Goal: Task Accomplishment & Management: Complete application form

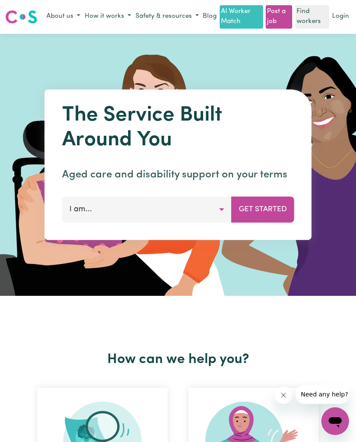
click at [337, 18] on link "Login" at bounding box center [340, 16] width 20 height 13
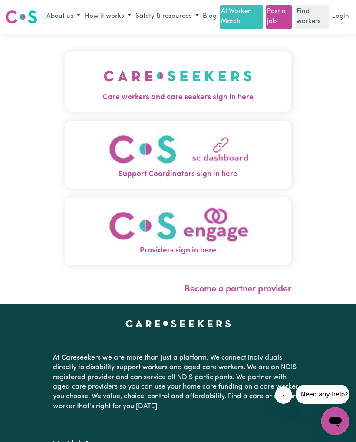
click at [269, 93] on span "Care workers and care seekers sign in here" at bounding box center [178, 97] width 227 height 11
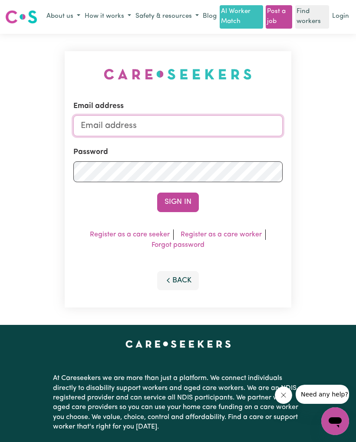
click at [224, 115] on input "Email address" at bounding box center [177, 125] width 209 height 21
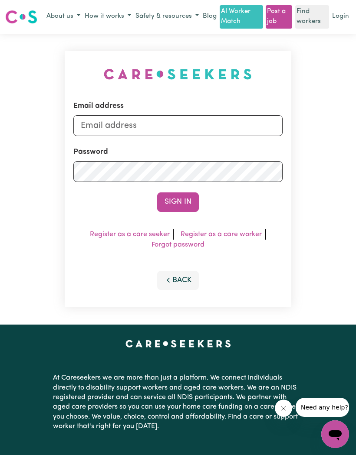
click at [186, 245] on link "Forgot password" at bounding box center [177, 245] width 53 height 7
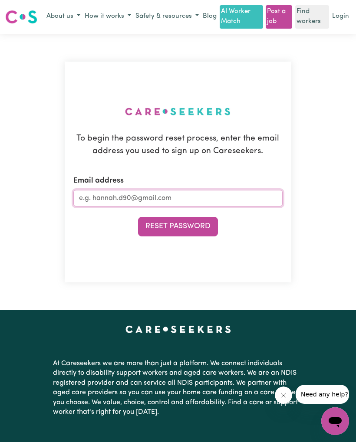
click at [225, 195] on input "Email address" at bounding box center [177, 198] width 209 height 16
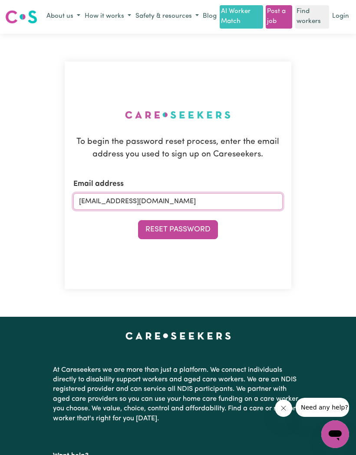
type input "[EMAIL_ADDRESS][DOMAIN_NAME]"
click at [192, 237] on button "Reset Password" at bounding box center [178, 229] width 80 height 19
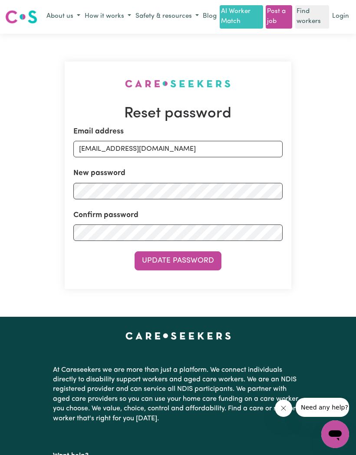
click at [204, 252] on button "Update Password" at bounding box center [177, 261] width 87 height 19
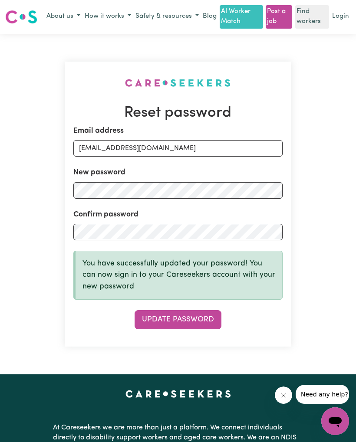
click at [343, 13] on link "Login" at bounding box center [340, 16] width 20 height 13
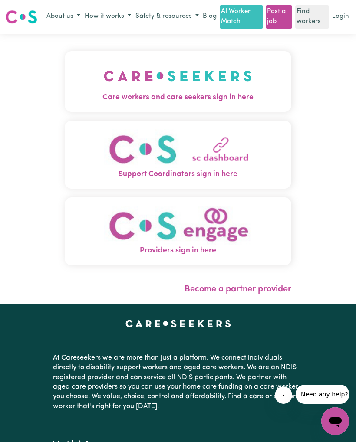
click at [235, 88] on img "Care workers and care seekers sign in here" at bounding box center [178, 76] width 148 height 32
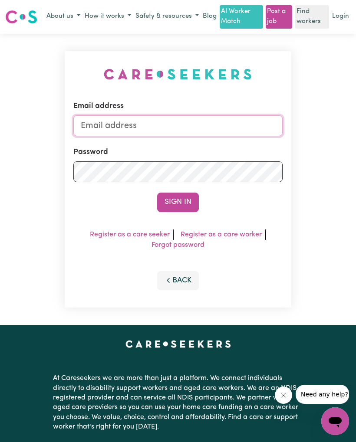
click at [208, 124] on input "Email address" at bounding box center [177, 125] width 209 height 21
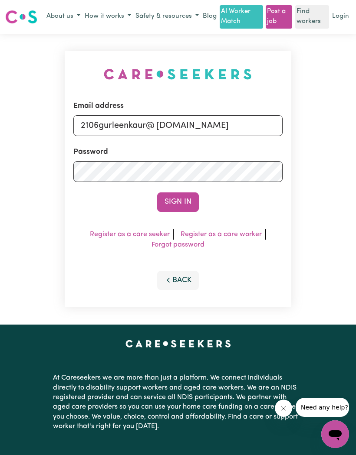
click at [181, 207] on button "Sign In" at bounding box center [178, 202] width 42 height 19
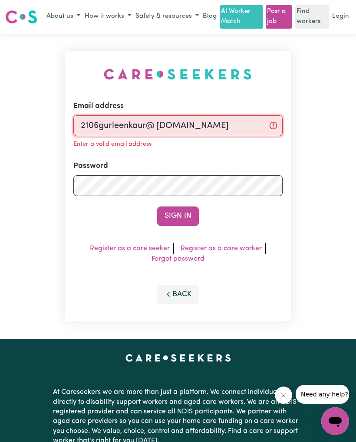
click at [160, 126] on input "2106gurleenkaur@ [DOMAIN_NAME]" at bounding box center [177, 125] width 209 height 21
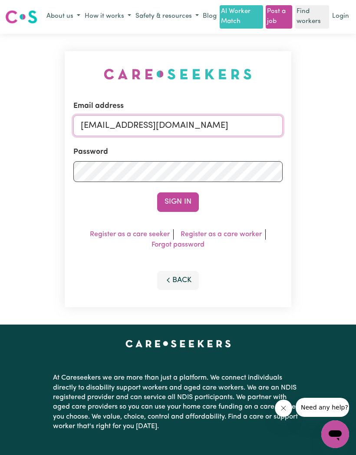
type input "[EMAIL_ADDRESS][DOMAIN_NAME]"
click at [179, 207] on button "Sign In" at bounding box center [178, 202] width 42 height 19
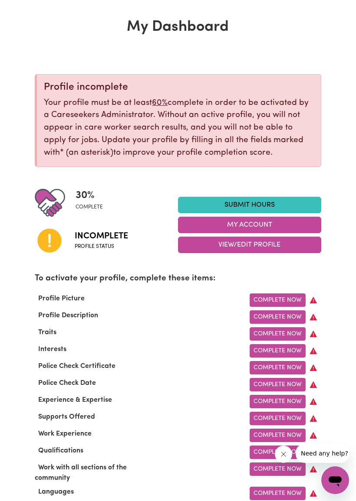
scroll to position [55, 0]
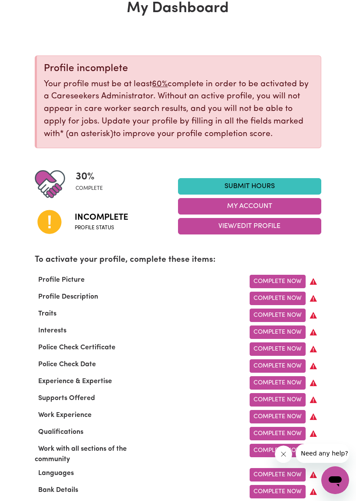
click at [283, 276] on link "Complete Now" at bounding box center [277, 281] width 56 height 13
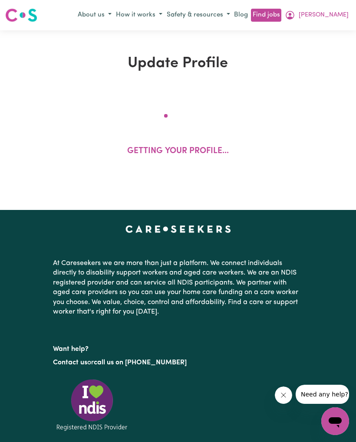
select select "[DEMOGRAPHIC_DATA]"
select select "Student Visa"
select select "Studying a healthcare related degree or qualification"
select select "40"
select select "45"
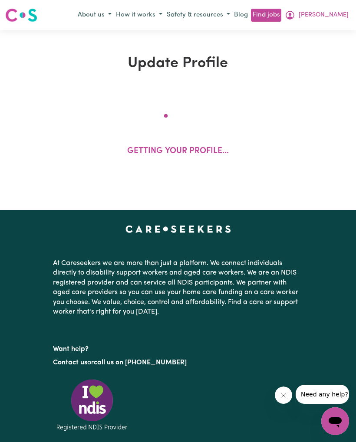
select select "47"
select select "80"
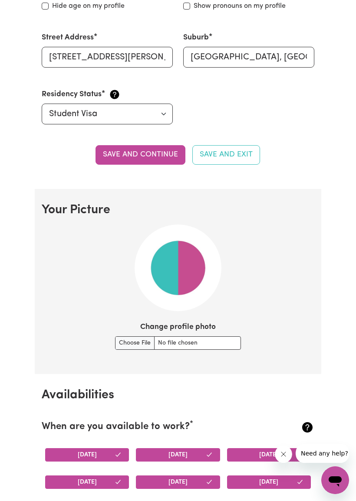
scroll to position [448, 0]
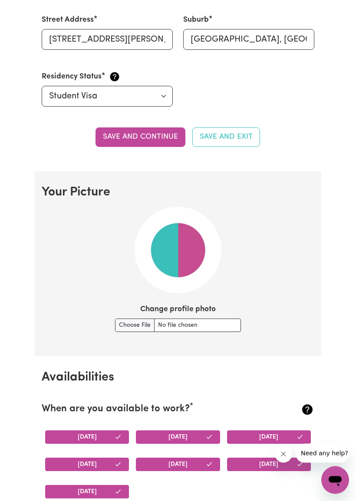
click at [190, 265] on img at bounding box center [177, 250] width 87 height 87
click at [127, 327] on input "Change profile photo" at bounding box center [178, 325] width 126 height 13
click at [182, 319] on input "Change profile photo" at bounding box center [178, 325] width 126 height 13
click at [121, 319] on input "Change profile photo" at bounding box center [178, 325] width 126 height 13
click at [115, 322] on input "Change profile photo" at bounding box center [178, 325] width 126 height 13
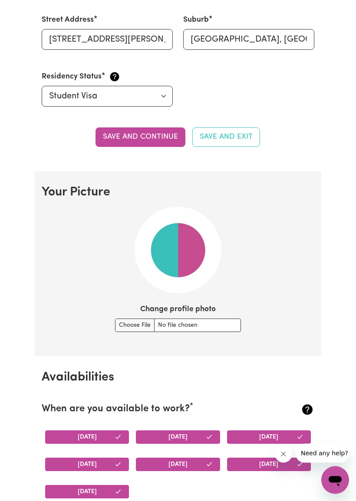
click at [189, 320] on input "Change profile photo" at bounding box center [178, 325] width 126 height 13
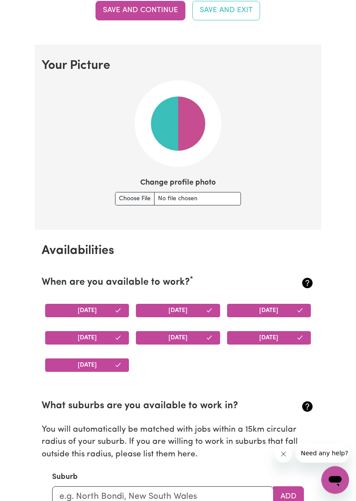
scroll to position [585, 0]
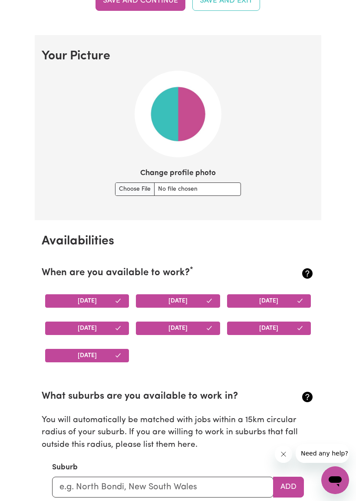
click at [107, 302] on button "[DATE]" at bounding box center [87, 300] width 84 height 13
click at [116, 297] on button "[DATE]" at bounding box center [87, 300] width 84 height 13
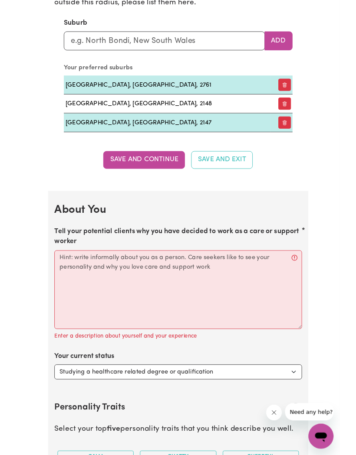
scroll to position [1051, 0]
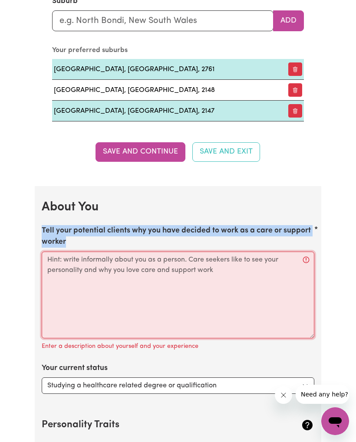
click at [191, 286] on textarea "Tell your potential clients why you have decided to work as a care or support w…" at bounding box center [178, 295] width 272 height 87
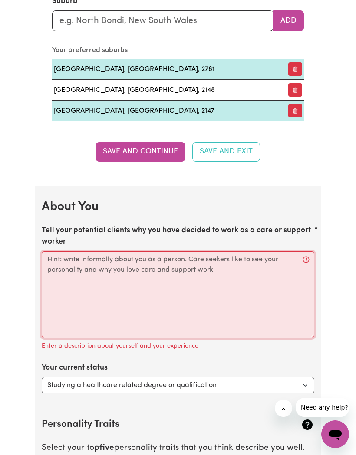
click at [160, 274] on textarea "Tell your potential clients why you have decided to work as a care or support w…" at bounding box center [178, 295] width 272 height 87
paste textarea "I have chosen to work as a care and support worker because I genuinely enjoy he…"
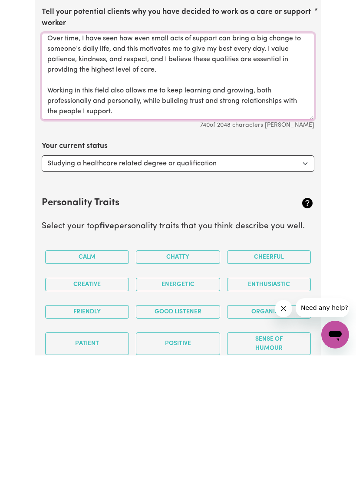
scroll to position [1153, 0]
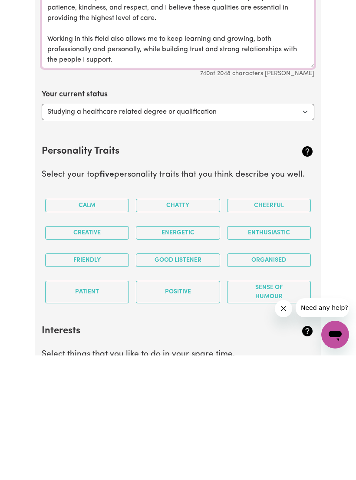
type textarea "I have chosen to work as a care and support worker because I genuinely enjoy he…"
click at [94, 323] on button "Calm" at bounding box center [87, 329] width 84 height 13
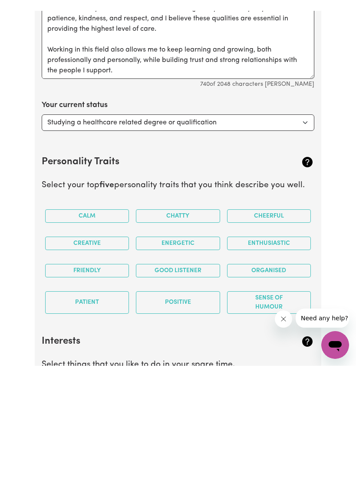
scroll to position [1322, 0]
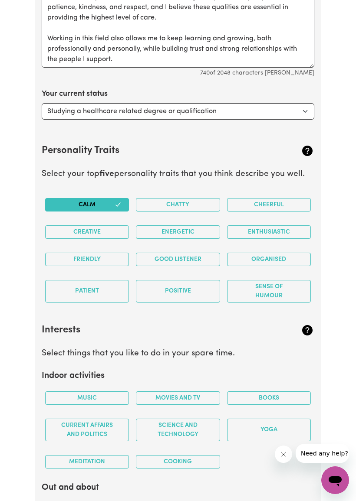
click at [108, 225] on button "Creative" at bounding box center [87, 231] width 84 height 13
click at [185, 229] on button "Energetic" at bounding box center [178, 231] width 84 height 13
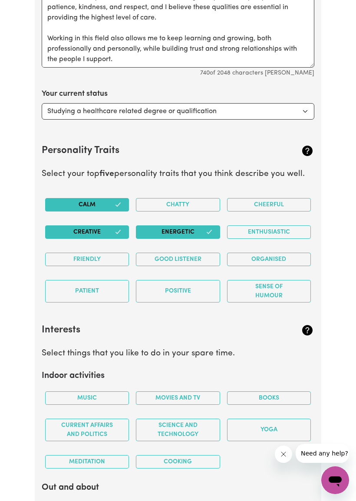
click at [182, 287] on button "Positive" at bounding box center [178, 291] width 84 height 23
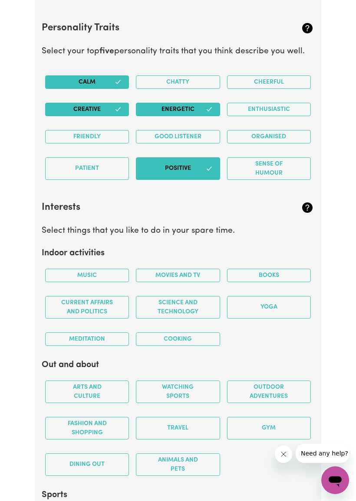
scroll to position [1444, 0]
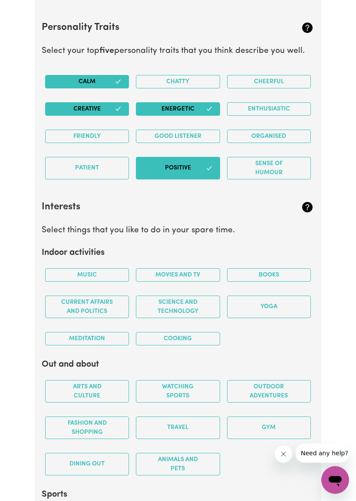
click at [113, 273] on button "Music" at bounding box center [87, 275] width 84 height 13
click at [289, 269] on button "Books" at bounding box center [269, 274] width 84 height 13
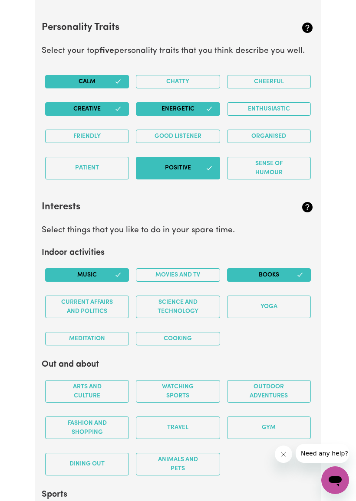
click at [281, 310] on button "Yoga" at bounding box center [269, 307] width 84 height 23
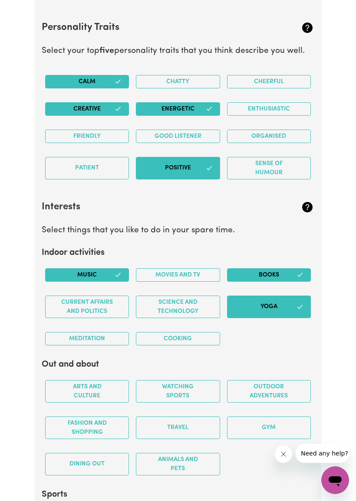
click at [106, 332] on button "Meditation" at bounding box center [87, 338] width 84 height 13
click at [188, 332] on button "Cooking" at bounding box center [178, 338] width 84 height 13
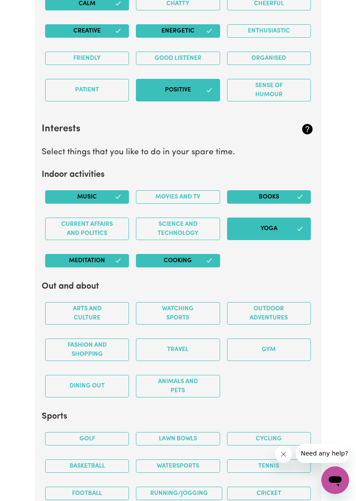
scroll to position [1582, 0]
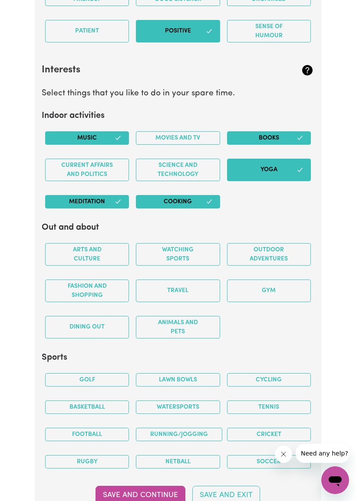
click at [181, 249] on button "Watching sports" at bounding box center [178, 254] width 84 height 23
click at [289, 246] on button "Outdoor adventures" at bounding box center [269, 254] width 84 height 23
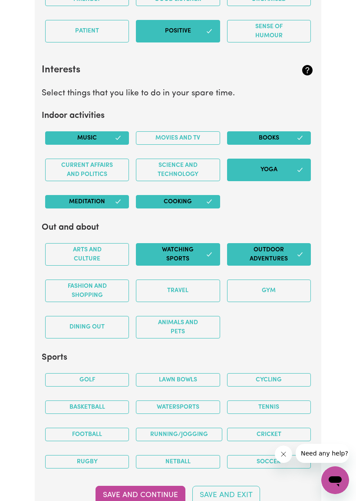
click at [101, 290] on button "Fashion and shopping" at bounding box center [87, 291] width 84 height 23
click at [196, 288] on button "Travel" at bounding box center [178, 291] width 84 height 23
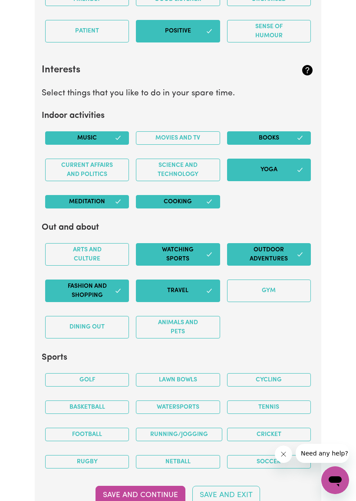
click at [271, 294] on button "Gym" at bounding box center [269, 291] width 84 height 23
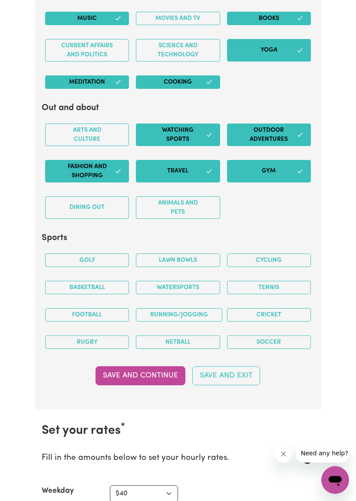
scroll to position [1715, 0]
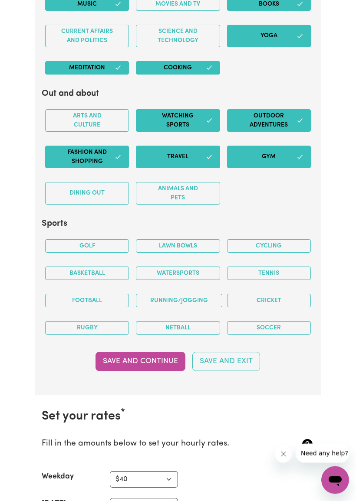
click at [279, 240] on button "Cycling" at bounding box center [269, 246] width 84 height 13
click at [101, 268] on button "Basketball" at bounding box center [87, 273] width 84 height 13
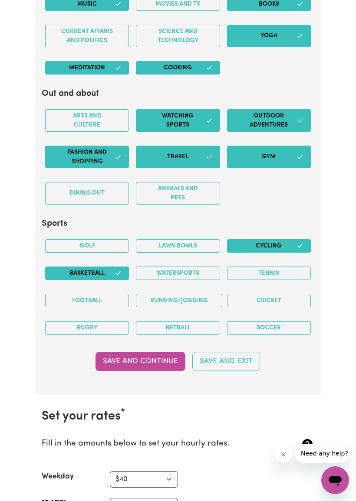
click at [201, 299] on button "Running/Jogging" at bounding box center [179, 300] width 86 height 13
click at [111, 296] on button "Football" at bounding box center [87, 300] width 84 height 13
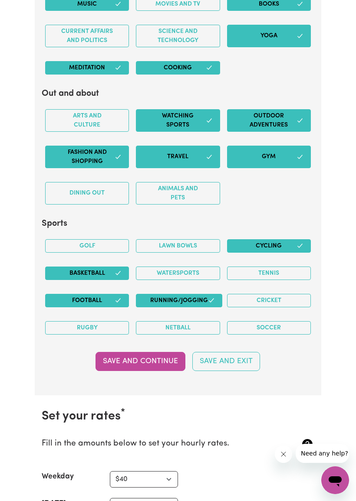
click at [255, 323] on button "Soccer" at bounding box center [269, 327] width 84 height 13
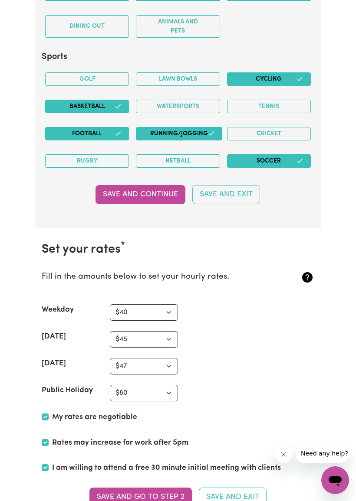
scroll to position [1884, 0]
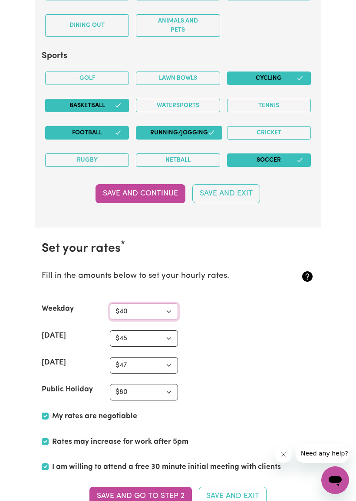
click at [170, 304] on select "N/A $37 $38 $39 $40 $41 $42 $43 $44 $45 $46 $47 $48 $49 $50 $51 $52 $53 $54 $55…" at bounding box center [144, 312] width 68 height 16
select select "37"
click at [170, 333] on select "N/A $37 $38 $39 $40 $41 $42 $43 $44 $45 $46 $47 $48 $49 $50 $51 $52 $53 $54 $55…" at bounding box center [144, 338] width 68 height 16
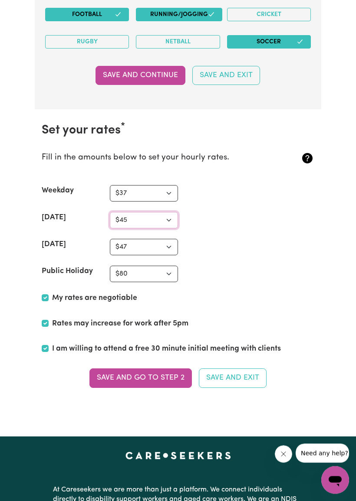
scroll to position [2001, 0]
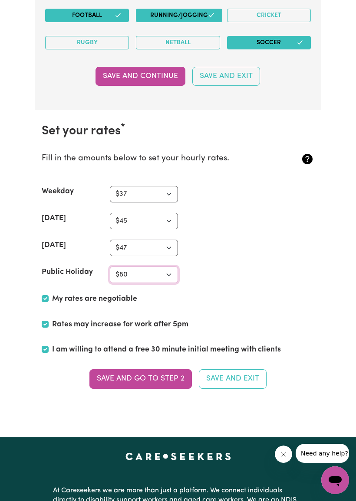
click at [174, 267] on select "N/A $37 $38 $39 $40 $41 $42 $43 $44 $45 $46 $47 $48 $49 $50 $51 $52 $53 $54 $55…" at bounding box center [144, 275] width 68 height 16
select select "70"
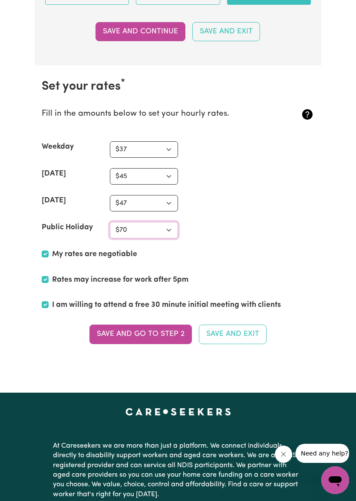
scroll to position [2076, 0]
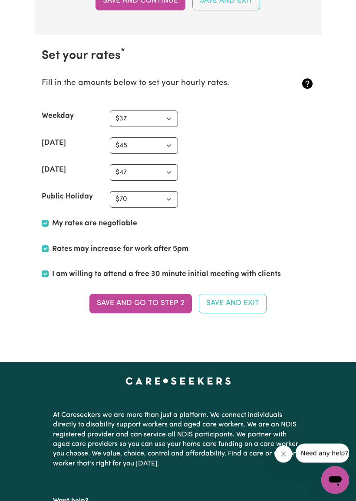
click at [152, 294] on button "Save and go to Step 2" at bounding box center [140, 303] width 102 height 19
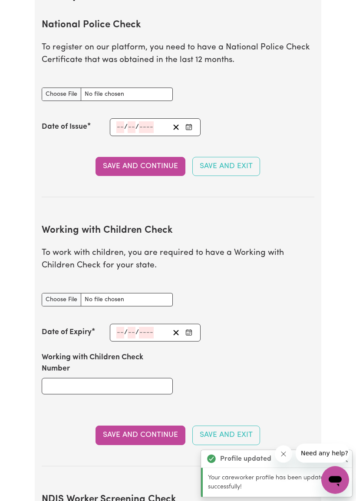
scroll to position [0, 0]
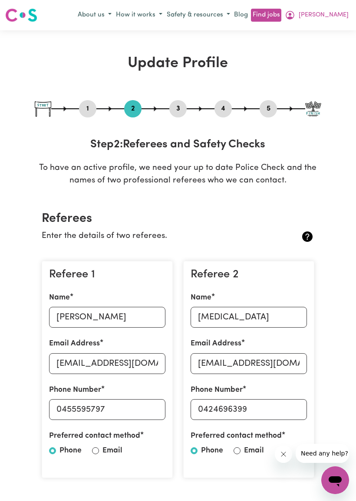
click at [96, 447] on input "Email" at bounding box center [95, 450] width 7 height 7
radio input "true"
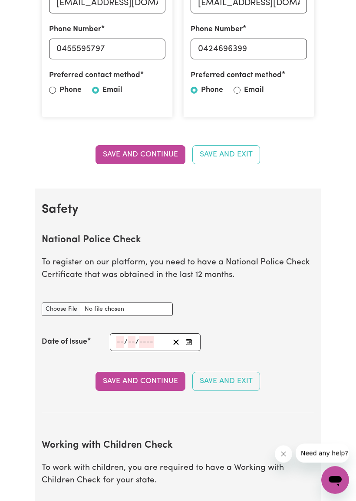
scroll to position [367, 0]
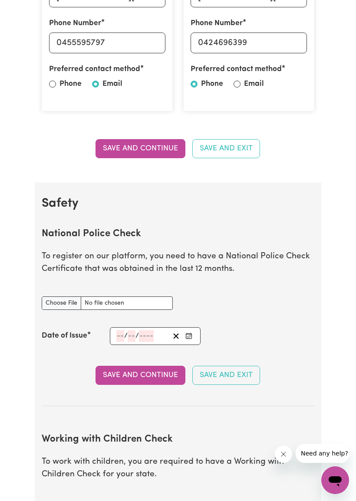
click at [63, 297] on input "National Police Check document" at bounding box center [107, 303] width 131 height 13
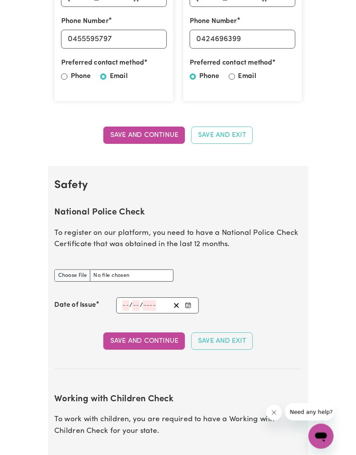
scroll to position [391, 0]
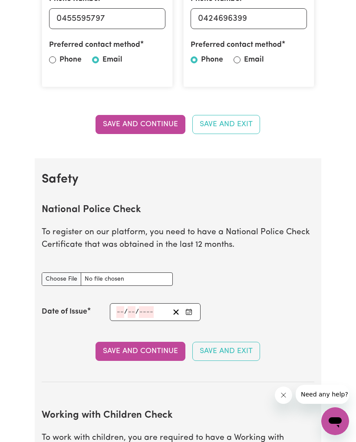
click at [61, 279] on input "National Police Check document" at bounding box center [107, 278] width 131 height 13
type input "C:\fakepath\Police check.pdf"
click at [120, 307] on input "number" at bounding box center [120, 312] width 8 height 12
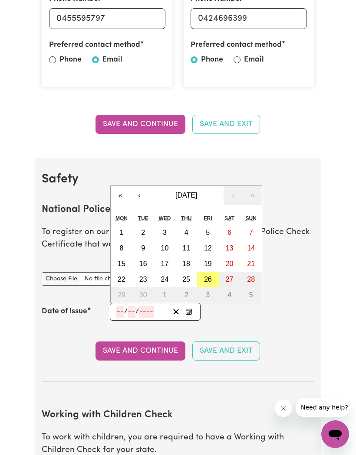
scroll to position [409, 0]
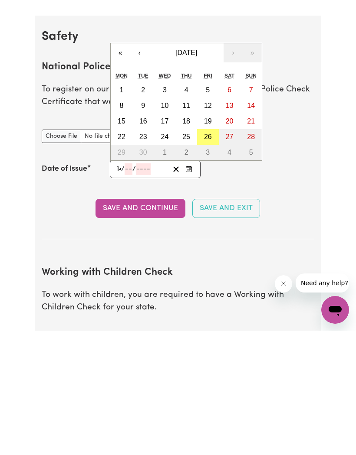
type input "14"
type input "08"
type input "0002-08-14"
type input "8"
type input "2"
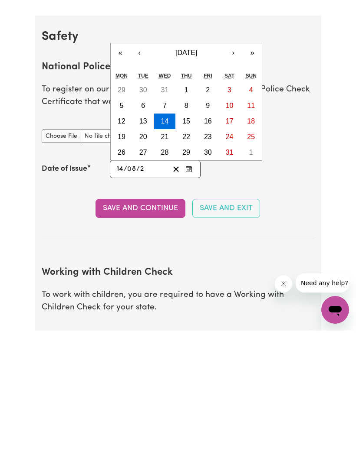
type input "0020-08-14"
type input "20"
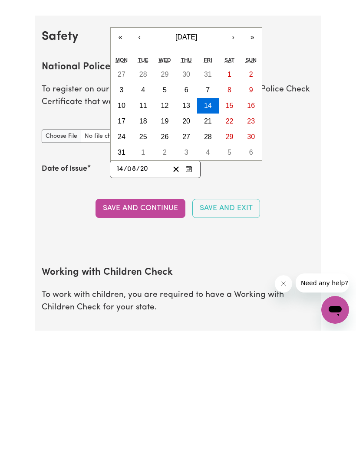
type input "0202-08-14"
type input "202"
type input "[DATE]"
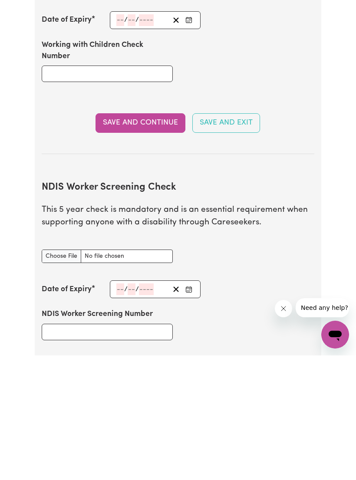
scroll to position [769, 0]
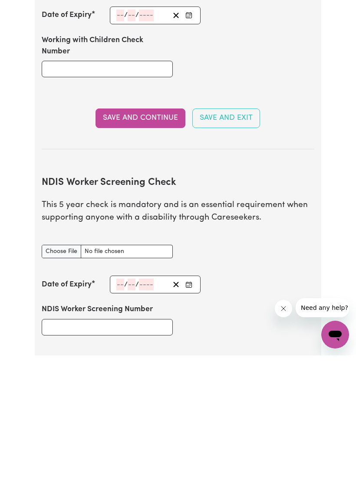
type input "2025"
click at [63, 369] on input "NDIS Worker Screening Check document" at bounding box center [107, 375] width 131 height 13
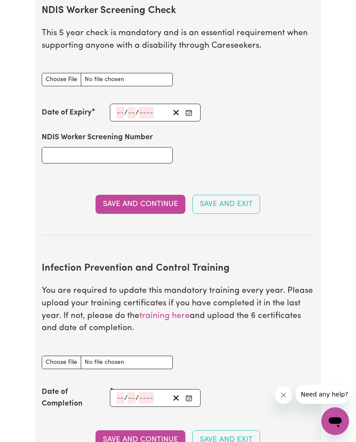
scroll to position [1052, 0]
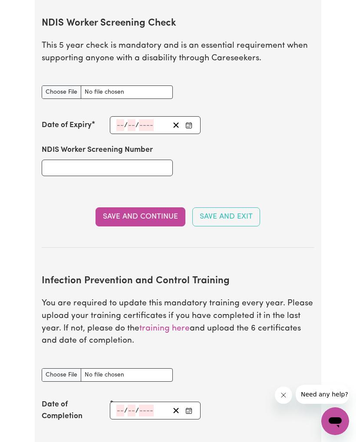
click at [70, 87] on input "NDIS Worker Screening Check document" at bounding box center [107, 91] width 131 height 13
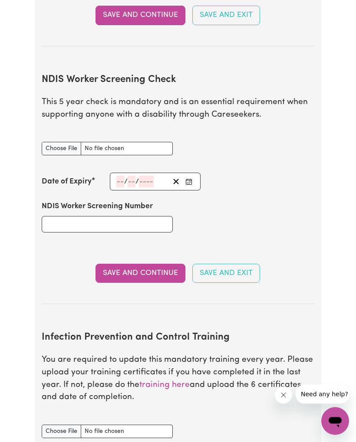
scroll to position [986, 0]
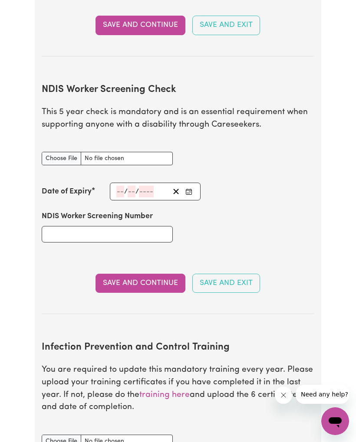
click at [66, 153] on input "NDIS Worker Screening Check document" at bounding box center [107, 158] width 131 height 13
type input "C:\fakepath\NDIS [GEOGRAPHIC_DATA] .pdf"
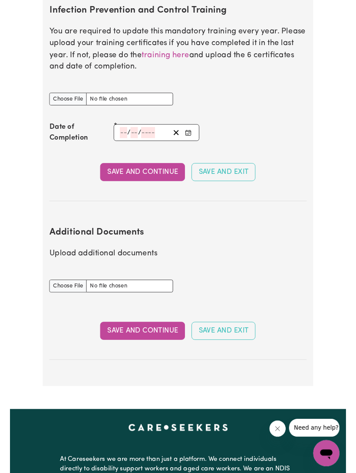
scroll to position [1322, 0]
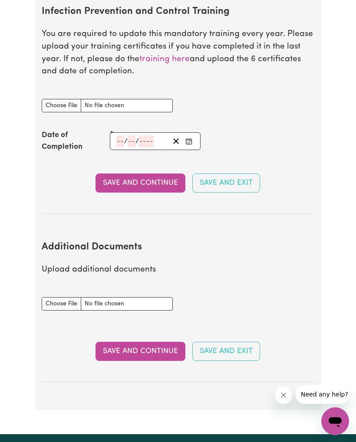
click at [64, 297] on input "Additional Documents document" at bounding box center [107, 303] width 131 height 13
click at [63, 297] on input "Additional Documents document" at bounding box center [107, 303] width 131 height 13
type input "C:\fakepath\Manual handling.pdf"
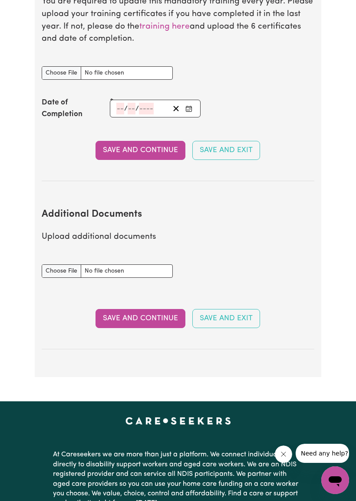
scroll to position [1355, 0]
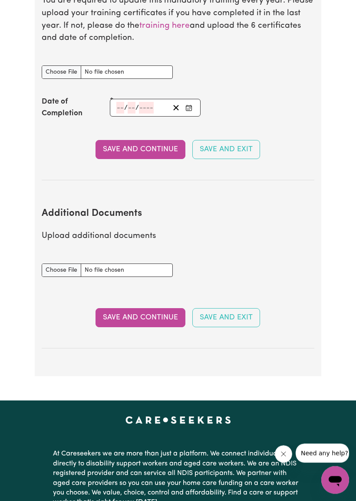
click at [148, 309] on button "Save and Continue" at bounding box center [140, 318] width 90 height 19
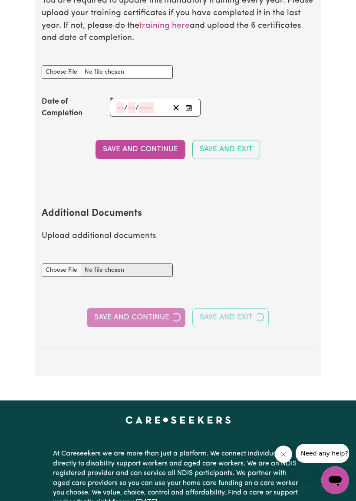
radio input "true"
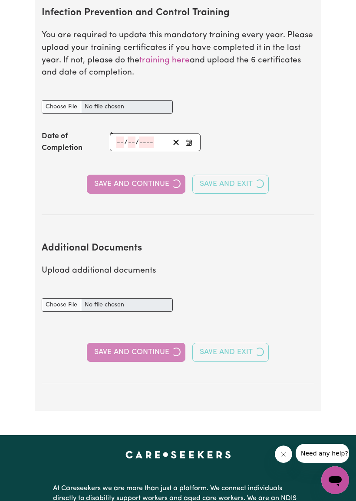
select select "Certificate III (Individual Support)"
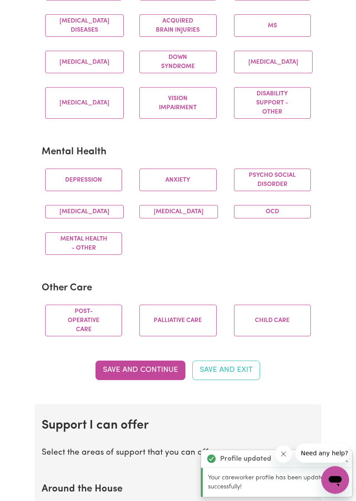
scroll to position [0, 0]
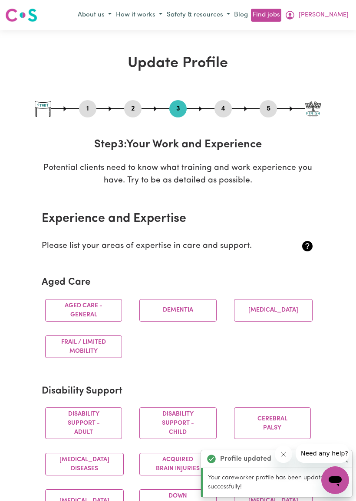
click at [99, 310] on button "Aged care - General" at bounding box center [83, 310] width 77 height 23
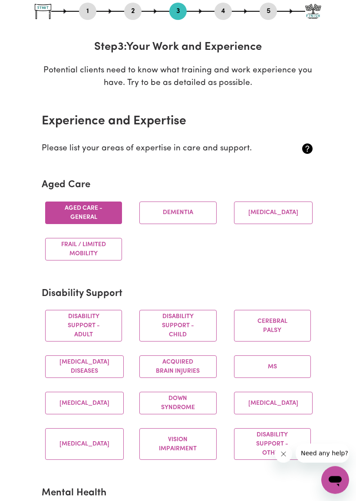
scroll to position [105, 0]
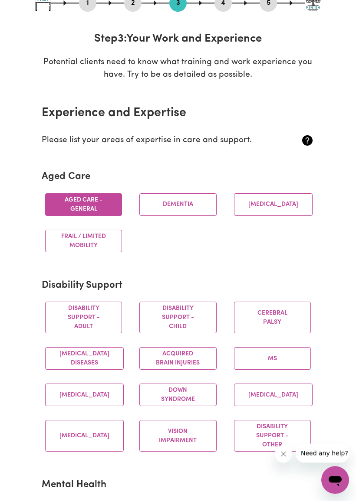
click at [95, 326] on button "Disability support - Adult" at bounding box center [83, 318] width 77 height 32
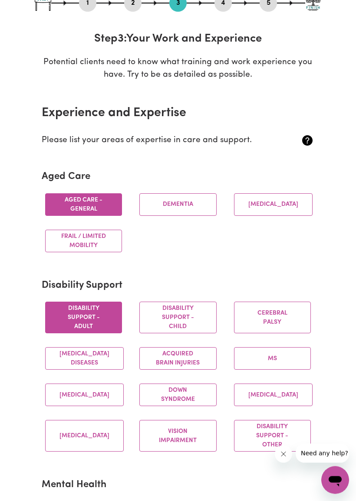
click at [192, 319] on button "Disability support - Child" at bounding box center [177, 318] width 77 height 32
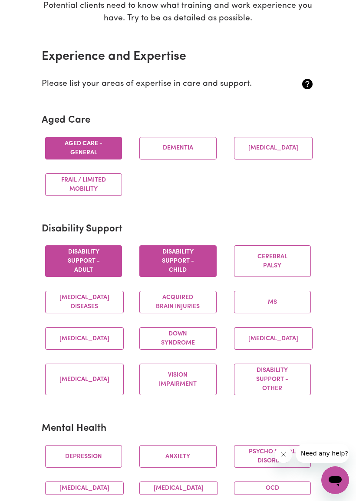
scroll to position [163, 0]
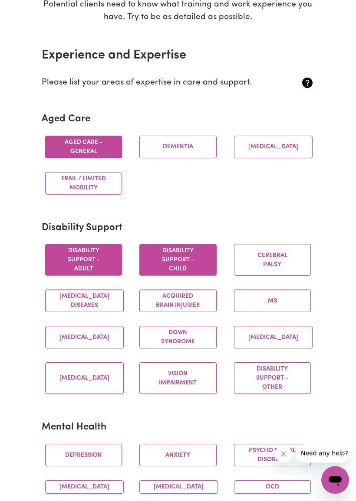
click at [184, 349] on button "Down syndrome" at bounding box center [177, 338] width 77 height 23
click at [185, 342] on button "Down syndrome" at bounding box center [177, 338] width 77 height 23
click at [170, 331] on div "Down syndrome" at bounding box center [178, 338] width 94 height 36
click at [97, 385] on button "[MEDICAL_DATA]" at bounding box center [84, 379] width 78 height 32
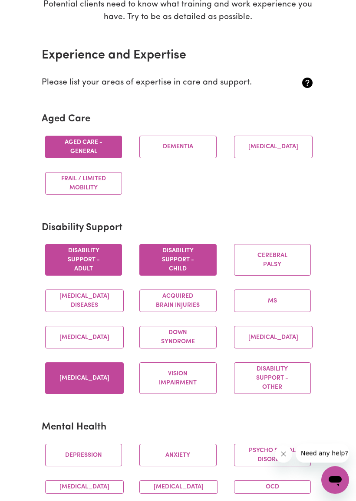
click at [270, 391] on button "Disability support - Other" at bounding box center [272, 379] width 77 height 32
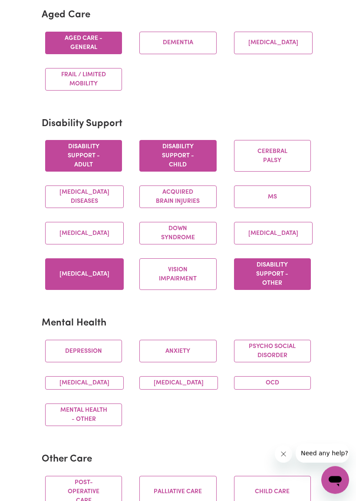
scroll to position [268, 0]
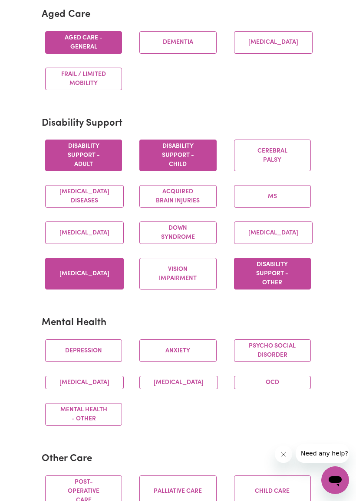
click at [101, 359] on button "Depression" at bounding box center [83, 351] width 77 height 23
click at [190, 356] on button "Anxiety" at bounding box center [177, 351] width 77 height 23
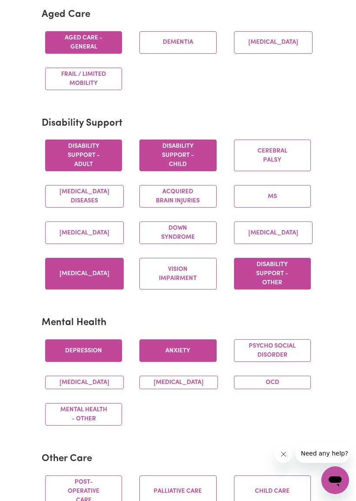
click at [288, 361] on button "Psycho social disorder" at bounding box center [272, 351] width 77 height 23
click at [112, 389] on button "[MEDICAL_DATA]" at bounding box center [84, 382] width 78 height 13
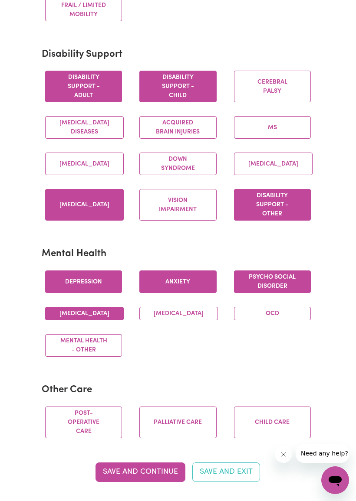
scroll to position [454, 0]
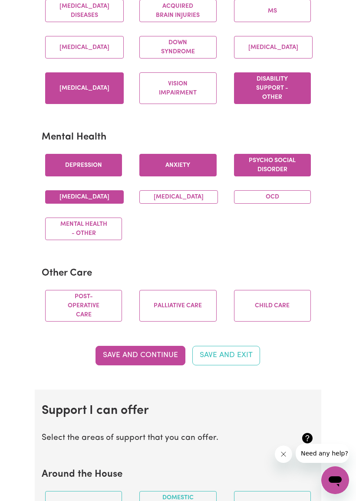
click at [281, 322] on button "Child care" at bounding box center [272, 306] width 77 height 32
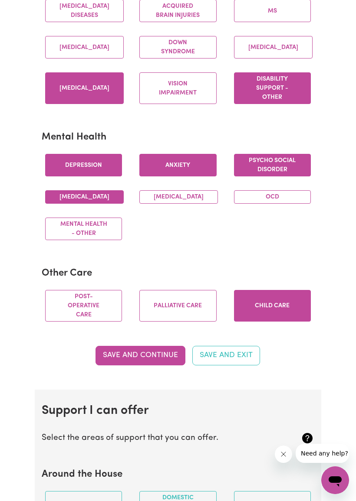
click at [176, 322] on button "Palliative care" at bounding box center [177, 306] width 77 height 32
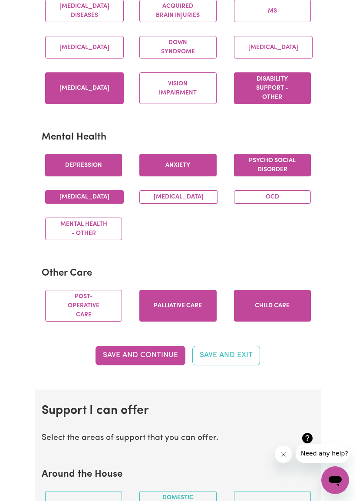
click at [106, 320] on button "Post-operative care" at bounding box center [83, 306] width 77 height 32
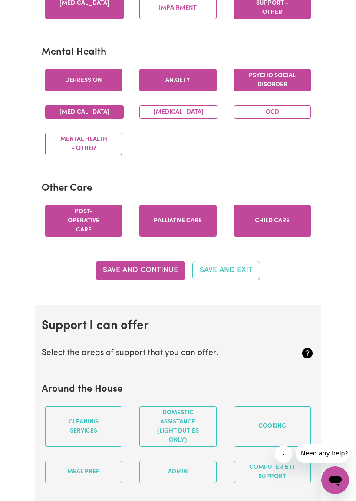
scroll to position [722, 0]
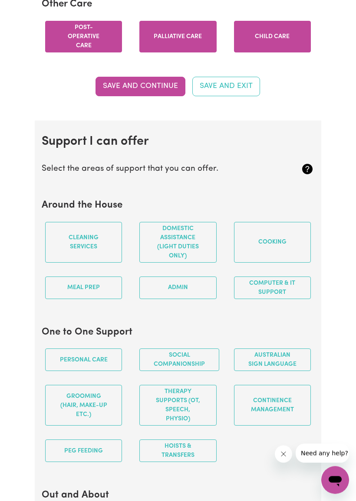
click at [93, 261] on button "Cleaning services" at bounding box center [83, 242] width 77 height 41
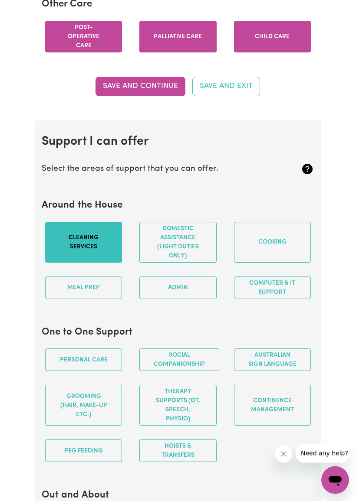
click at [199, 263] on button "Domestic assistance (light duties only)" at bounding box center [177, 242] width 77 height 41
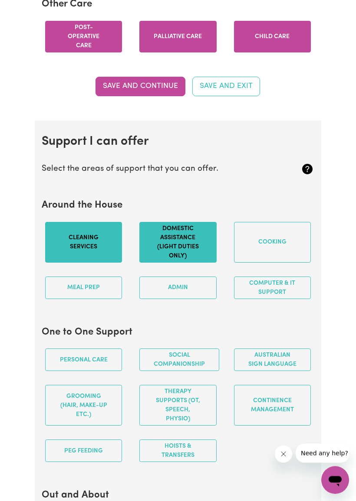
click at [281, 255] on button "Cooking" at bounding box center [272, 242] width 77 height 41
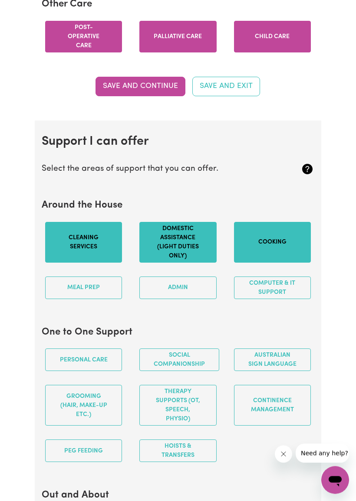
click at [98, 300] on button "Meal prep" at bounding box center [83, 288] width 77 height 23
click at [185, 300] on button "Admin" at bounding box center [177, 288] width 77 height 23
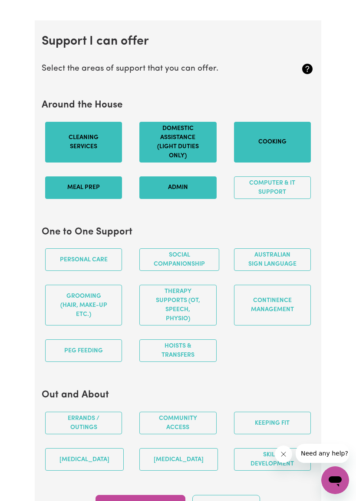
scroll to position [824, 0]
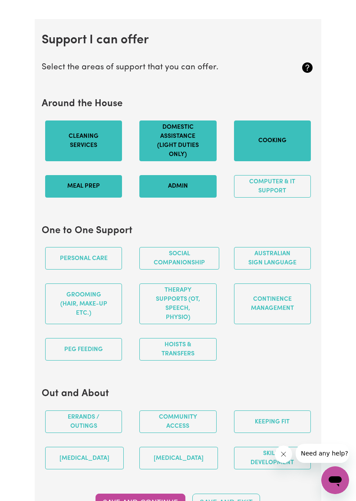
click at [108, 270] on button "Personal care" at bounding box center [83, 258] width 77 height 23
click at [180, 270] on button "Social companionship" at bounding box center [179, 258] width 80 height 23
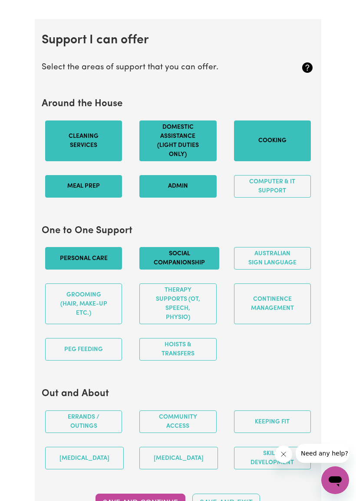
click at [285, 270] on button "Australian Sign Language" at bounding box center [272, 258] width 77 height 23
click at [94, 324] on button "Grooming (hair, make-up etc.)" at bounding box center [83, 304] width 77 height 41
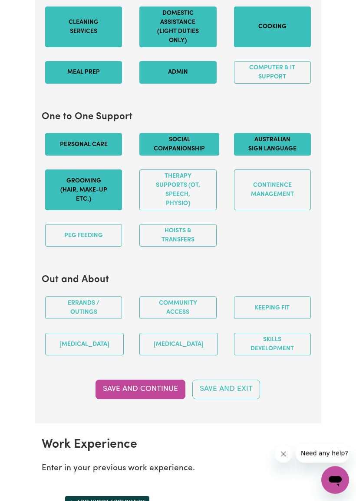
scroll to position [940, 0]
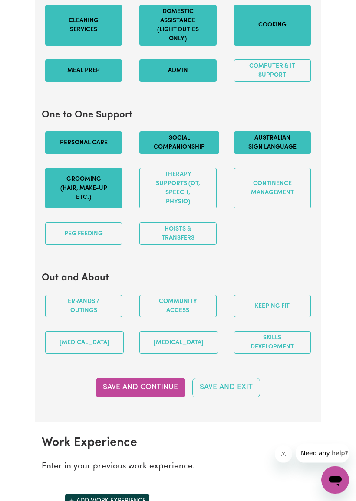
click at [287, 317] on button "Keeping fit" at bounding box center [272, 306] width 77 height 23
click at [275, 314] on button "Keeping fit" at bounding box center [272, 306] width 77 height 23
click at [189, 318] on button "Community access" at bounding box center [177, 306] width 77 height 23
click at [275, 354] on button "Skills Development" at bounding box center [272, 343] width 77 height 23
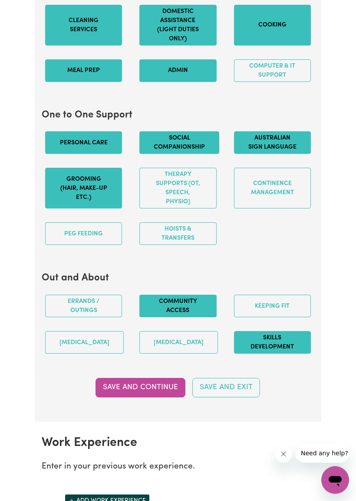
click at [189, 354] on button "[MEDICAL_DATA]" at bounding box center [178, 343] width 78 height 23
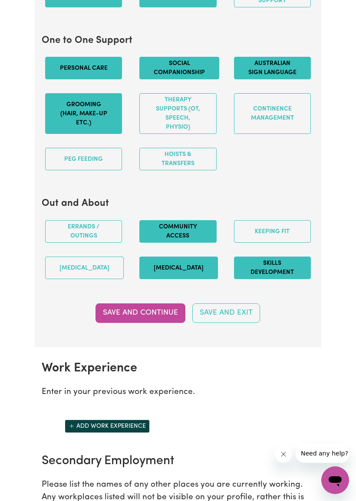
scroll to position [1156, 0]
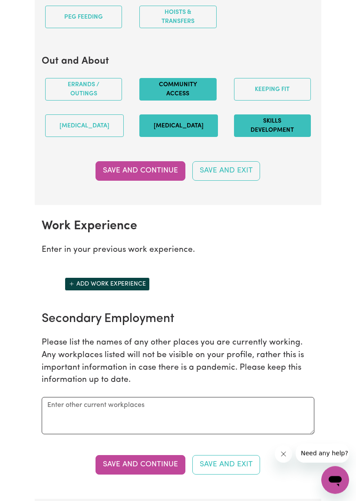
click at [73, 287] on icon "Add another work experience" at bounding box center [72, 284] width 6 height 6
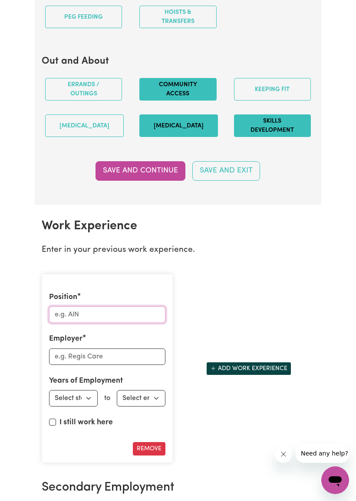
click at [121, 323] on input "Position" at bounding box center [107, 315] width 116 height 16
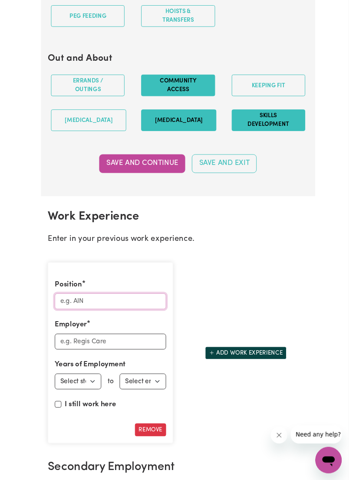
scroll to position [1156, 0]
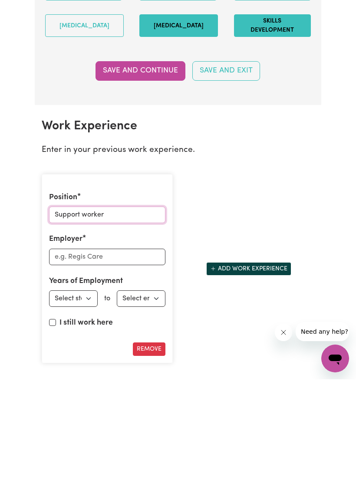
type input "Support worker"
click at [137, 349] on input "Employer" at bounding box center [107, 357] width 116 height 16
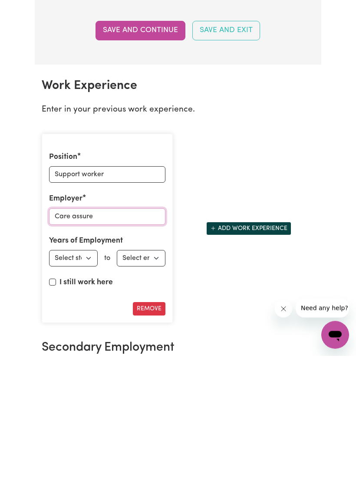
type input "Care assure"
click at [87, 374] on select "Select start year [DATE] 1952 1953 1954 1955 1956 1957 1958 1959 1960 1961 1962…" at bounding box center [73, 382] width 49 height 16
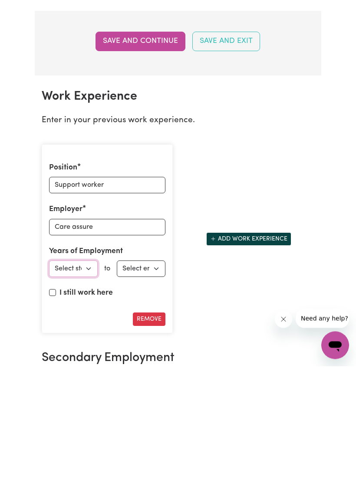
scroll to position [1297, 0]
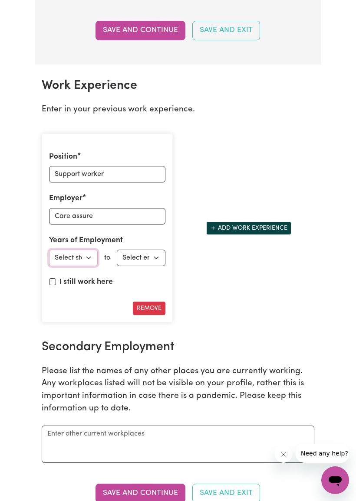
select select "2023"
click at [158, 266] on select "Select end year [DATE] 1952 1953 1954 1955 1956 1957 1958 1959 1960 1961 1962 1…" at bounding box center [141, 258] width 49 height 16
select select "2025"
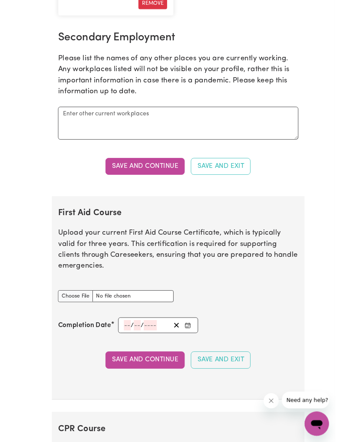
scroll to position [1616, 0]
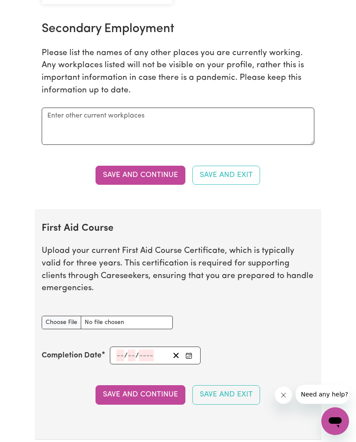
click at [63, 326] on input "First Aid Course document" at bounding box center [107, 322] width 131 height 13
type input "C:\fakepath\Cpr.pdf"
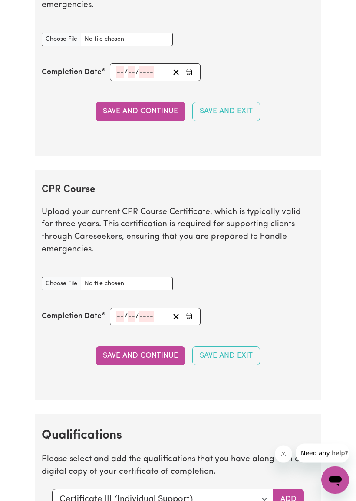
scroll to position [1899, 0]
click at [67, 277] on input "CPR Course document" at bounding box center [107, 283] width 131 height 13
type input "C:\fakepath\Cpr.pdf"
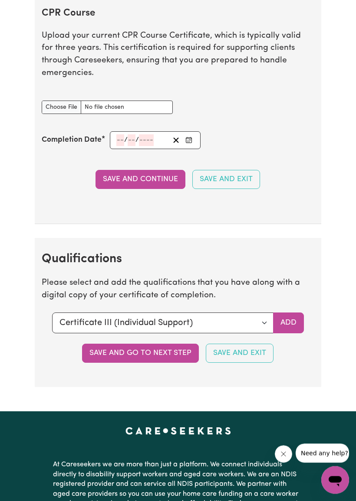
scroll to position [2076, 0]
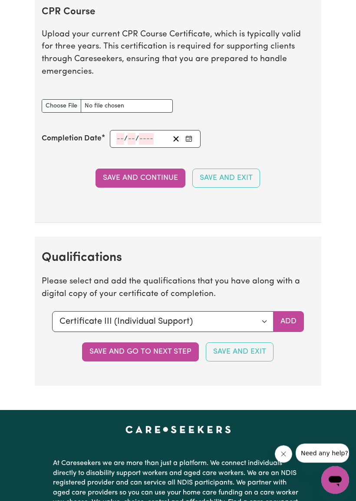
click at [134, 343] on button "Save and go to next step" at bounding box center [140, 352] width 117 height 19
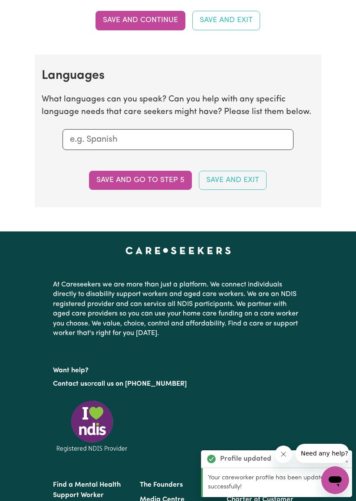
scroll to position [0, 0]
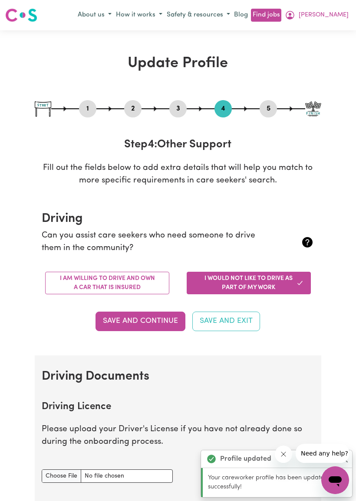
click at [141, 288] on button "I am willing to drive and own a car that is insured" at bounding box center [107, 283] width 124 height 23
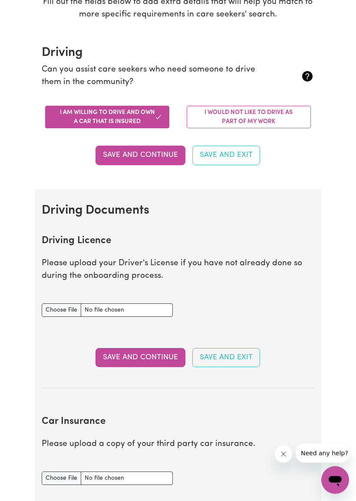
scroll to position [166, 0]
click at [64, 306] on input "Driving Licence document" at bounding box center [107, 310] width 131 height 13
click at [69, 309] on input "Driving Licence document" at bounding box center [107, 310] width 131 height 13
type input "C:\fakepath\IMG_0609.jpeg"
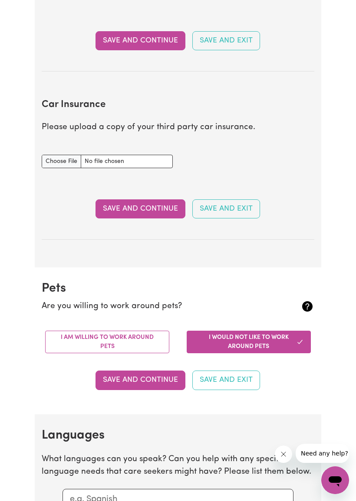
scroll to position [489, 0]
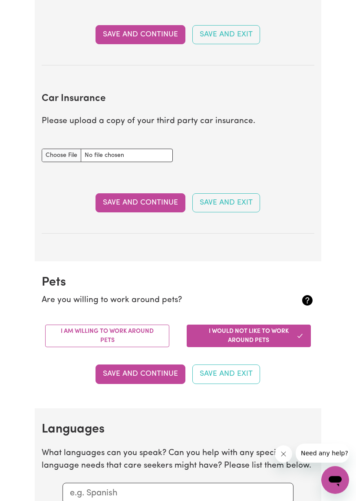
click at [154, 329] on button "I am willing to work around pets" at bounding box center [107, 336] width 124 height 23
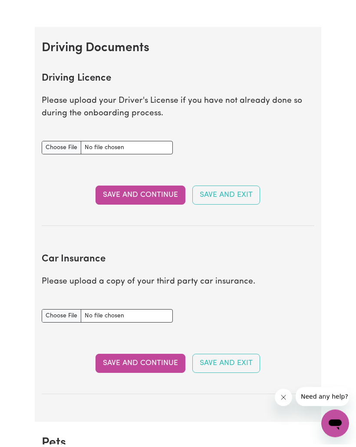
scroll to position [320, 0]
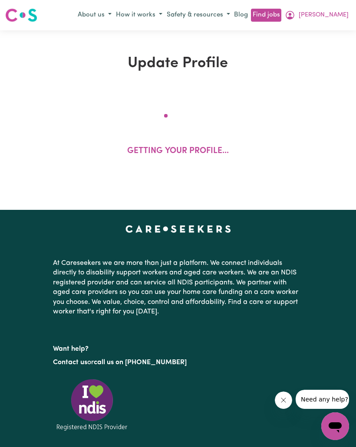
scroll to position [315, 0]
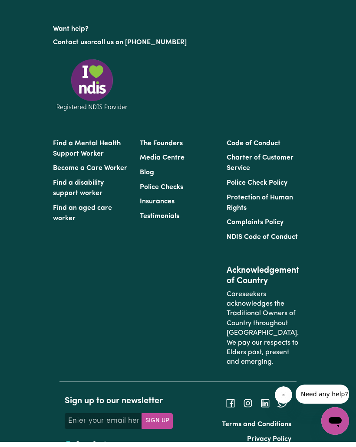
select select "[DEMOGRAPHIC_DATA]"
select select "Student Visa"
select select "Studying a healthcare related degree or qualification"
select select "37"
select select "45"
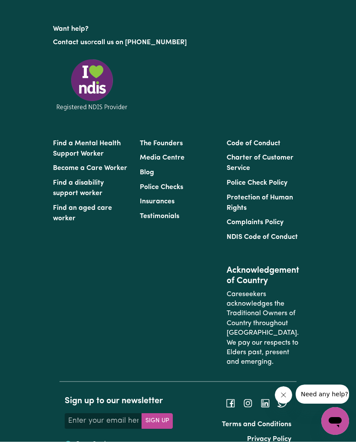
select select "47"
select select "70"
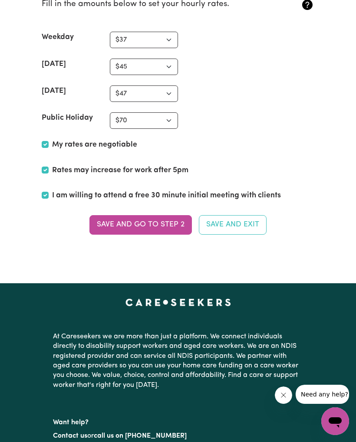
scroll to position [2142, 0]
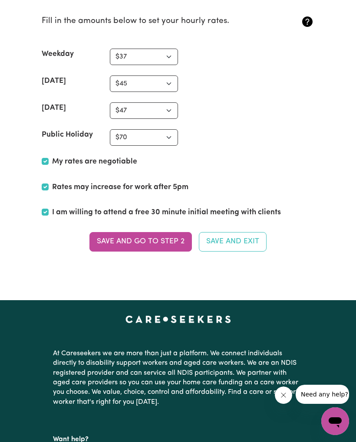
click at [163, 243] on button "Save and go to Step 2" at bounding box center [140, 241] width 102 height 19
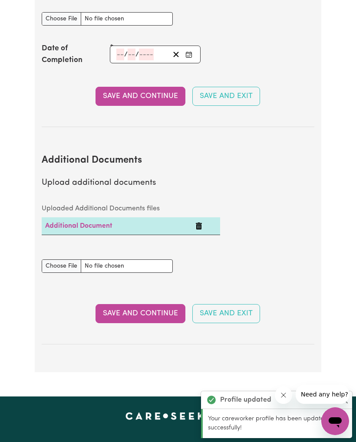
scroll to position [1406, 0]
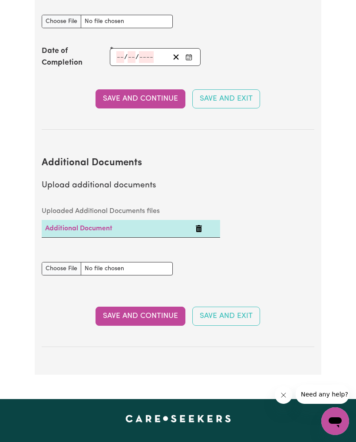
click at [147, 307] on button "Save and Continue" at bounding box center [140, 316] width 90 height 19
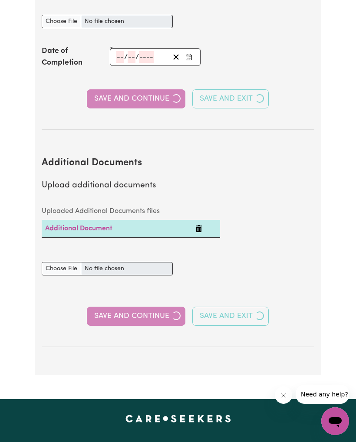
select select "Certificate III (Individual Support)"
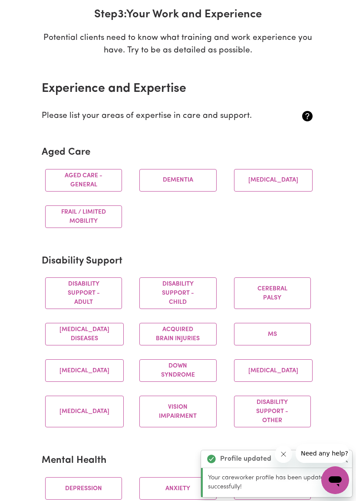
scroll to position [145, 0]
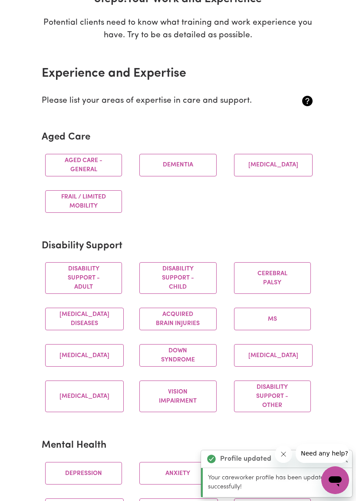
click at [57, 159] on button "Aged care - General" at bounding box center [83, 165] width 77 height 23
click at [105, 285] on button "Disability support - Adult" at bounding box center [83, 278] width 77 height 32
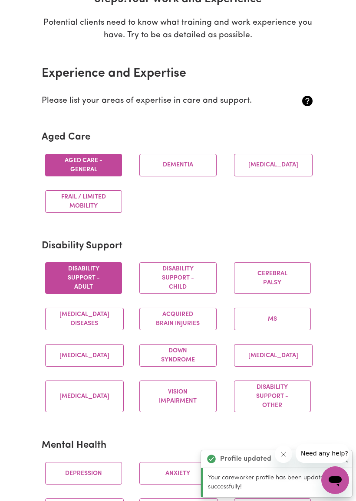
click at [194, 278] on button "Disability support - Child" at bounding box center [177, 278] width 77 height 32
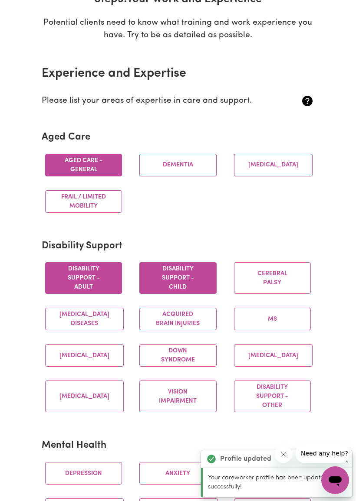
click at [277, 281] on button "Cerebral Palsy" at bounding box center [272, 278] width 77 height 32
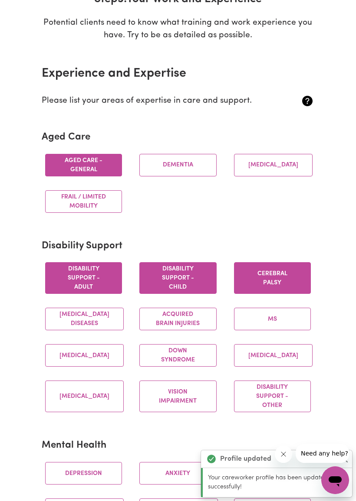
click at [108, 327] on button "[MEDICAL_DATA] Diseases" at bounding box center [84, 319] width 78 height 23
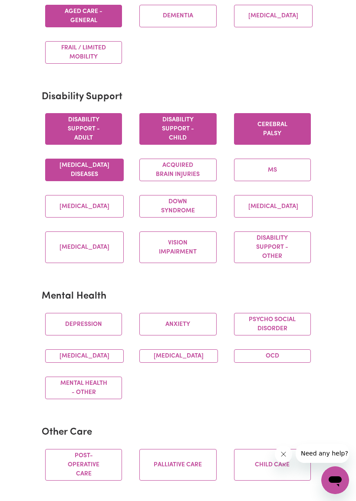
scroll to position [297, 0]
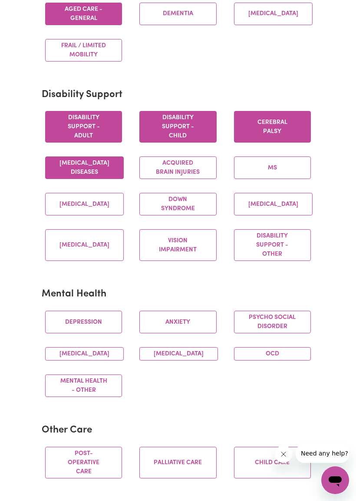
click at [190, 259] on button "Vision impairment" at bounding box center [177, 245] width 77 height 32
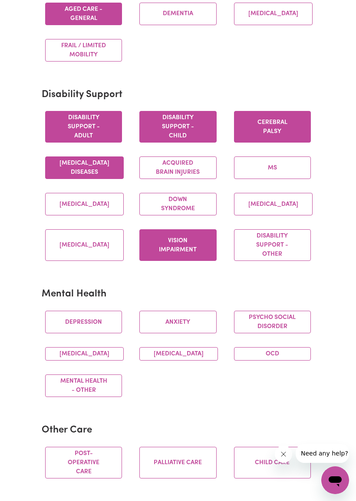
click at [95, 213] on button "[MEDICAL_DATA]" at bounding box center [84, 204] width 78 height 23
click at [195, 259] on button "Vision impairment" at bounding box center [177, 245] width 77 height 32
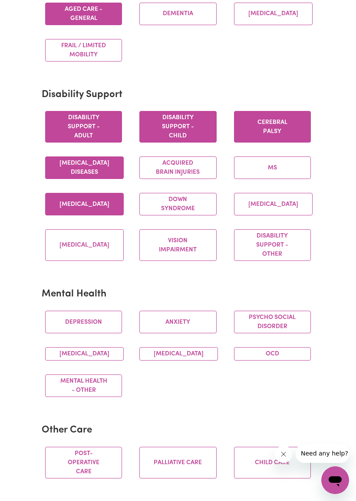
click at [105, 327] on button "Depression" at bounding box center [83, 322] width 77 height 23
click at [178, 333] on button "Anxiety" at bounding box center [177, 322] width 77 height 23
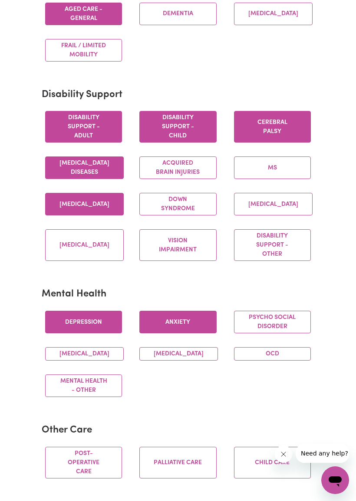
click at [277, 361] on button "OCD" at bounding box center [272, 353] width 77 height 13
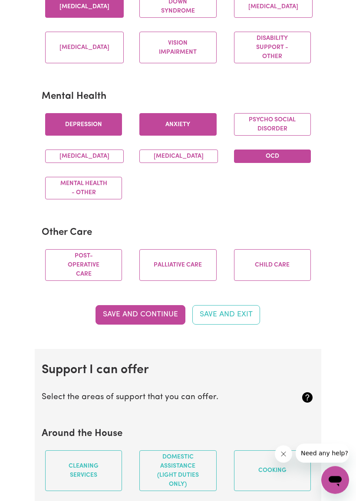
scroll to position [490, 0]
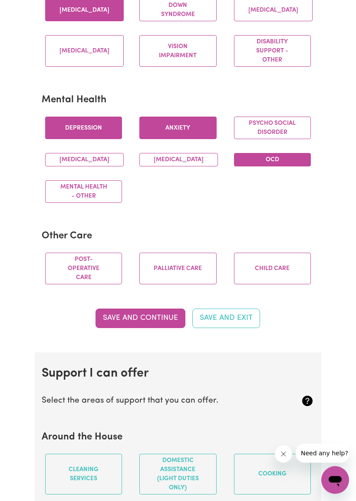
click at [90, 285] on button "Post-operative care" at bounding box center [83, 269] width 77 height 32
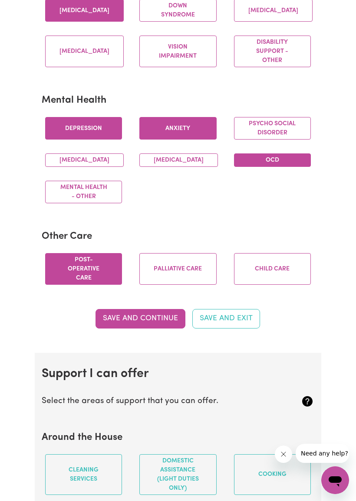
click at [151, 328] on button "Save and Continue" at bounding box center [140, 318] width 90 height 19
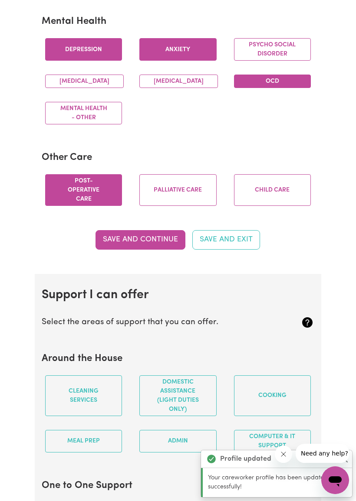
click at [186, 361] on section "Around the House Cleaning services Domestic assistance (light duties only) Cook…" at bounding box center [178, 406] width 272 height 120
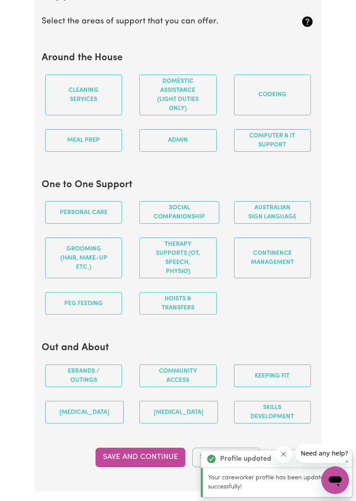
scroll to position [868, 0]
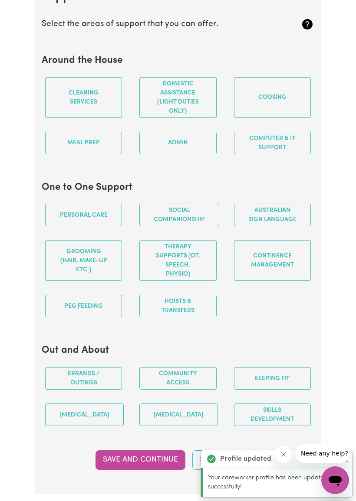
click at [67, 110] on button "Cleaning services" at bounding box center [83, 97] width 77 height 41
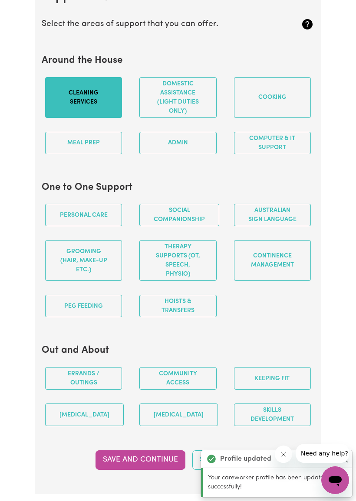
click at [180, 118] on button "Domestic assistance (light duties only)" at bounding box center [177, 97] width 77 height 41
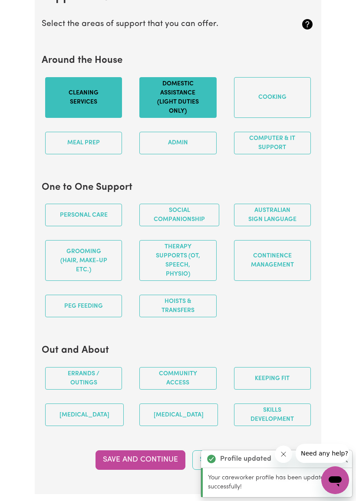
click at [276, 109] on button "Cooking" at bounding box center [272, 97] width 77 height 41
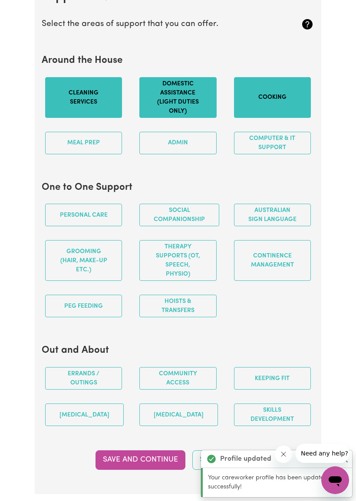
click at [60, 142] on div "Meal prep" at bounding box center [83, 143] width 94 height 36
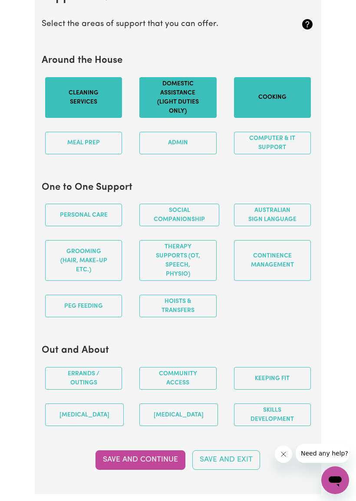
click at [97, 226] on button "Personal care" at bounding box center [83, 215] width 77 height 23
click at [183, 280] on button "Therapy Supports (OT, speech, physio)" at bounding box center [177, 260] width 77 height 41
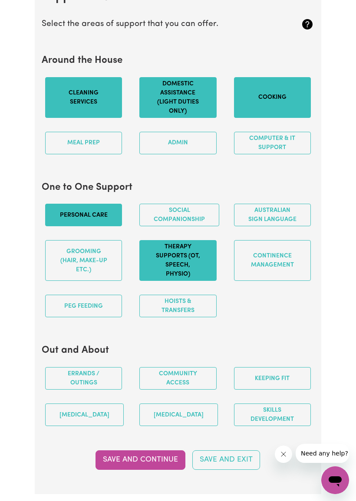
click at [92, 317] on button "PEG feeding" at bounding box center [83, 306] width 77 height 23
click at [102, 279] on button "Grooming (hair, make-up etc.)" at bounding box center [83, 260] width 77 height 41
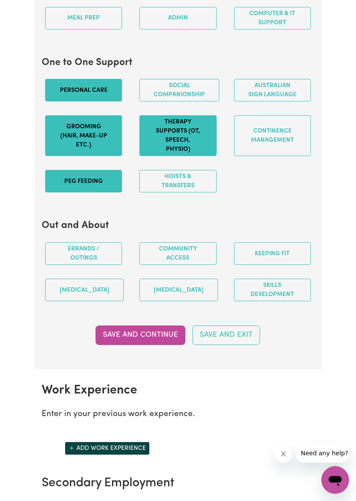
scroll to position [998, 0]
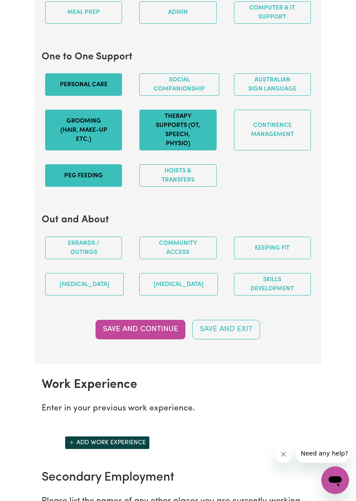
click at [191, 259] on button "Community access" at bounding box center [177, 248] width 77 height 23
click at [274, 293] on button "Skills Development" at bounding box center [272, 284] width 77 height 23
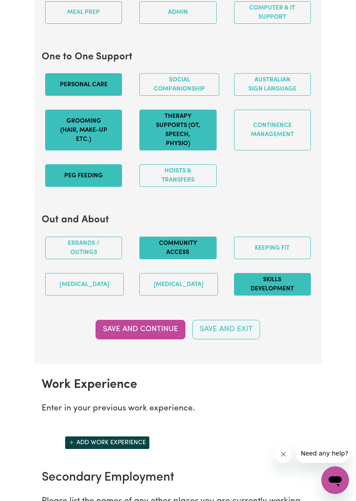
click at [187, 296] on button "[MEDICAL_DATA]" at bounding box center [178, 284] width 78 height 23
click at [92, 294] on button "[MEDICAL_DATA]" at bounding box center [84, 284] width 78 height 23
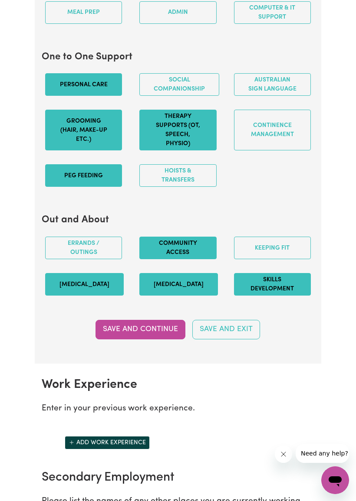
click at [154, 336] on button "Save and Continue" at bounding box center [140, 329] width 90 height 19
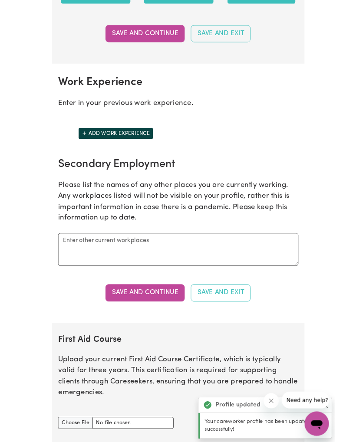
scroll to position [1289, 0]
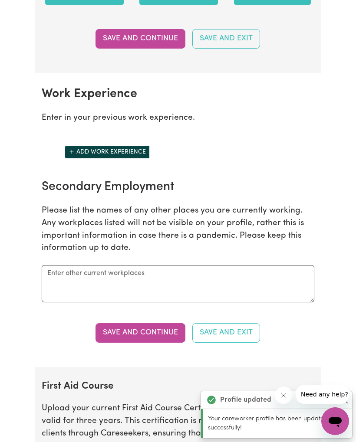
click at [83, 159] on button "Add work experience" at bounding box center [107, 151] width 85 height 13
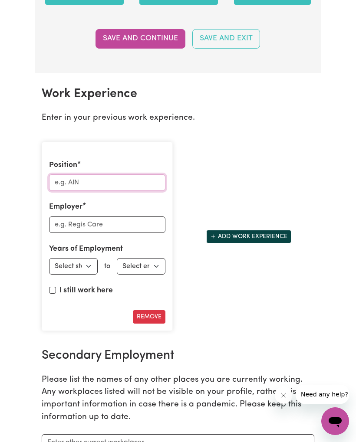
click at [135, 191] on input "Position" at bounding box center [107, 182] width 116 height 16
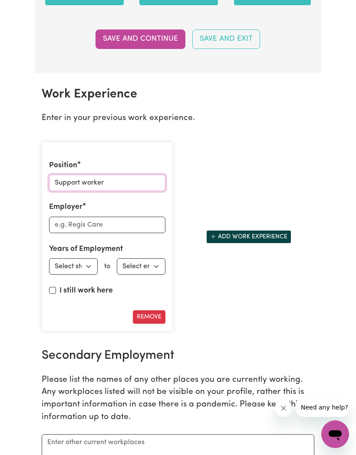
type input "Support worker"
click at [142, 233] on input "Employer" at bounding box center [107, 225] width 116 height 16
type input "Care assure"
click at [94, 275] on select "Select start year [DATE] 1952 1953 1954 1955 1956 1957 1958 1959 1960 1961 1962…" at bounding box center [73, 266] width 49 height 16
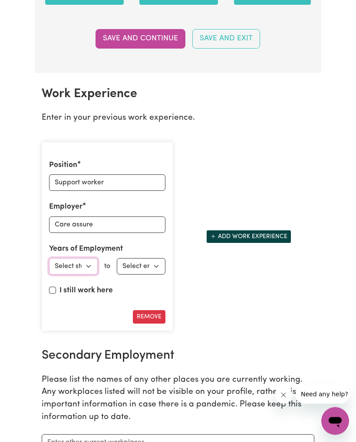
scroll to position [1289, 0]
select select "2023"
click at [160, 273] on select "Select end year [DATE] 1952 1953 1954 1955 1956 1957 1958 1959 1960 1961 1962 1…" at bounding box center [141, 266] width 49 height 16
select select "2025"
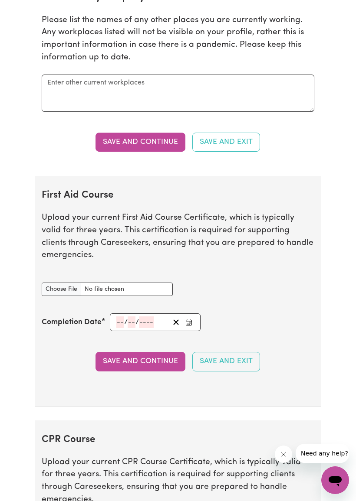
scroll to position [1736, 0]
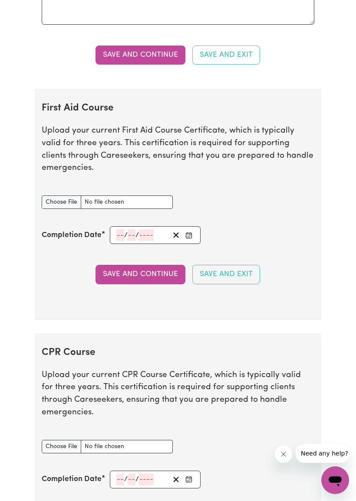
click at [49, 209] on input "First Aid Course document" at bounding box center [107, 202] width 131 height 13
type input "C:\fakepath\Cpr.pdf"
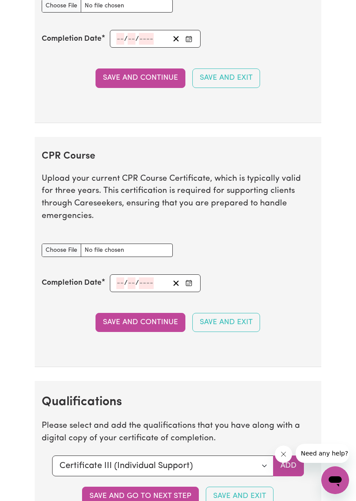
scroll to position [1937, 0]
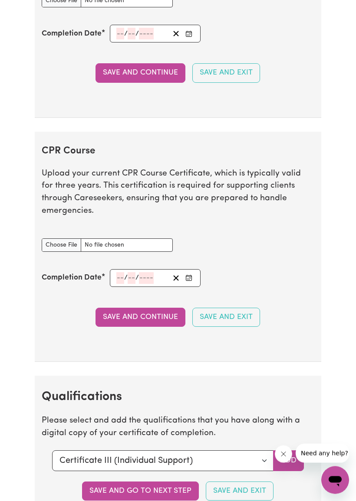
click at [53, 245] on input "CPR Course document" at bounding box center [107, 245] width 131 height 13
type input "C:\fakepath\Cpr.pdf"
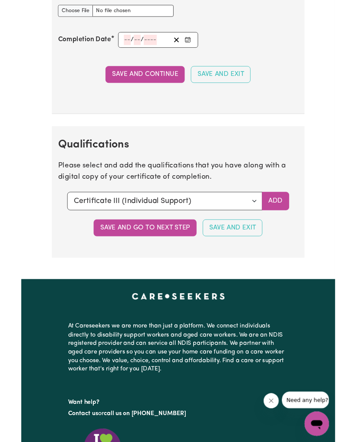
scroll to position [2169, 0]
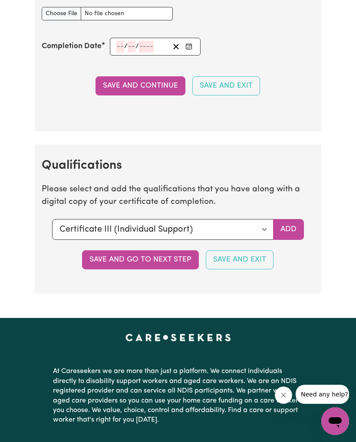
click at [162, 250] on button "Save and go to next step" at bounding box center [140, 259] width 117 height 19
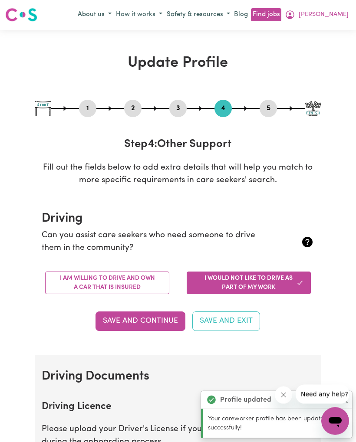
scroll to position [0, 0]
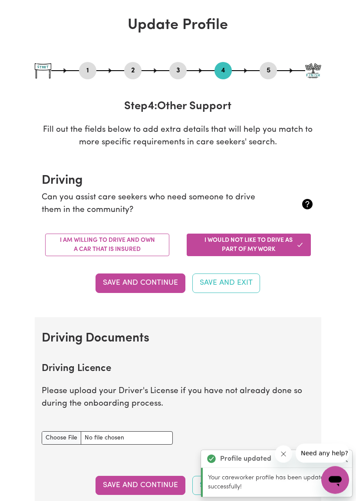
click at [157, 240] on button "I am willing to drive and own a car that is insured" at bounding box center [107, 245] width 124 height 23
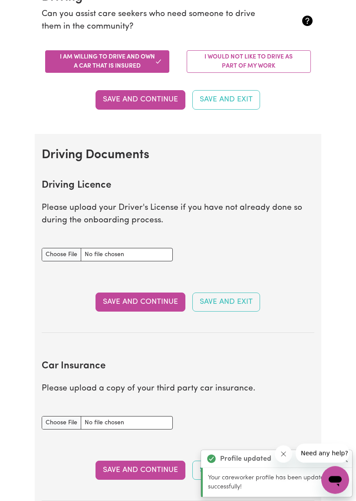
scroll to position [222, 0]
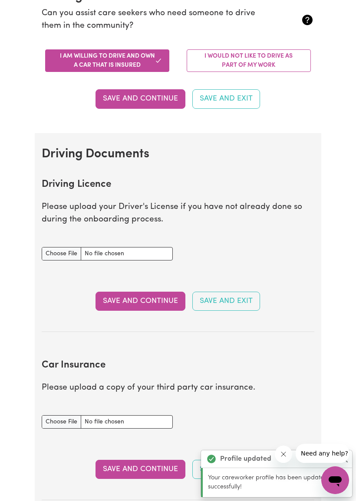
click at [53, 252] on input "Driving Licence document" at bounding box center [107, 253] width 131 height 13
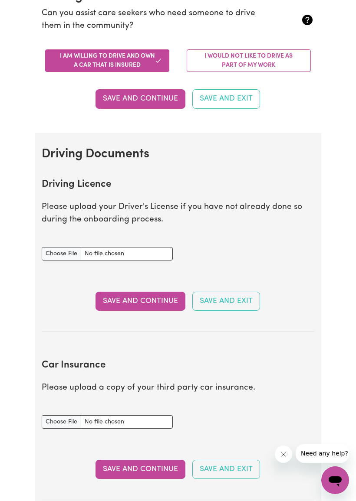
type input "C:\fakepath\IMG_0609.jpeg"
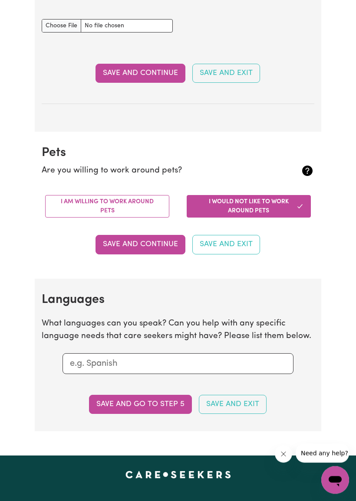
click at [151, 203] on button "I am willing to work around pets" at bounding box center [107, 207] width 124 height 23
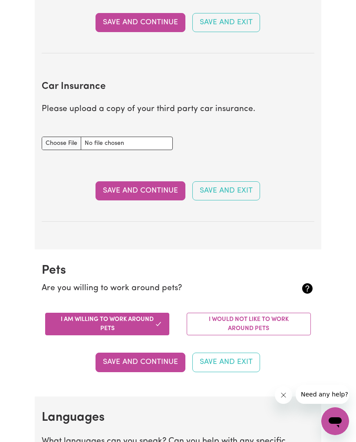
scroll to position [501, 0]
click at [55, 140] on input "Car Insurance document" at bounding box center [107, 143] width 131 height 13
type input "C:\fakepath\AAMI Car New Policy Account MPA158402107.pdf"
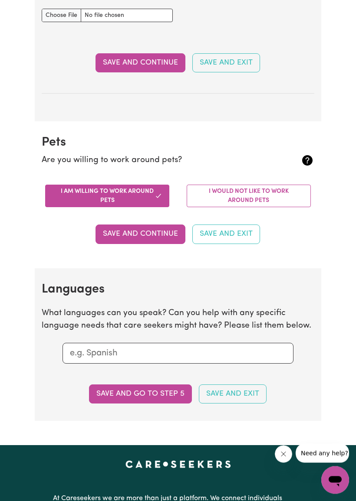
scroll to position [628, 0]
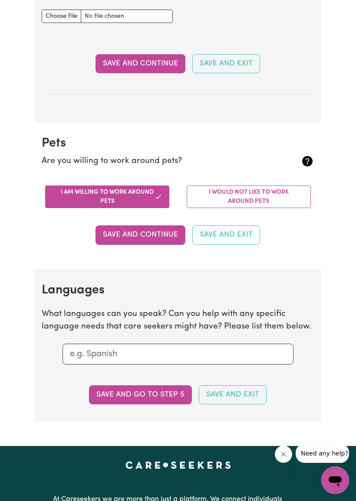
click at [149, 226] on button "Save and Continue" at bounding box center [140, 234] width 90 height 19
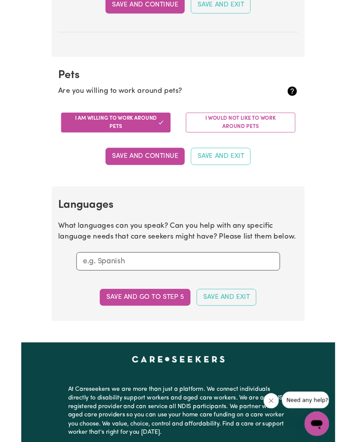
scroll to position [685, 0]
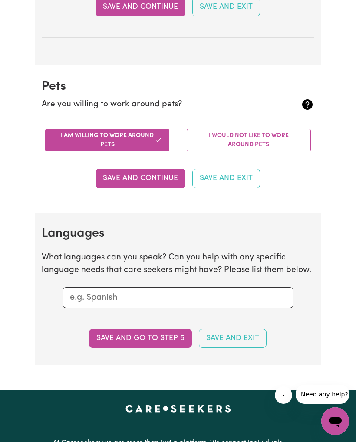
click at [157, 329] on button "Save and go to step 5" at bounding box center [140, 338] width 103 height 19
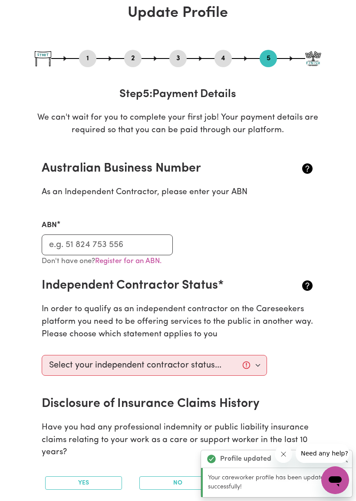
scroll to position [86, 0]
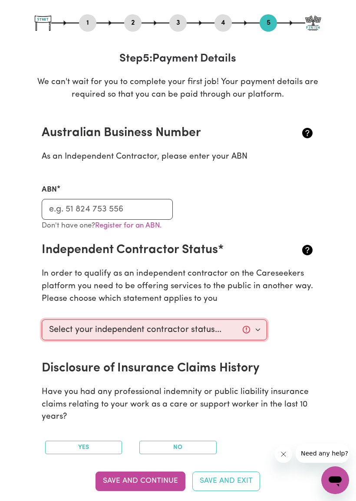
click at [252, 324] on select "Select your independent contractor status... I am providing services through an…" at bounding box center [154, 330] width 225 height 21
select select "I am providing services privately on my own"
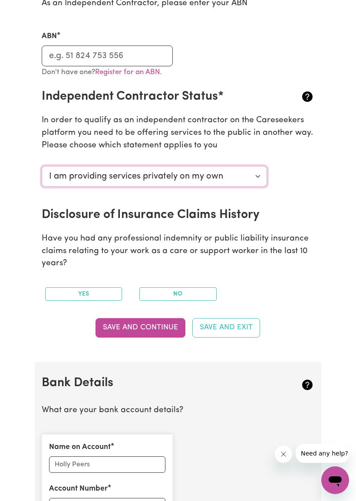
scroll to position [243, 0]
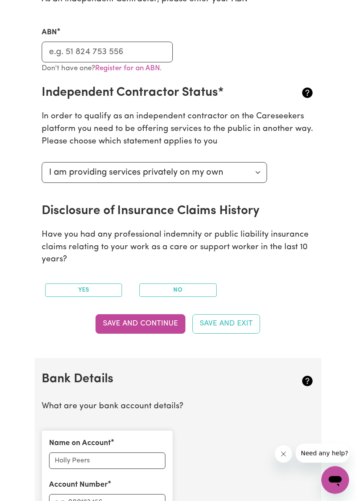
click at [184, 288] on button "No" at bounding box center [177, 290] width 77 height 13
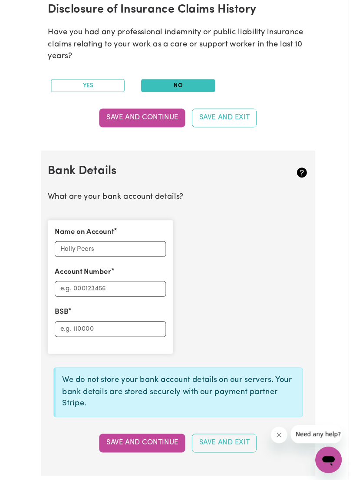
scroll to position [468, 0]
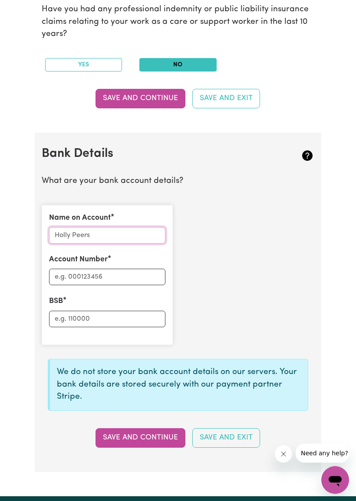
click at [136, 229] on input "Name on Account" at bounding box center [107, 236] width 116 height 16
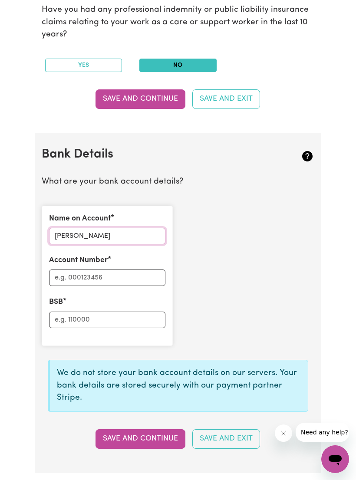
type input "[PERSON_NAME]"
click at [144, 269] on input "Account Number" at bounding box center [107, 277] width 116 height 16
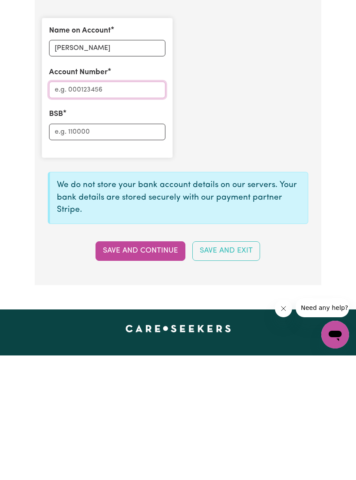
scroll to position [536, 0]
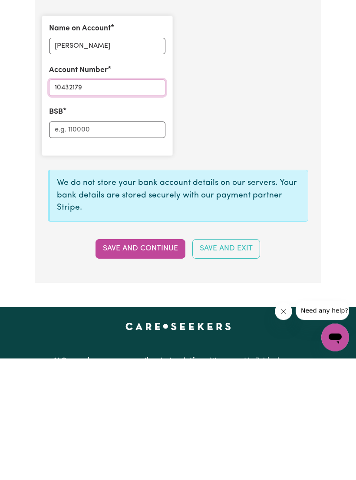
type input "10432179"
click at [70, 243] on input "BSB" at bounding box center [107, 251] width 116 height 16
type input "063779"
click at [152, 361] on button "Save and Continue" at bounding box center [140, 370] width 90 height 19
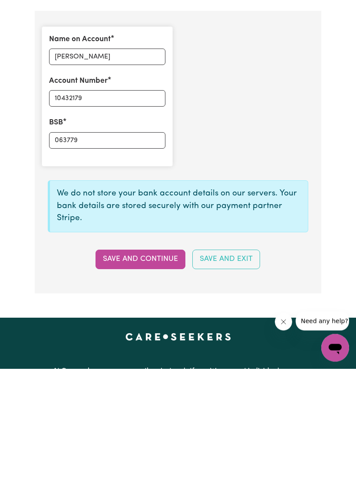
scroll to position [658, 0]
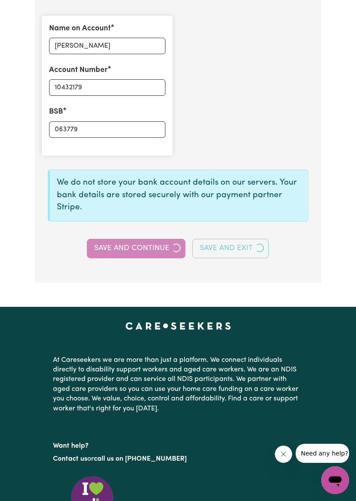
select select
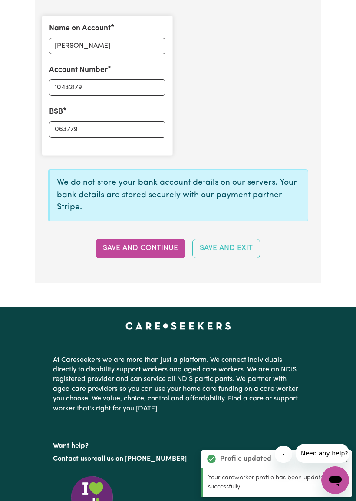
type input "****2179"
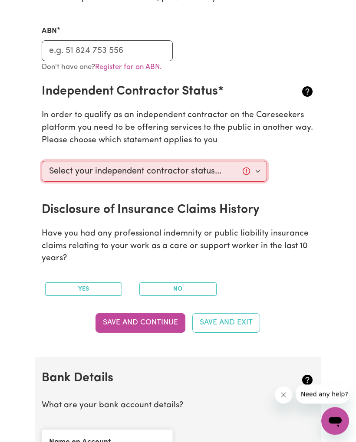
click at [258, 169] on select "Select your independent contractor status... I am providing services through an…" at bounding box center [154, 171] width 225 height 21
select select "I am providing services privately on my own"
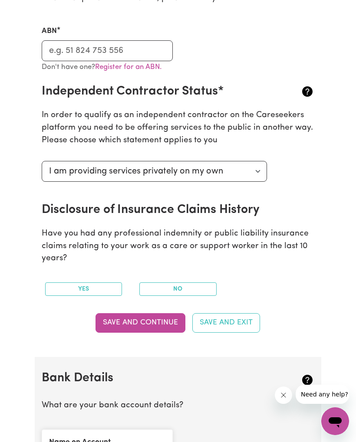
click at [157, 313] on button "Save and Continue" at bounding box center [140, 322] width 90 height 19
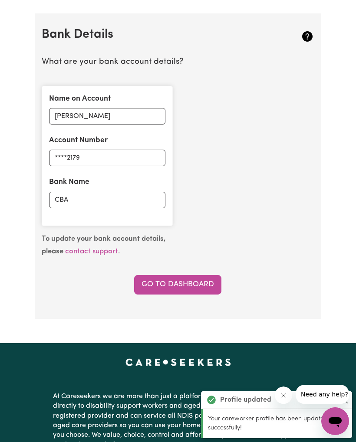
scroll to position [597, 0]
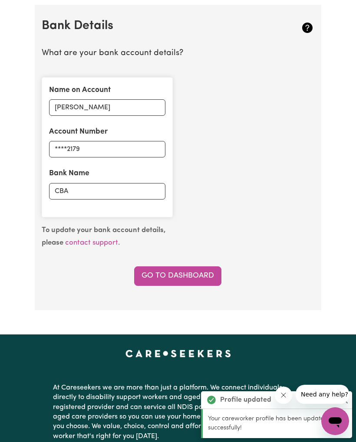
click at [180, 273] on link "Go to Dashboard" at bounding box center [177, 275] width 87 height 19
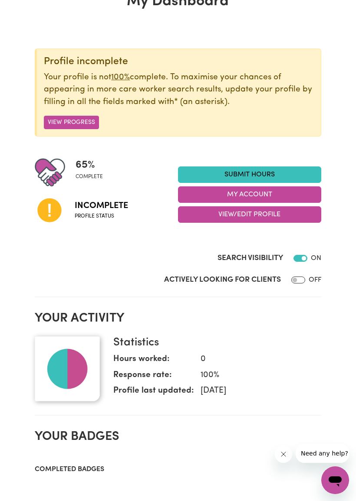
scroll to position [60, 0]
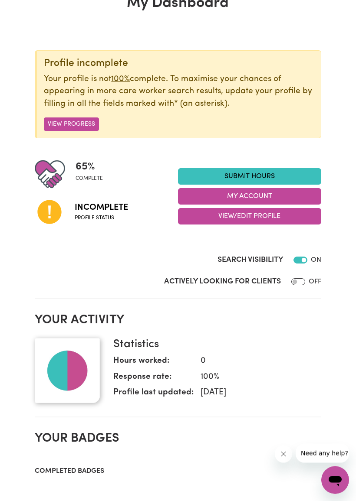
click at [86, 205] on span "Incomplete" at bounding box center [101, 208] width 53 height 13
click at [291, 177] on link "Submit Hours" at bounding box center [249, 177] width 143 height 16
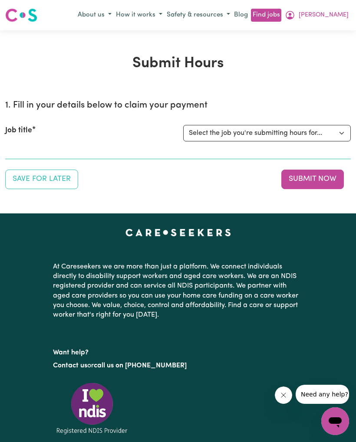
click at [49, 178] on button "Save for Later" at bounding box center [41, 179] width 73 height 19
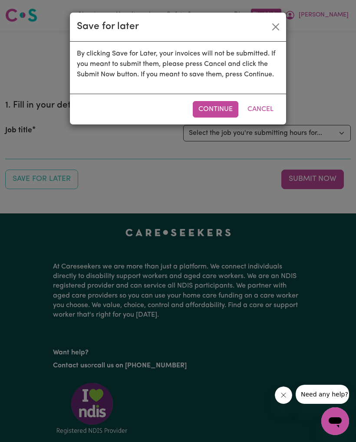
click at [222, 108] on button "Continue" at bounding box center [216, 109] width 46 height 16
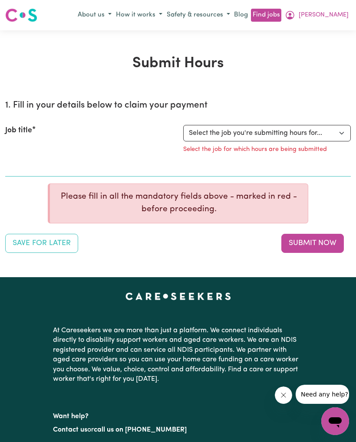
click at [15, 13] on img at bounding box center [21, 15] width 32 height 16
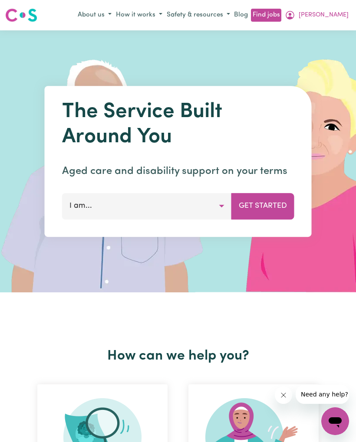
click at [334, 19] on span "[PERSON_NAME]" at bounding box center [323, 15] width 50 height 10
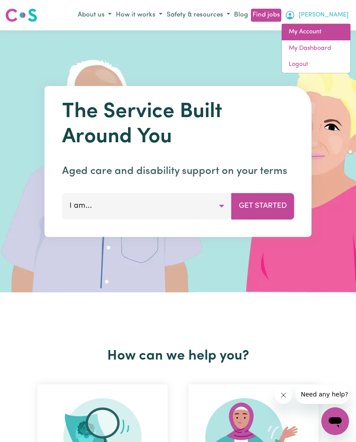
click at [321, 31] on link "My Account" at bounding box center [315, 32] width 69 height 16
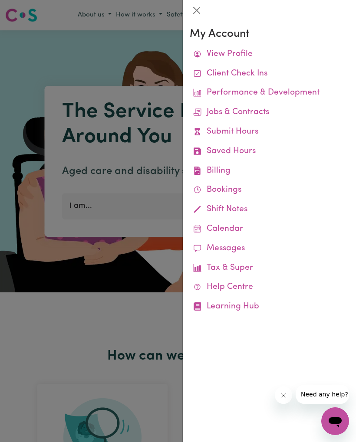
click at [245, 53] on link "View Profile" at bounding box center [268, 55] width 159 height 20
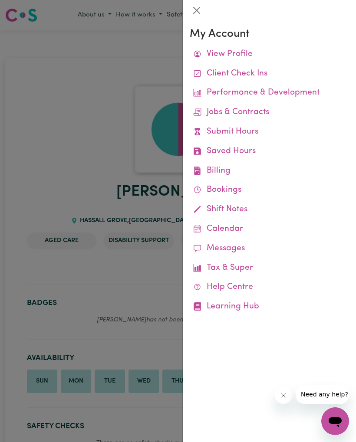
click at [154, 295] on div at bounding box center [178, 221] width 356 height 442
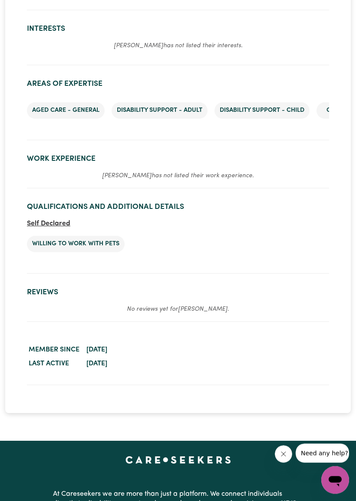
scroll to position [784, 0]
click at [207, 176] on em "[PERSON_NAME] has not listed their work experience." at bounding box center [178, 176] width 152 height 7
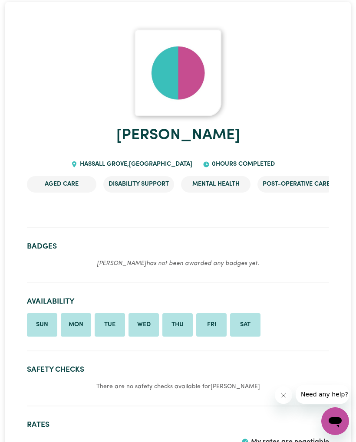
scroll to position [0, 0]
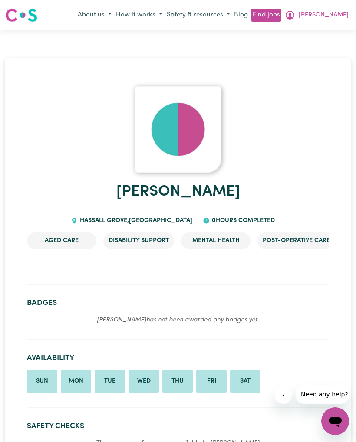
click at [330, 19] on span "[PERSON_NAME]" at bounding box center [323, 15] width 50 height 10
click at [319, 52] on link "My Dashboard" at bounding box center [315, 48] width 69 height 16
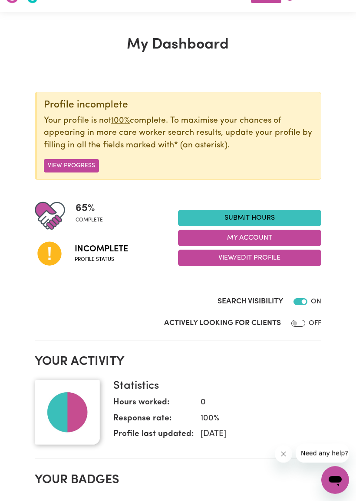
scroll to position [20, 0]
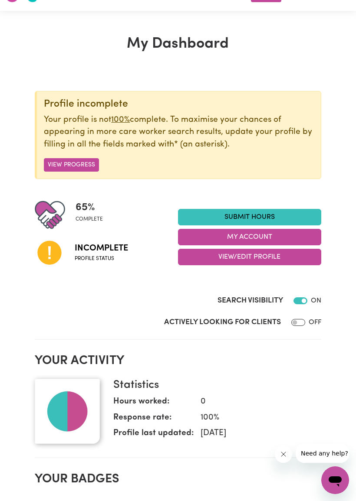
click at [255, 257] on button "View/Edit Profile" at bounding box center [249, 257] width 143 height 16
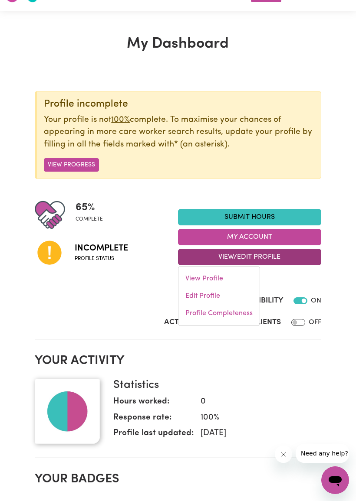
click at [222, 294] on link "Edit Profile" at bounding box center [218, 295] width 81 height 17
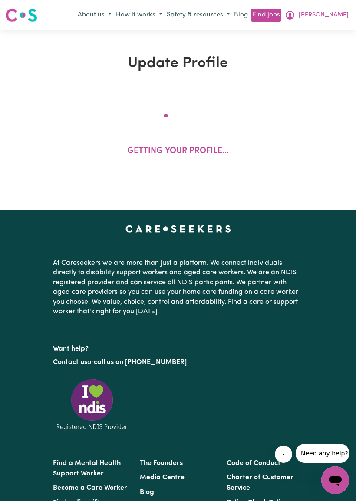
select select "[DEMOGRAPHIC_DATA]"
select select "Student Visa"
select select "Studying a healthcare related degree or qualification"
select select "37"
select select "45"
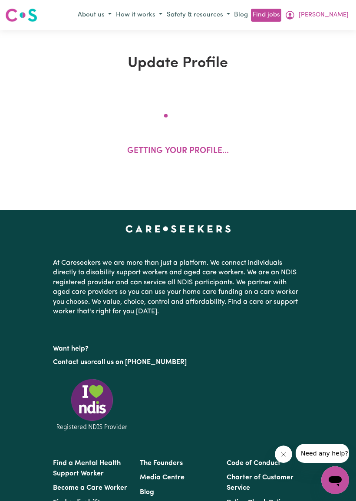
select select "47"
select select "70"
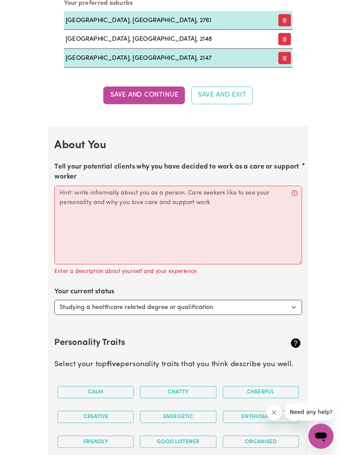
scroll to position [1122, 0]
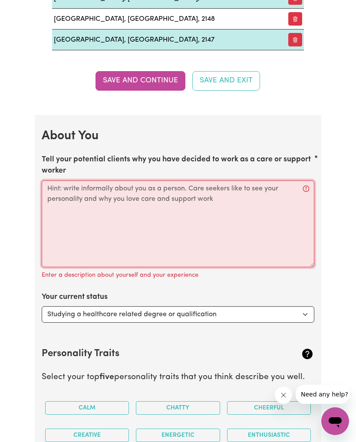
click at [176, 212] on textarea "Tell your potential clients why you have decided to work as a care or support w…" at bounding box center [178, 223] width 272 height 87
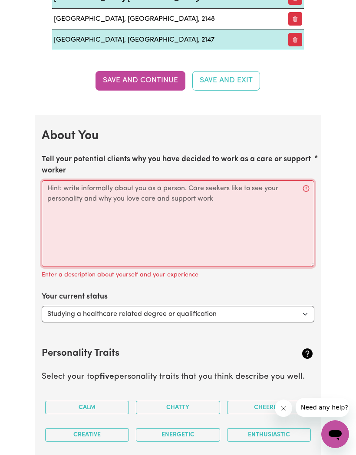
click at [150, 203] on textarea "Tell your potential clients why you have decided to work as a care or support w…" at bounding box center [178, 223] width 272 height 87
paste textarea "I have chosen to work as a care and support worker because I genuinely enjoy he…"
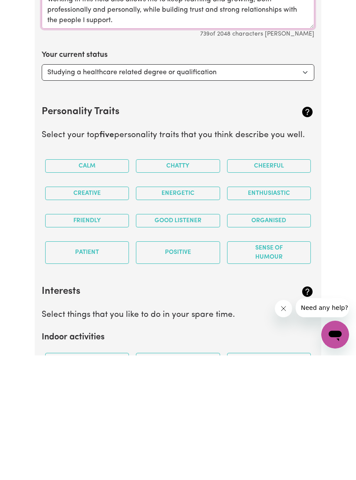
scroll to position [1256, 0]
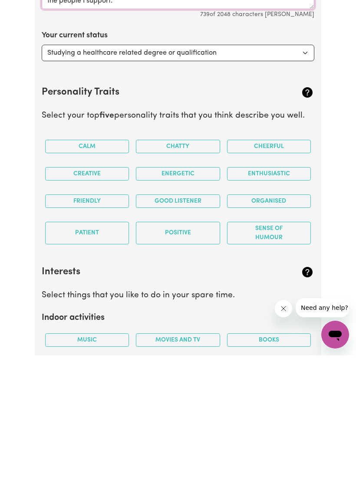
type textarea "I have chosen to work as a care and support worker because I genuinely enjoy he…"
click at [73, 264] on button "Calm" at bounding box center [87, 270] width 84 height 13
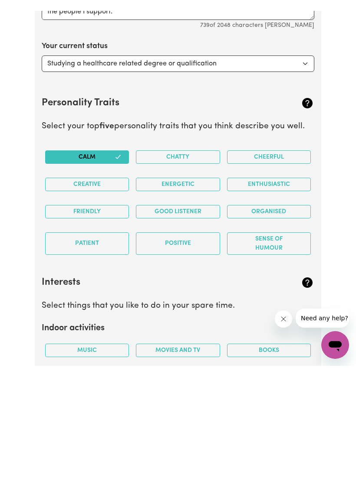
scroll to position [1381, 0]
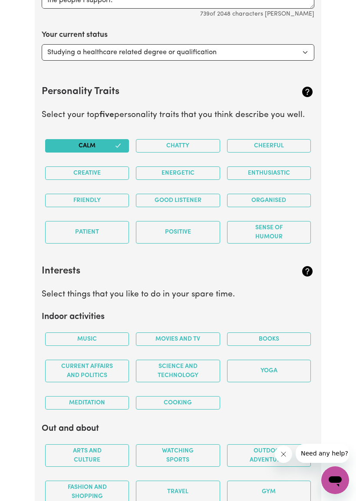
click at [280, 142] on button "Cheerful" at bounding box center [269, 145] width 84 height 13
click at [69, 171] on button "Creative" at bounding box center [87, 173] width 84 height 13
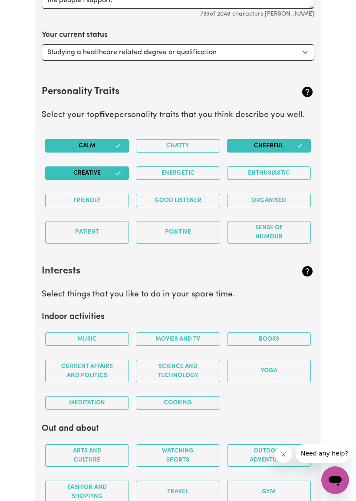
click at [199, 225] on button "Positive" at bounding box center [178, 232] width 84 height 23
click at [102, 233] on button "Patient" at bounding box center [87, 232] width 84 height 23
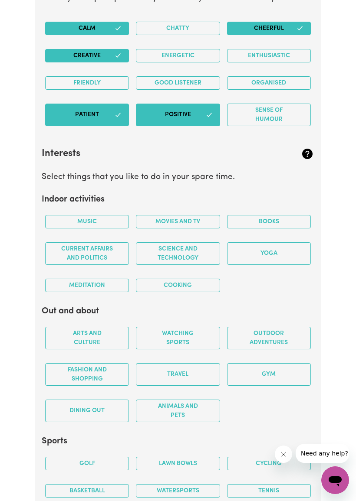
scroll to position [1495, 0]
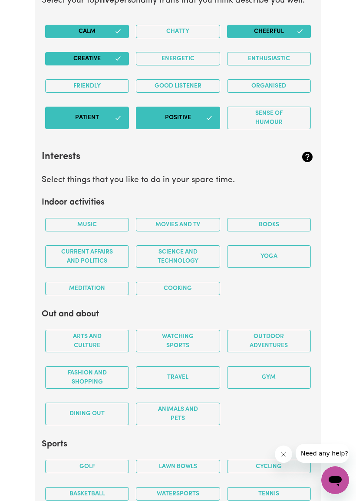
click at [98, 219] on button "Music" at bounding box center [87, 224] width 84 height 13
click at [274, 219] on button "Books" at bounding box center [269, 224] width 84 height 13
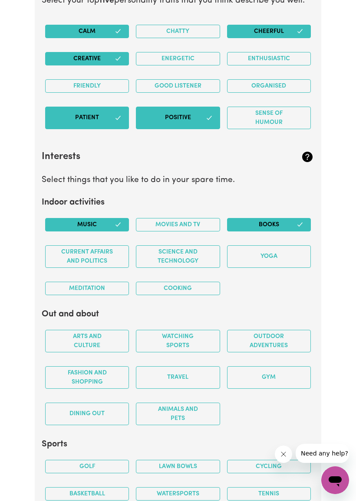
click at [264, 259] on button "Yoga" at bounding box center [269, 256] width 84 height 23
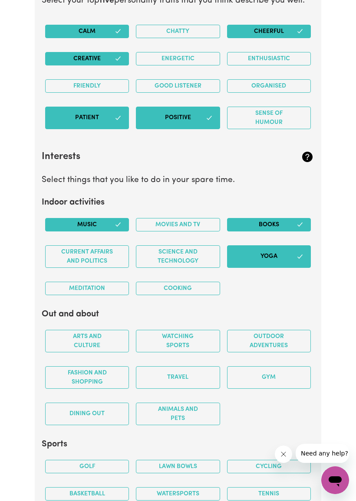
click at [186, 286] on button "Cooking" at bounding box center [178, 288] width 84 height 13
click at [195, 249] on button "Science and Technology" at bounding box center [178, 256] width 84 height 23
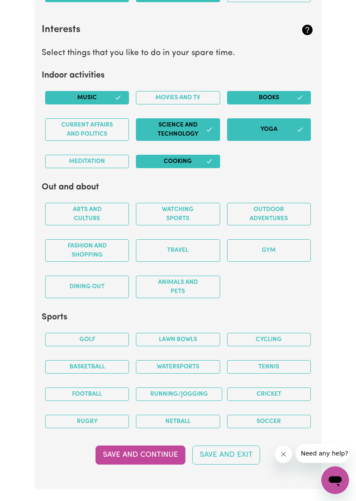
scroll to position [1620, 0]
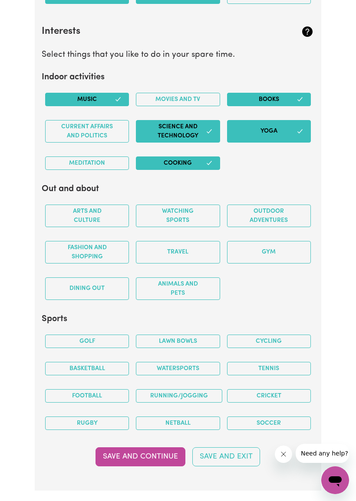
click at [94, 215] on button "Arts and Culture" at bounding box center [87, 216] width 84 height 23
click at [276, 245] on button "Gym" at bounding box center [269, 252] width 84 height 23
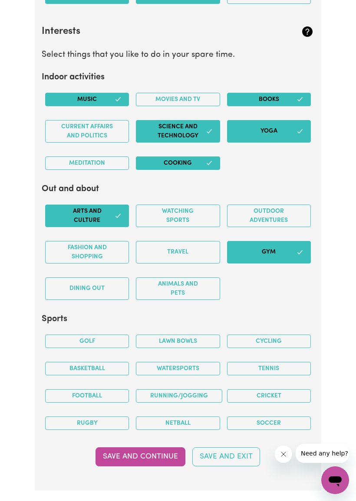
click at [83, 293] on button "Dining out" at bounding box center [87, 289] width 84 height 23
click at [172, 289] on button "Animals and pets" at bounding box center [178, 289] width 84 height 23
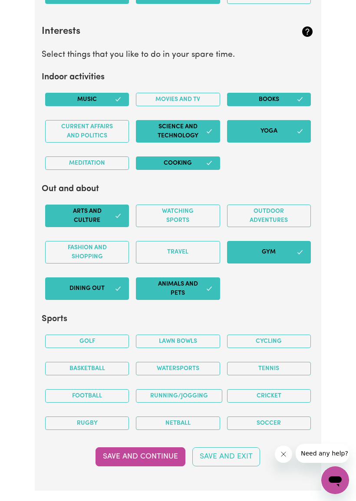
click at [196, 244] on button "Travel" at bounding box center [178, 252] width 84 height 23
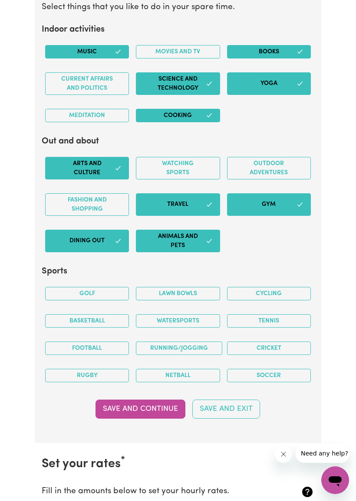
scroll to position [1773, 0]
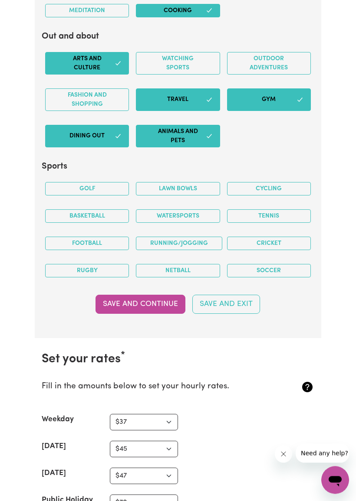
click at [106, 183] on button "Golf" at bounding box center [87, 189] width 84 height 13
click at [288, 189] on button "Cycling" at bounding box center [269, 188] width 84 height 13
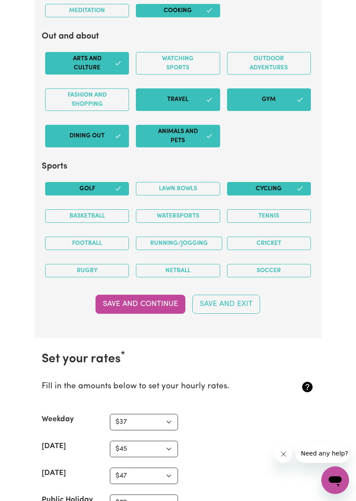
click at [266, 209] on button "Tennis" at bounding box center [269, 215] width 84 height 13
click at [112, 237] on button "Football" at bounding box center [87, 243] width 84 height 13
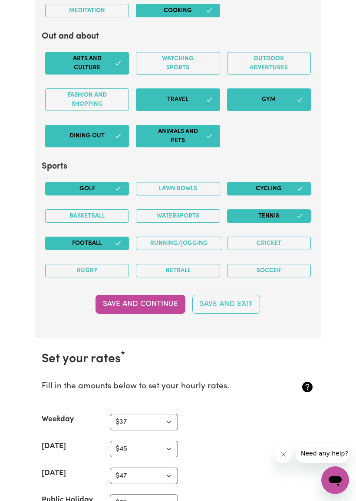
click at [282, 265] on button "Soccer" at bounding box center [269, 270] width 84 height 13
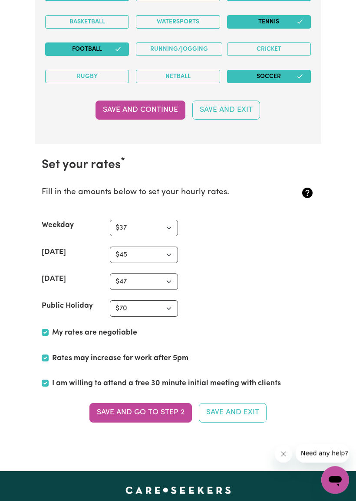
scroll to position [1963, 0]
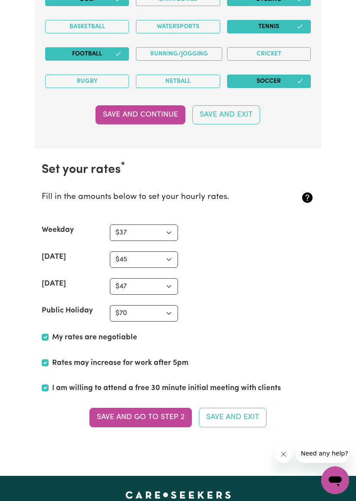
click at [156, 115] on button "Save and Continue" at bounding box center [140, 114] width 90 height 19
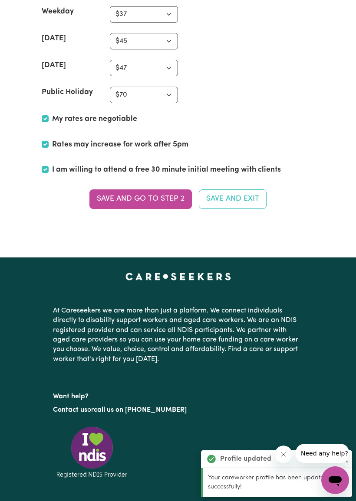
scroll to position [2193, 0]
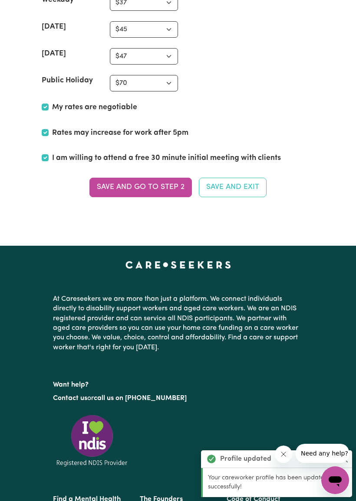
click at [148, 185] on button "Save and go to Step 2" at bounding box center [140, 187] width 102 height 19
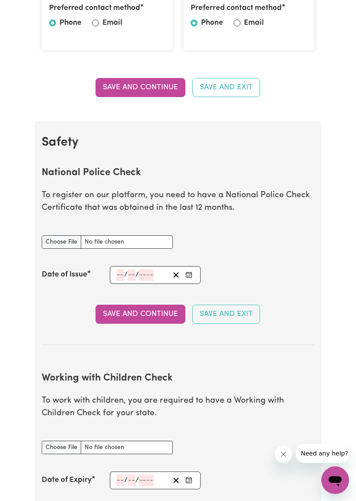
scroll to position [431, 0]
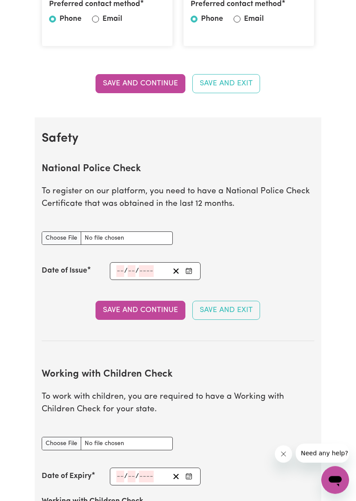
click at [65, 232] on input "National Police Check document" at bounding box center [107, 238] width 131 height 13
type input "C:\fakepath\Police check.pdf"
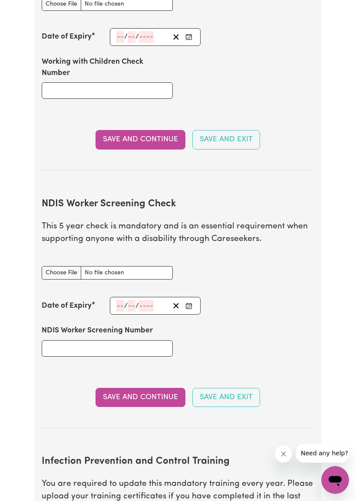
scroll to position [872, 0]
click at [61, 266] on input "NDIS Worker Screening Check document" at bounding box center [107, 272] width 131 height 13
type input "C:\fakepath\NDIS [GEOGRAPHIC_DATA] .pdf"
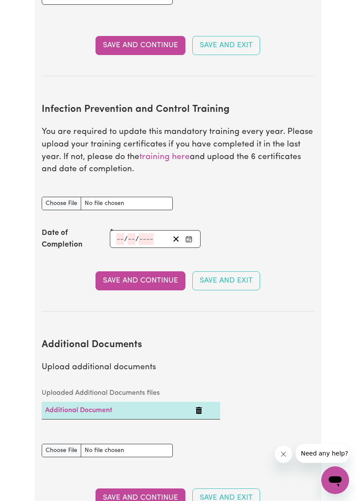
scroll to position [1223, 0]
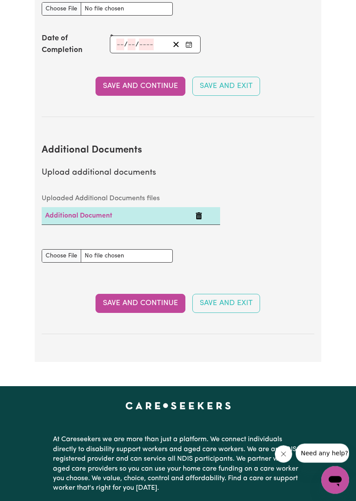
click at [147, 294] on button "Save and Continue" at bounding box center [140, 303] width 90 height 19
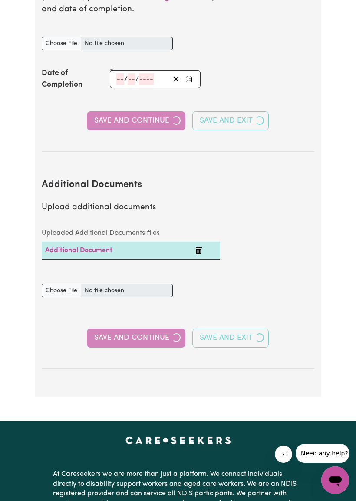
select select "Certificate III (Individual Support)"
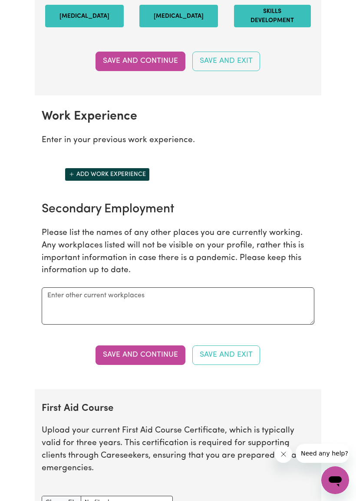
scroll to position [1287, 0]
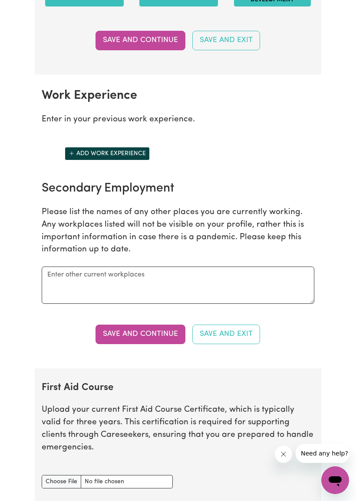
click at [117, 160] on button "Add work experience" at bounding box center [107, 153] width 85 height 13
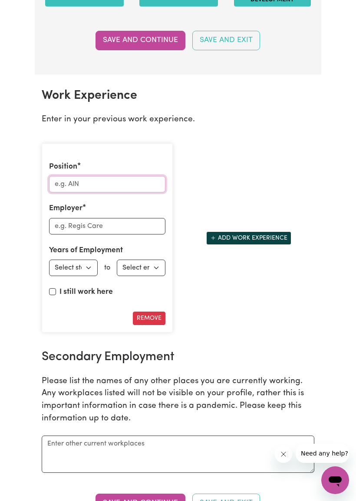
click at [123, 193] on input "Position" at bounding box center [107, 184] width 116 height 16
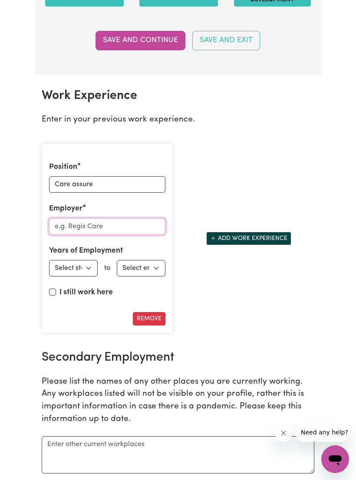
click at [129, 235] on input "Employer" at bounding box center [107, 226] width 116 height 16
click at [136, 185] on div "Position Care assure" at bounding box center [107, 176] width 116 height 31
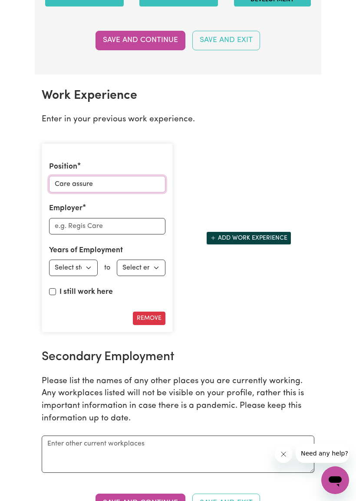
click at [114, 193] on input "Care assure" at bounding box center [107, 184] width 116 height 16
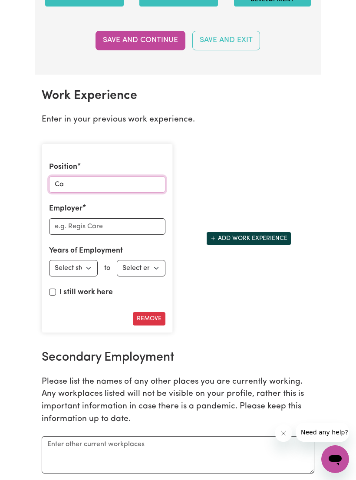
type input "C"
type input "Support worker"
click at [140, 235] on input "Employer" at bounding box center [107, 226] width 116 height 16
type input "Care assure"
click at [94, 276] on select "Select start year [DATE] 1952 1953 1954 1955 1956 1957 1958 1959 1960 1961 1962…" at bounding box center [73, 268] width 49 height 16
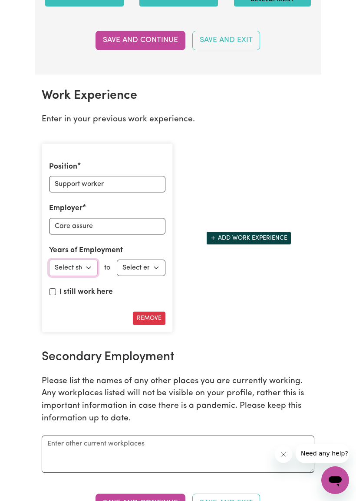
select select "2023"
click at [154, 274] on select "Select end year [DATE] 1952 1953 1954 1955 1956 1957 1958 1959 1960 1961 1962 1…" at bounding box center [141, 268] width 49 height 16
select select "2025"
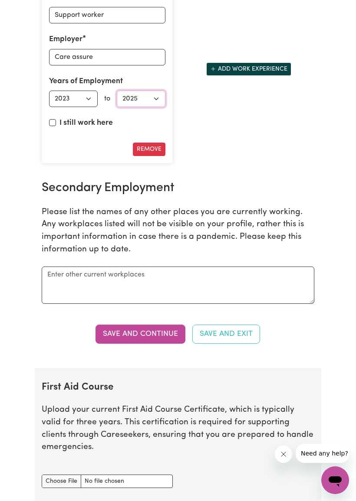
scroll to position [1457, 0]
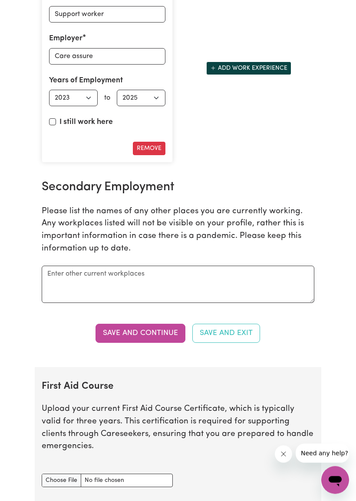
click at [151, 338] on button "Save and Continue" at bounding box center [140, 333] width 90 height 19
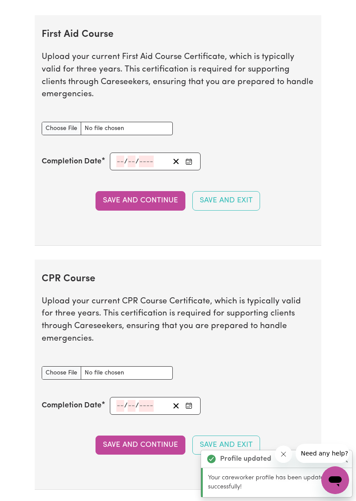
scroll to position [1764, 0]
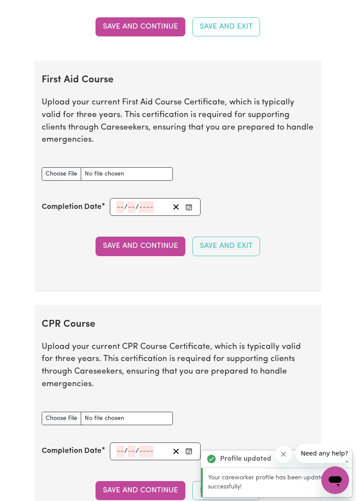
click at [67, 181] on input "First Aid Course document" at bounding box center [107, 173] width 131 height 13
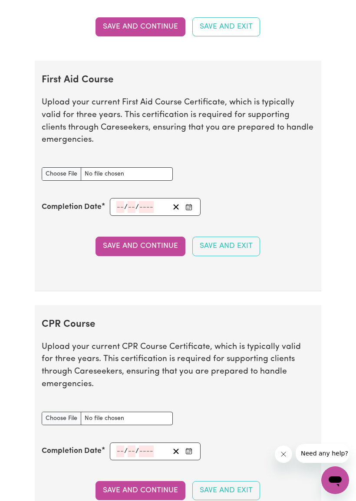
type input "C:\fakepath\Cpr.pdf"
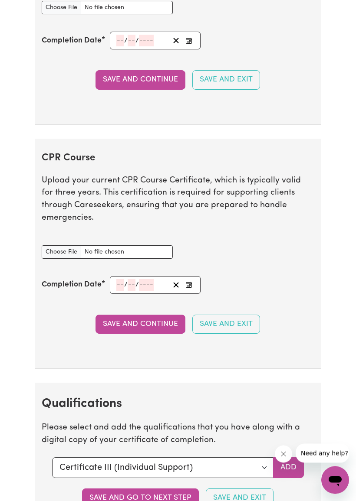
scroll to position [1929, 0]
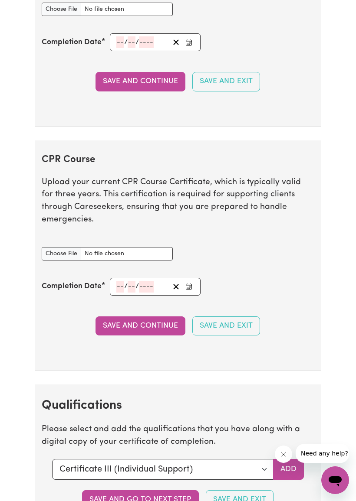
click at [76, 248] on input "CPR Course document" at bounding box center [107, 253] width 131 height 13
type input "C:\fakepath\Cpr.pdf"
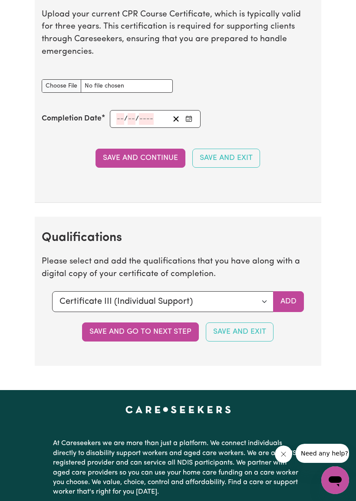
scroll to position [2097, 0]
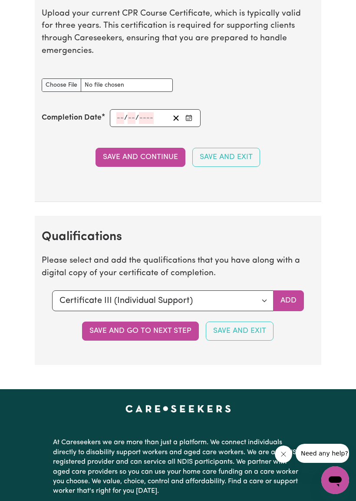
click at [154, 326] on button "Save and go to next step" at bounding box center [140, 331] width 117 height 19
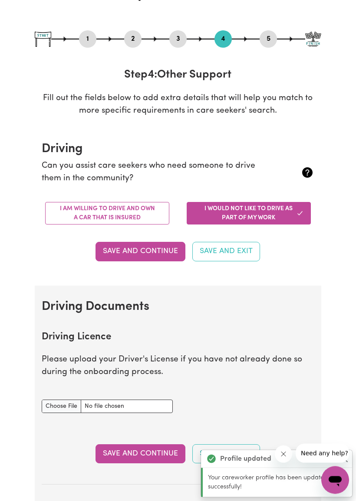
scroll to position [114, 0]
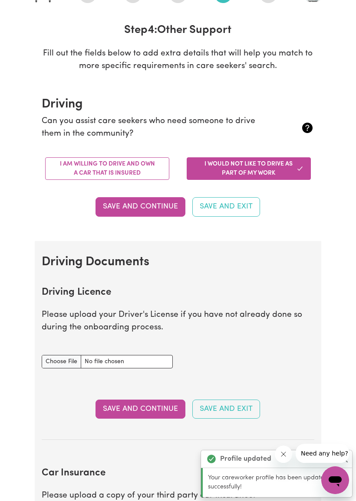
click at [148, 173] on button "I am willing to drive and own a car that is insured" at bounding box center [107, 168] width 124 height 23
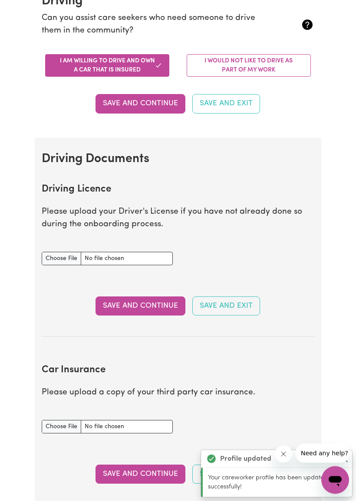
scroll to position [217, 0]
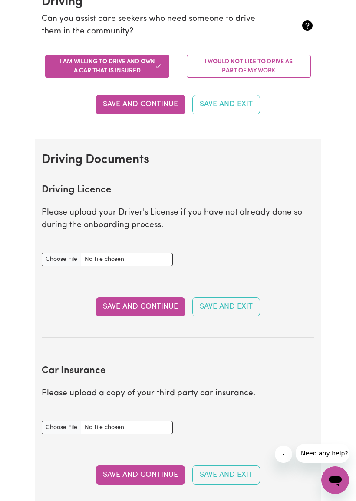
click at [72, 256] on input "Driving Licence document" at bounding box center [107, 259] width 131 height 13
click at [152, 101] on button "Save and Continue" at bounding box center [140, 104] width 90 height 19
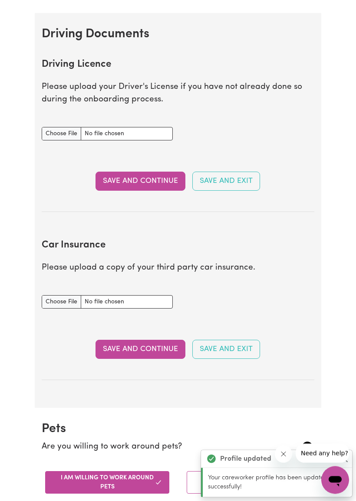
scroll to position [337, 0]
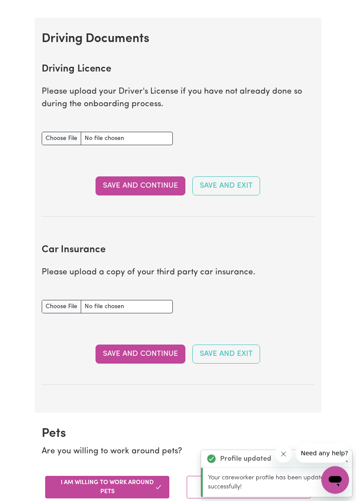
click at [69, 140] on input "Driving Licence document" at bounding box center [107, 138] width 131 height 13
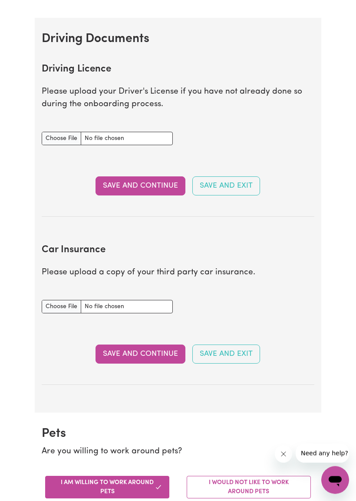
scroll to position [338, 0]
click at [65, 132] on input "Driving Licence document" at bounding box center [107, 138] width 131 height 13
type input "C:\fakepath\IMG_0609.jpeg"
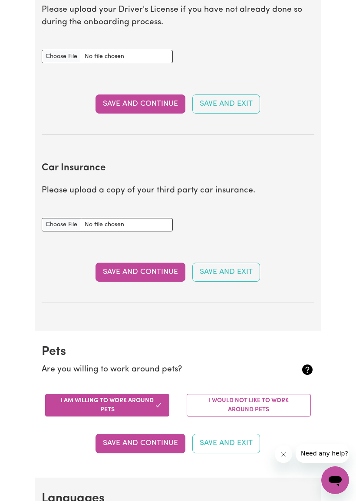
scroll to position [424, 0]
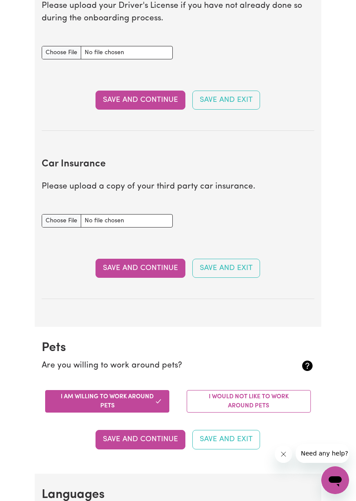
click at [59, 219] on input "Car Insurance document" at bounding box center [107, 220] width 131 height 13
click at [63, 217] on input "Car Insurance document" at bounding box center [107, 220] width 131 height 13
type input "C:\fakepath\AAMI Car New Policy Account MPA158402107.pdf"
click at [137, 263] on button "Save and Continue" at bounding box center [140, 268] width 90 height 19
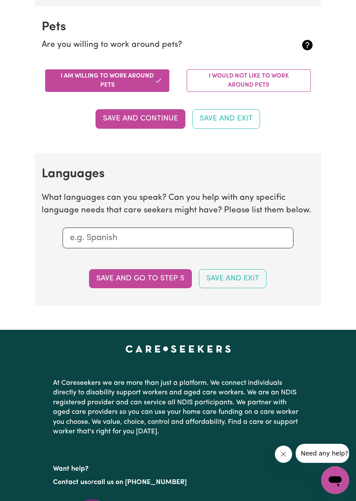
scroll to position [811, 0]
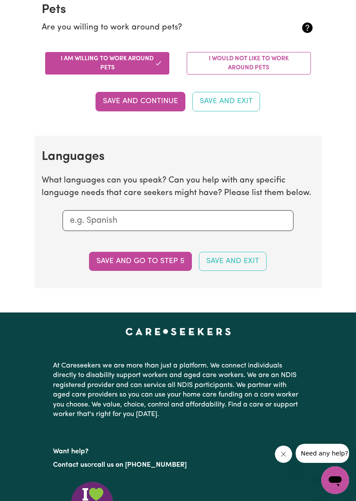
click at [149, 252] on button "Save and go to step 5" at bounding box center [140, 261] width 103 height 19
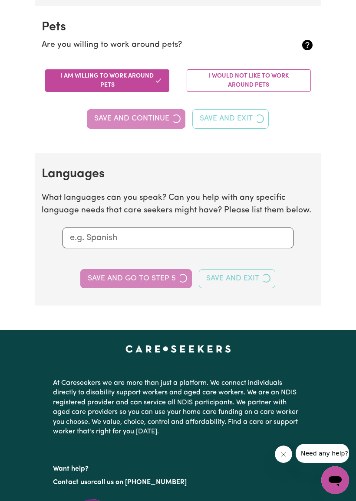
select select "I am providing services privately on my own"
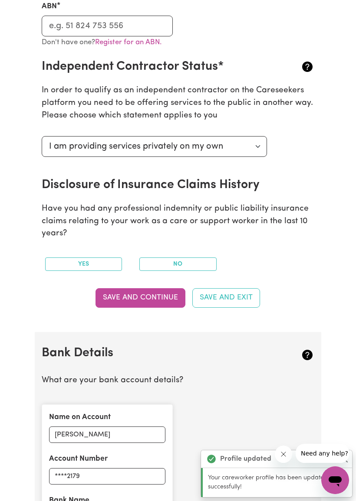
scroll to position [287, 0]
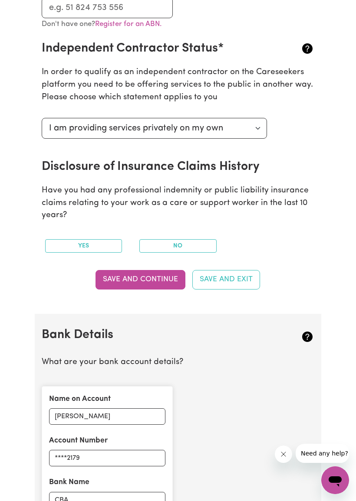
click at [188, 239] on button "No" at bounding box center [177, 245] width 77 height 13
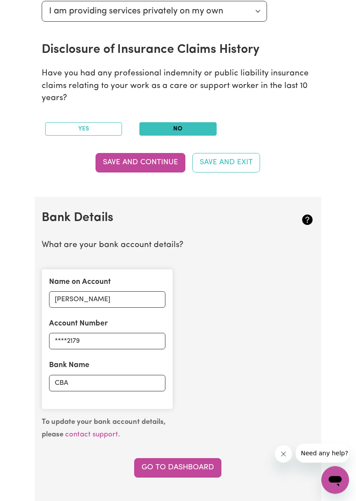
click at [170, 157] on button "Save and Continue" at bounding box center [140, 163] width 90 height 19
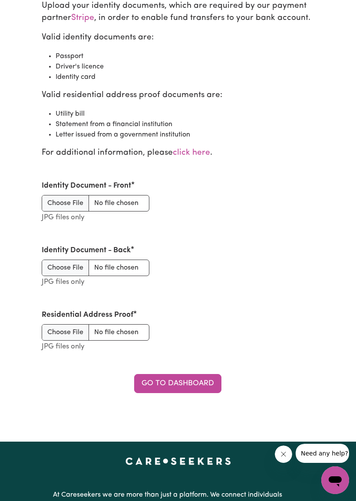
scroll to position [1022, 0]
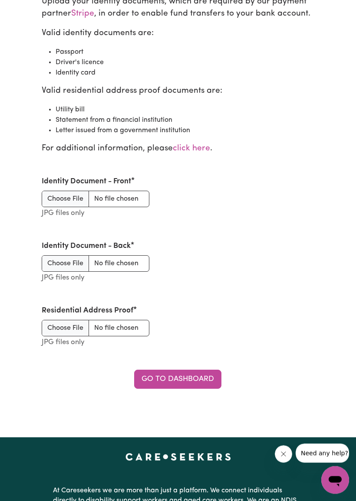
click at [70, 191] on input "Identity Document - Front" at bounding box center [95, 199] width 107 height 16
type input "C:\fakepath\7c16c5cf-976c-4e72-a582-2943bbbd436c.jpeg"
click at [77, 261] on input "Identity Document - Back" at bounding box center [95, 263] width 107 height 16
click at [86, 255] on input "Identity Document - Back" at bounding box center [95, 263] width 107 height 16
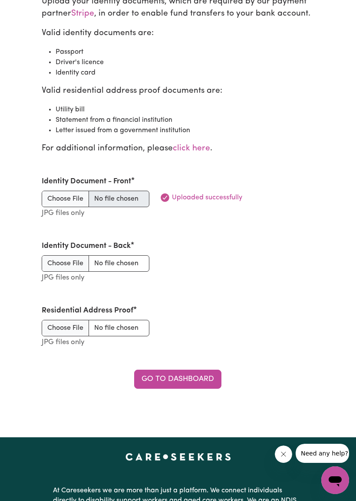
type input "C:\fakepath\IMG_0609.jpeg"
click at [74, 320] on input "Residential Address Proof" at bounding box center [95, 328] width 107 height 16
click at [69, 320] on input "Residential Address Proof" at bounding box center [95, 328] width 107 height 16
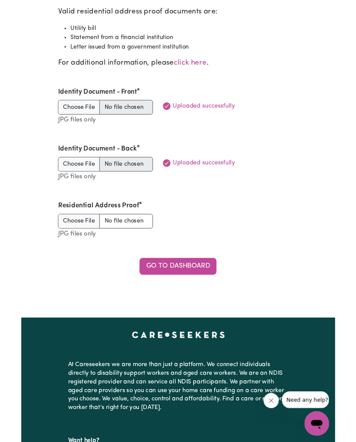
scroll to position [1100, 0]
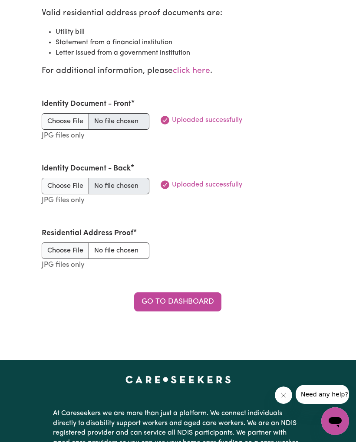
click at [73, 242] on input "Residential Address Proof" at bounding box center [95, 250] width 107 height 16
click at [58, 242] on input "Residential Address Proof" at bounding box center [95, 250] width 107 height 16
click at [72, 247] on input "Residential Address Proof" at bounding box center [95, 250] width 107 height 16
type input "C:\fakepath\7c16c5cf-976c-4e72-a582-2943bbbd436c.jpeg"
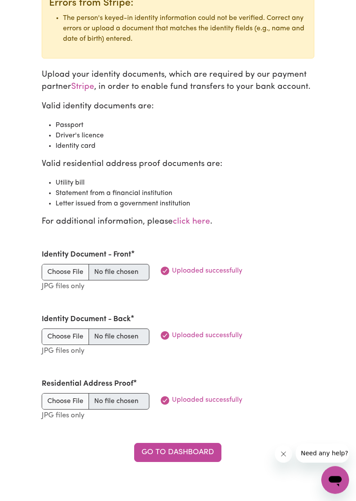
scroll to position [1074, 0]
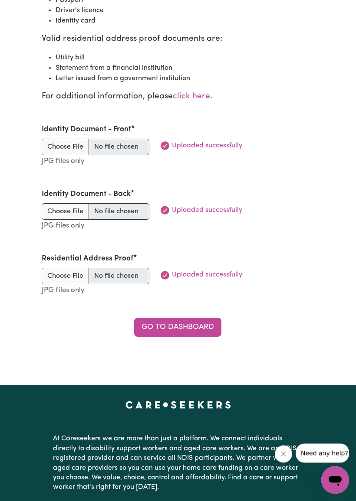
click at [188, 318] on link "Go to Dashboard" at bounding box center [177, 327] width 87 height 19
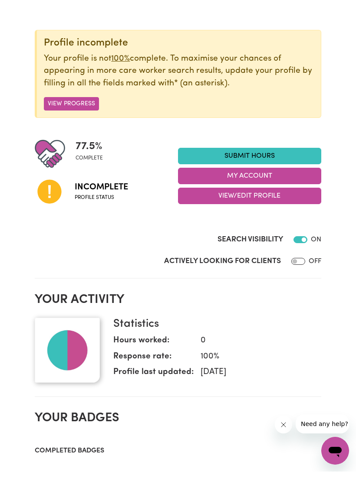
scroll to position [54, 0]
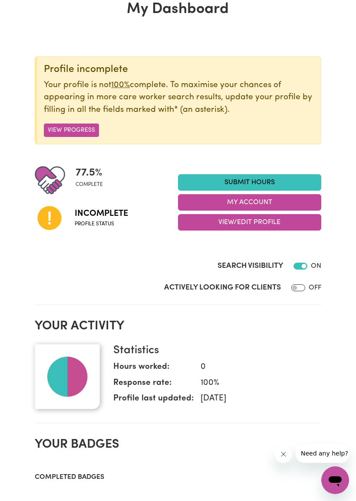
click at [252, 224] on button "View/Edit Profile" at bounding box center [249, 222] width 143 height 16
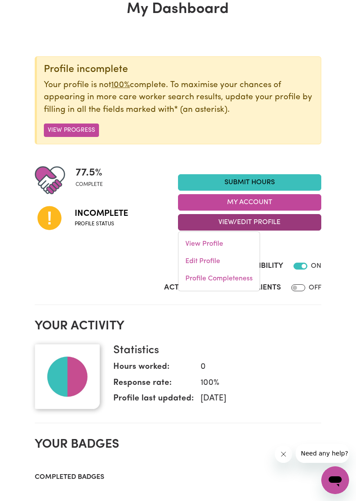
click at [227, 260] on link "Edit Profile" at bounding box center [218, 261] width 81 height 17
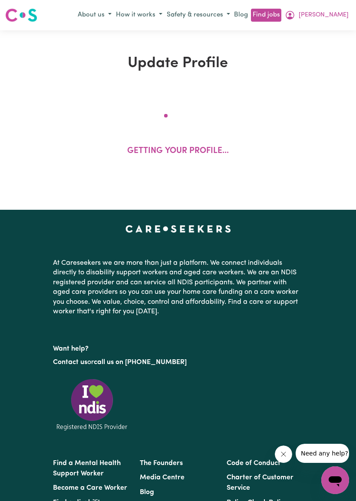
select select "[DEMOGRAPHIC_DATA]"
select select "Student Visa"
select select "Studying a healthcare related degree or qualification"
select select "37"
select select "45"
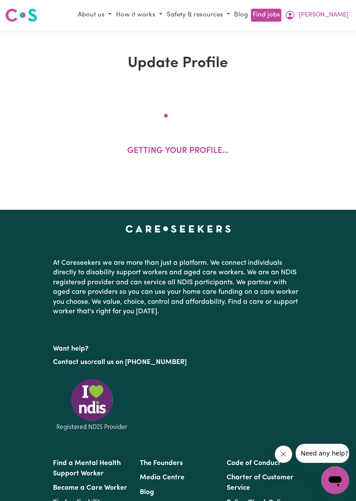
select select "47"
select select "70"
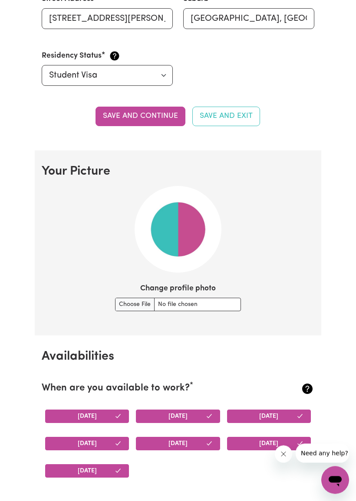
scroll to position [621, 0]
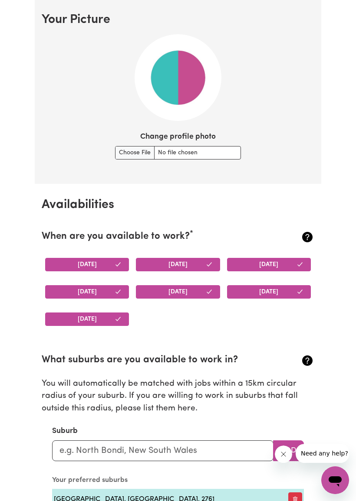
click at [117, 149] on input "Change profile photo" at bounding box center [178, 152] width 126 height 13
click at [219, 146] on input "Change profile photo" at bounding box center [178, 152] width 126 height 13
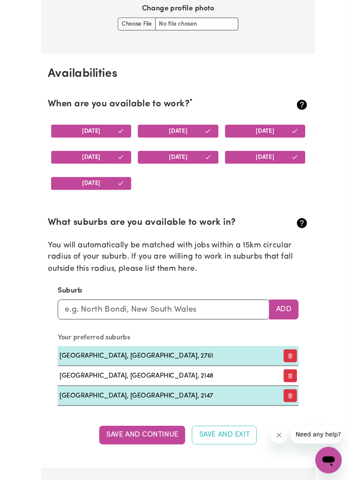
scroll to position [983, 0]
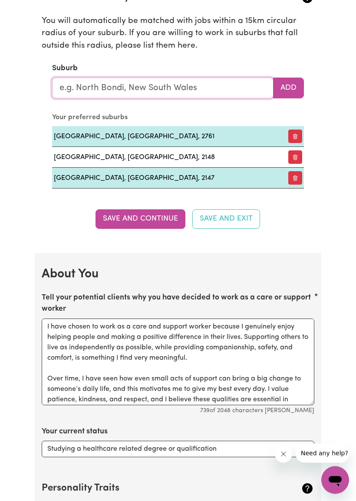
click at [223, 82] on input "text" at bounding box center [162, 88] width 221 height 21
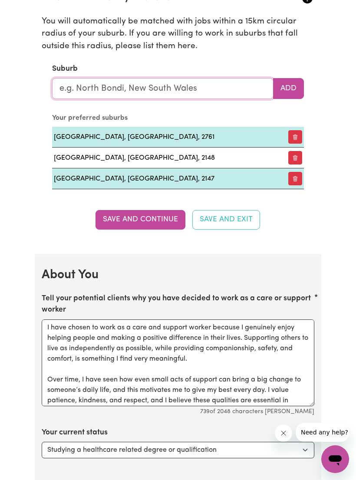
click at [228, 78] on input "text" at bounding box center [162, 88] width 221 height 21
click at [224, 82] on input "text" at bounding box center [162, 88] width 221 height 21
click at [219, 87] on input "text" at bounding box center [162, 88] width 221 height 21
type input "Hun"
type input "[GEOGRAPHIC_DATA], [GEOGRAPHIC_DATA], 4555"
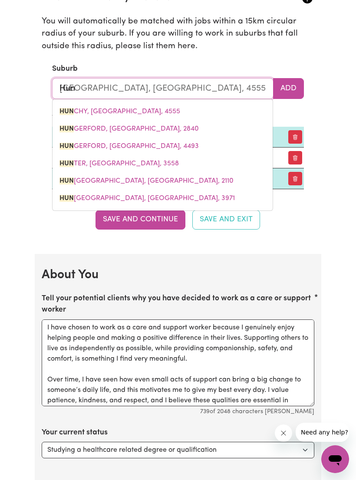
type input "[PERSON_NAME]"
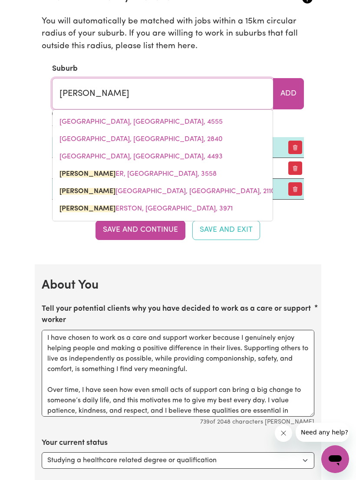
type input "[PERSON_NAME][GEOGRAPHIC_DATA], 3558"
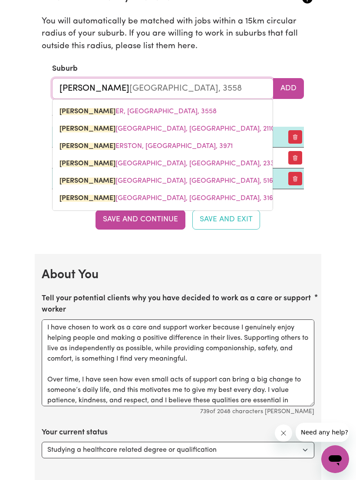
type input "Hunti"
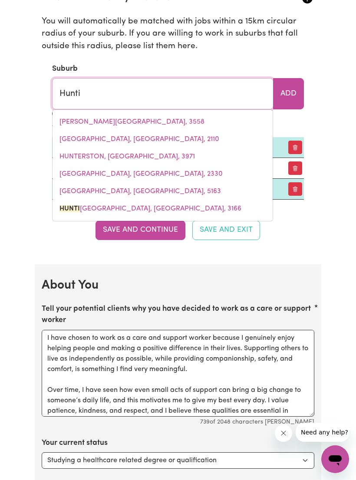
type input "[GEOGRAPHIC_DATA], [GEOGRAPHIC_DATA], 3166"
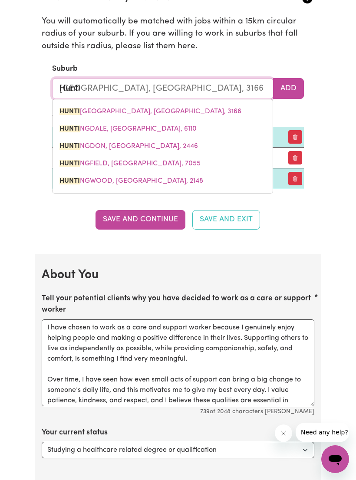
type input "Huntig"
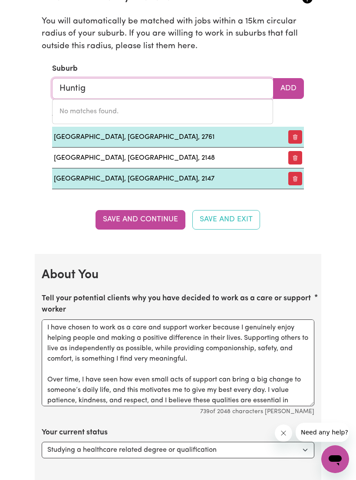
type input "Hunti"
type input "[GEOGRAPHIC_DATA], [GEOGRAPHIC_DATA], 3166"
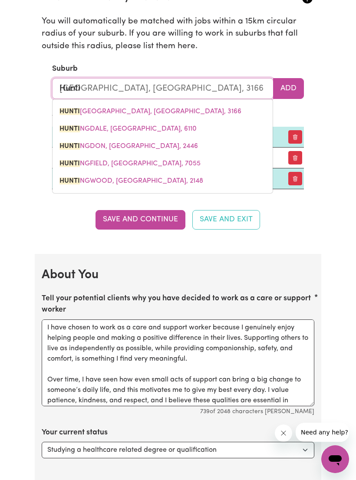
click at [68, 172] on link "HUNTI NGWOOD, [GEOGRAPHIC_DATA], 2148" at bounding box center [162, 180] width 220 height 17
type input "[GEOGRAPHIC_DATA], [GEOGRAPHIC_DATA], 2148"
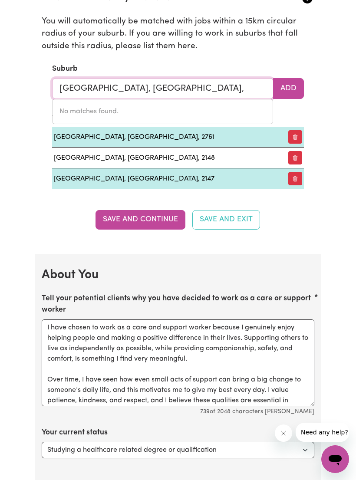
type input "[GEOGRAPHIC_DATA], [GEOGRAPHIC_DATA],"
click at [157, 215] on button "Save and Continue" at bounding box center [140, 219] width 90 height 19
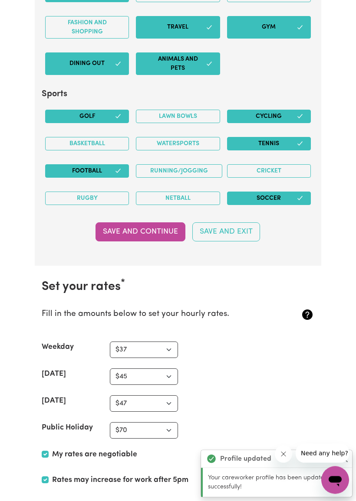
click at [153, 225] on button "Save and Continue" at bounding box center [140, 232] width 90 height 19
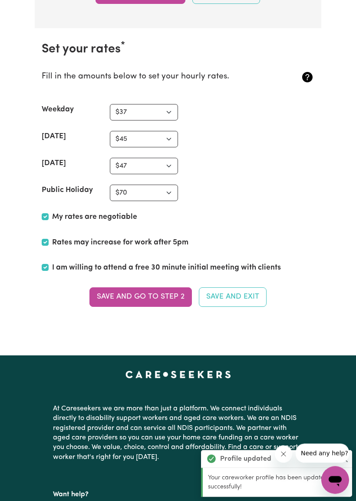
scroll to position [2105, 0]
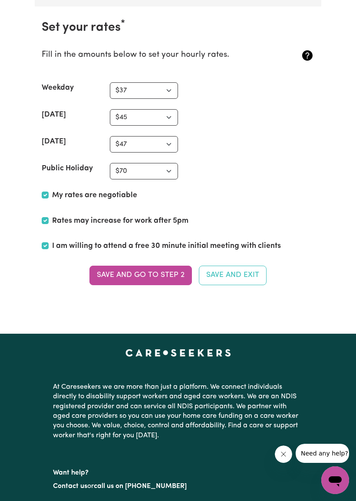
click at [159, 268] on button "Save and go to Step 2" at bounding box center [140, 275] width 102 height 19
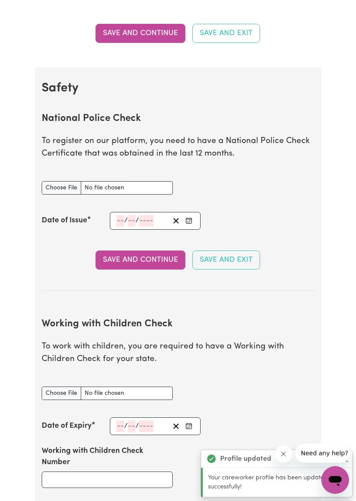
scroll to position [482, 0]
click at [53, 185] on input "National Police Check document" at bounding box center [107, 187] width 131 height 13
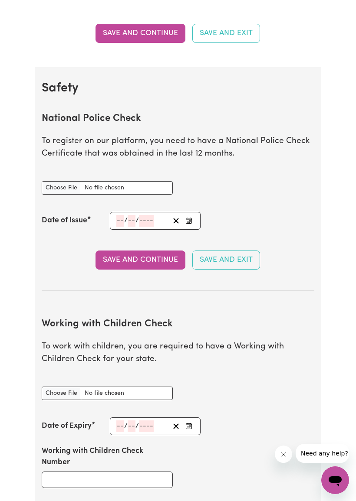
type input "C:\fakepath\Police check.pdf"
click at [121, 218] on input "number" at bounding box center [120, 221] width 8 height 12
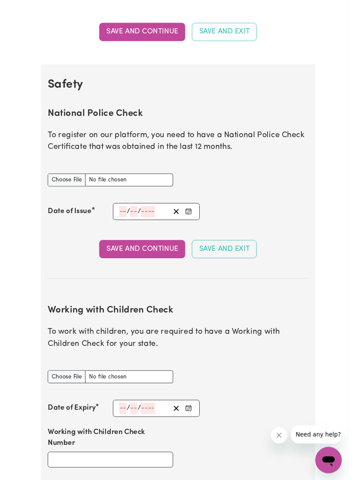
scroll to position [482, 0]
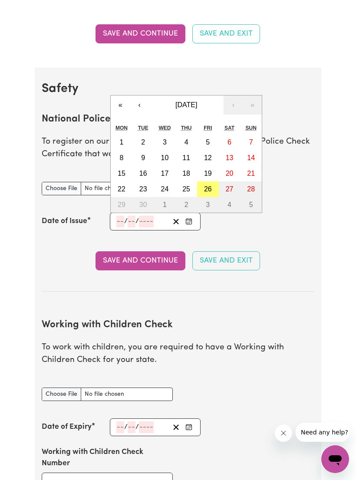
click at [138, 101] on button "‹" at bounding box center [139, 104] width 19 height 19
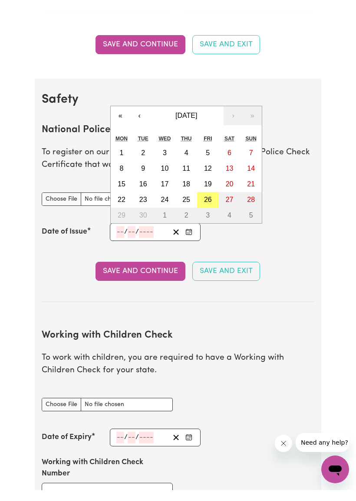
scroll to position [482, 0]
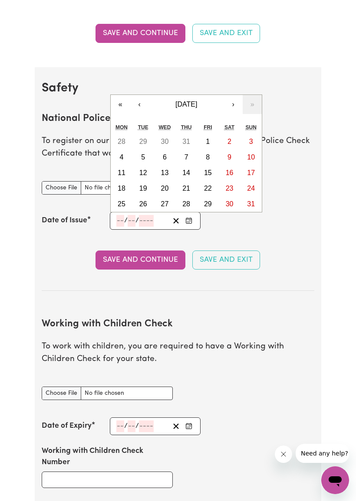
click at [126, 183] on button "18" at bounding box center [122, 189] width 22 height 16
type input "[DATE]"
type input "18"
type input "8"
type input "2025"
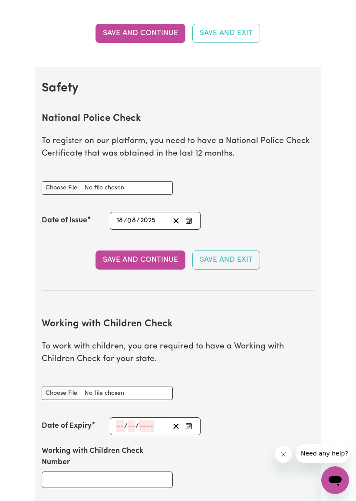
click at [148, 253] on button "Save and Continue" at bounding box center [140, 260] width 90 height 19
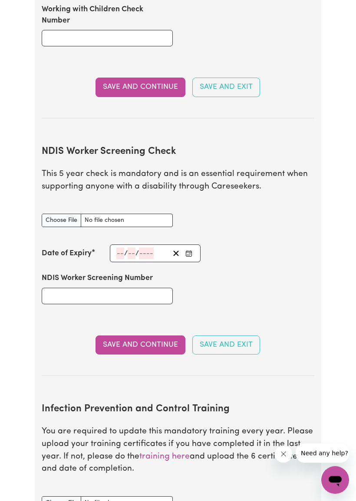
scroll to position [973, 0]
click at [56, 214] on input "NDIS Worker Screening Check document" at bounding box center [107, 220] width 131 height 13
type input "C:\fakepath\NDIS [GEOGRAPHIC_DATA] .pdf"
click at [135, 336] on button "Save and Continue" at bounding box center [140, 345] width 90 height 19
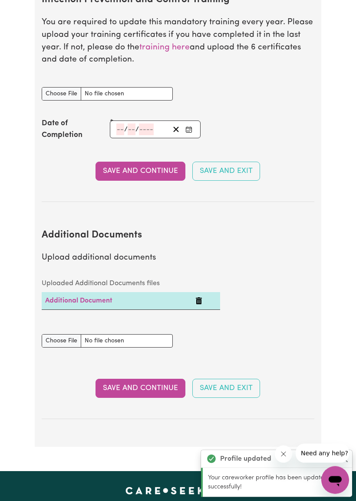
scroll to position [1452, 0]
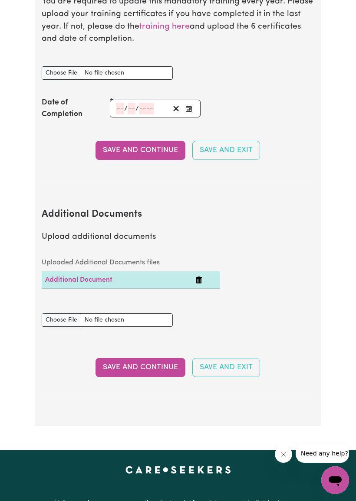
click at [141, 358] on button "Save and Continue" at bounding box center [140, 367] width 90 height 19
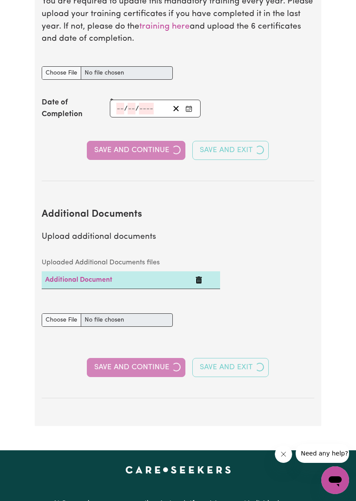
select select "2023"
select select "2025"
select select "Certificate III (Individual Support)"
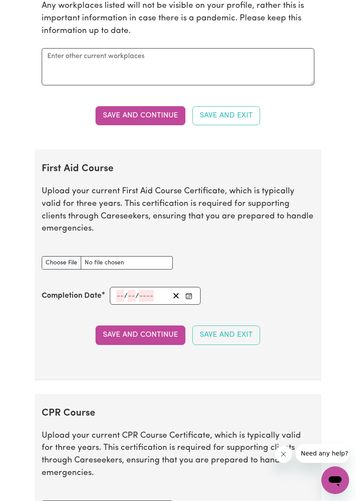
scroll to position [1686, 0]
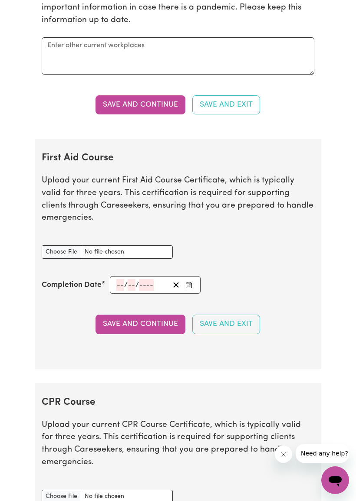
click at [70, 256] on input "First Aid Course document" at bounding box center [107, 251] width 131 height 13
type input "C:\fakepath\Cpr.pdf"
click at [144, 326] on button "Save and Continue" at bounding box center [140, 324] width 90 height 19
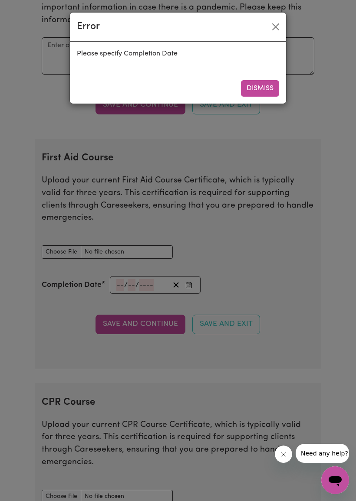
click at [265, 84] on button "Dismiss" at bounding box center [260, 88] width 38 height 16
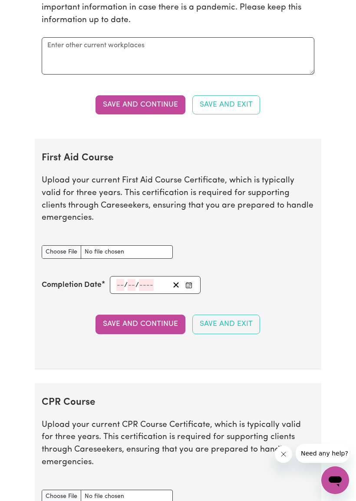
click at [73, 258] on input "First Aid Course document" at bounding box center [107, 251] width 131 height 13
type input "C:\fakepath\Cpr.pdf"
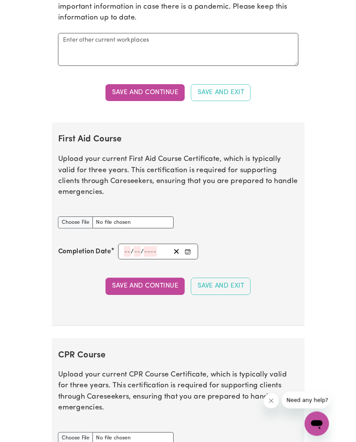
scroll to position [1710, 0]
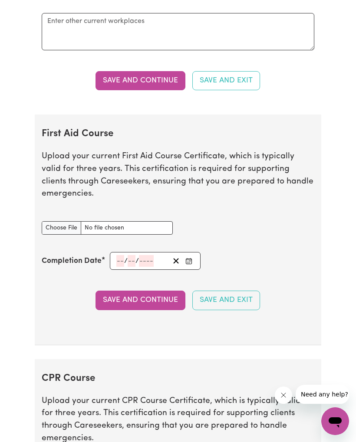
click at [122, 265] on input "number" at bounding box center [120, 261] width 8 height 12
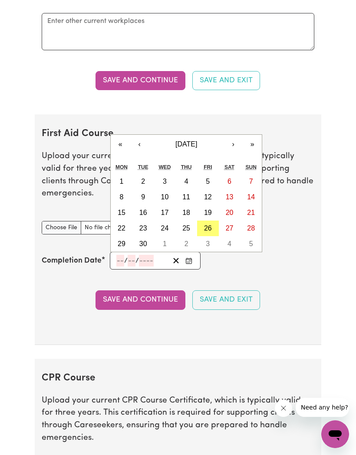
click at [143, 154] on button "‹" at bounding box center [139, 144] width 19 height 19
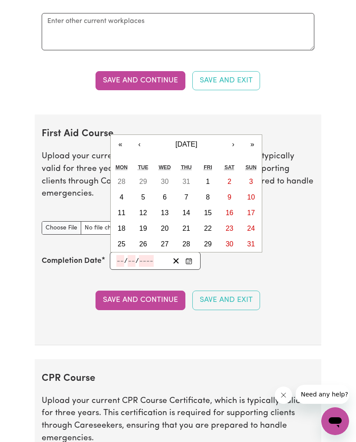
click at [142, 154] on button "‹" at bounding box center [139, 144] width 19 height 19
click at [143, 154] on button "‹" at bounding box center [139, 144] width 19 height 19
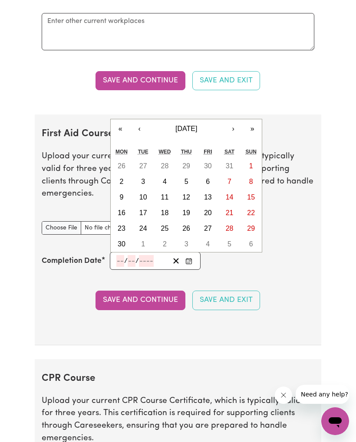
click at [170, 205] on button "11" at bounding box center [165, 197] width 22 height 16
type input "[DATE]"
type input "11"
type input "6"
type input "2025"
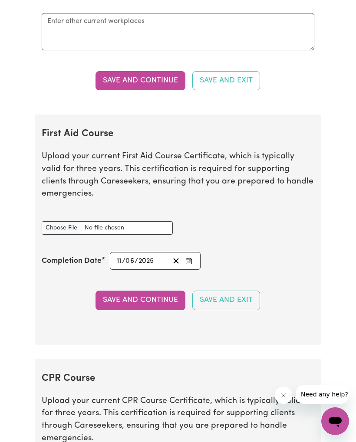
click at [153, 305] on button "Save and Continue" at bounding box center [140, 300] width 90 height 19
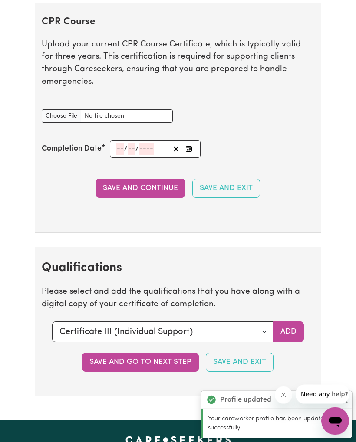
scroll to position [2077, 0]
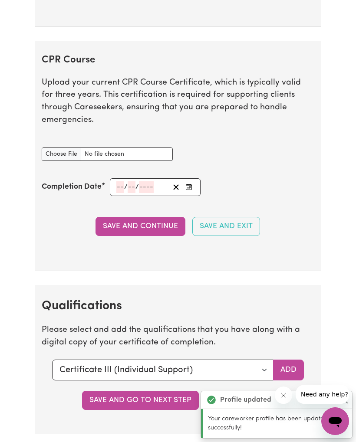
click at [59, 150] on input "CPR Course document" at bounding box center [107, 153] width 131 height 13
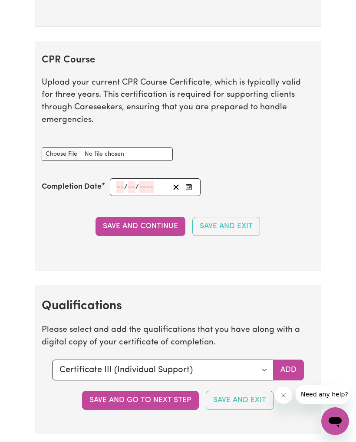
type input "C:\fakepath\Cpr.pdf"
click at [123, 182] on input "number" at bounding box center [120, 187] width 8 height 12
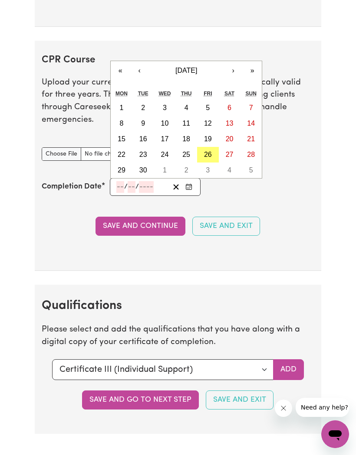
click at [142, 68] on button "‹" at bounding box center [139, 70] width 19 height 19
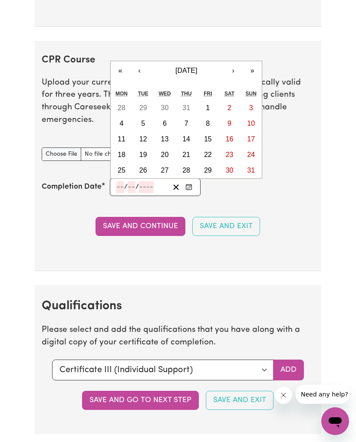
click at [142, 68] on button "‹" at bounding box center [139, 70] width 19 height 19
click at [140, 73] on button "‹" at bounding box center [139, 70] width 19 height 19
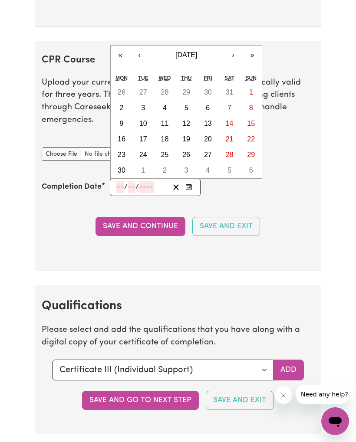
click at [169, 120] on button "11" at bounding box center [165, 124] width 22 height 16
type input "[DATE]"
type input "11"
type input "6"
type input "2025"
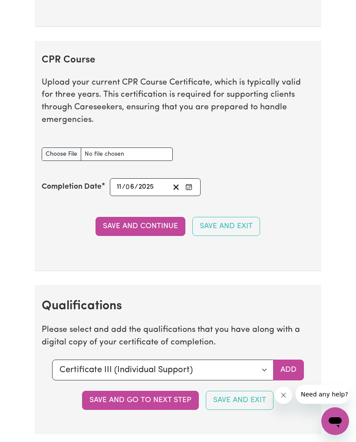
click at [158, 221] on button "Save and Continue" at bounding box center [140, 226] width 90 height 19
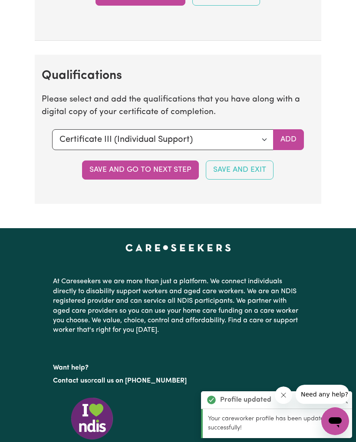
click at [155, 170] on button "Save and go to next step" at bounding box center [140, 169] width 117 height 19
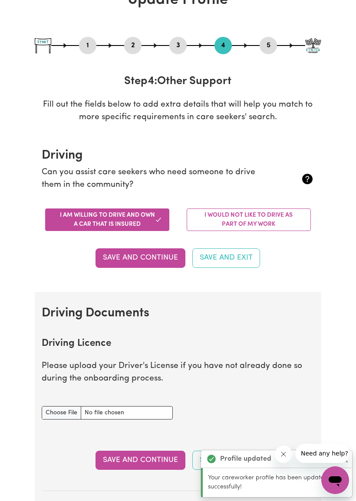
scroll to position [207, 0]
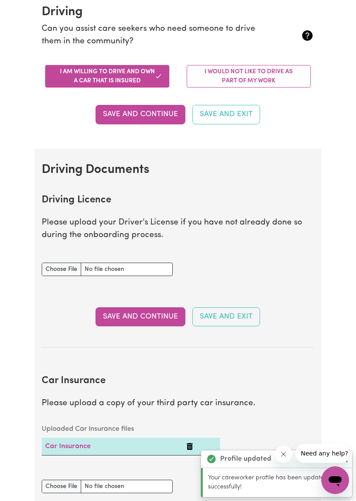
click at [67, 263] on input "Driving Licence document" at bounding box center [107, 269] width 131 height 13
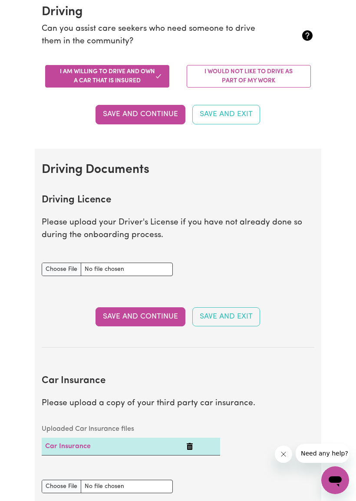
click at [80, 267] on input "Driving Licence document" at bounding box center [107, 269] width 131 height 13
type input "C:\fakepath\IMG_0609.jpeg"
click at [147, 311] on button "Save and Continue" at bounding box center [140, 316] width 90 height 19
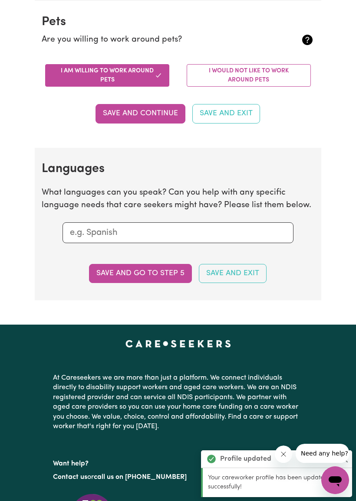
scroll to position [852, 0]
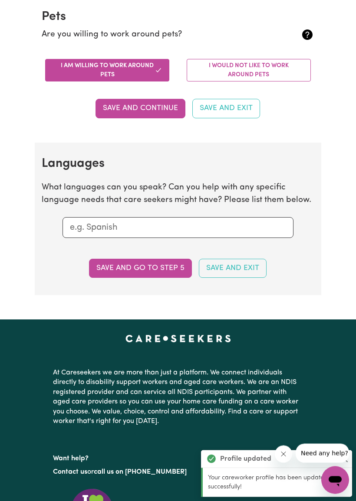
click at [149, 260] on button "Save and go to step 5" at bounding box center [140, 268] width 103 height 19
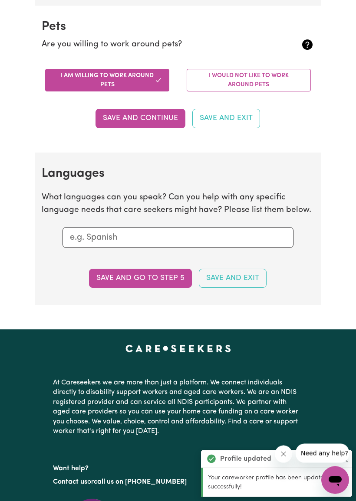
select select "I am providing services privately on my own"
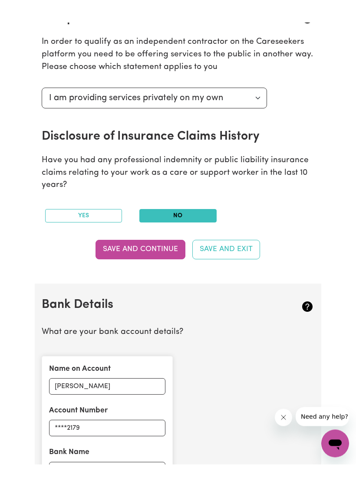
scroll to position [340, 0]
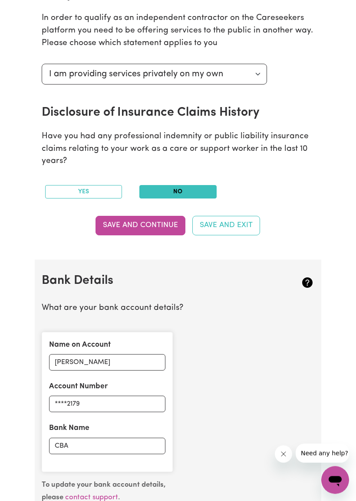
click at [154, 220] on button "Save and Continue" at bounding box center [140, 225] width 90 height 19
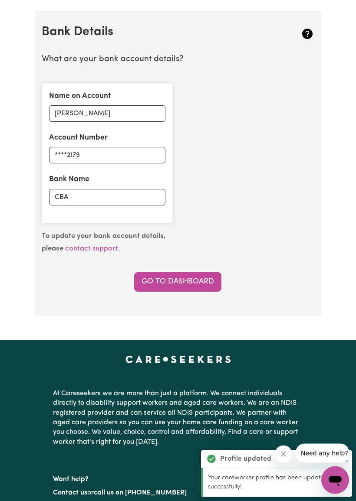
scroll to position [597, 0]
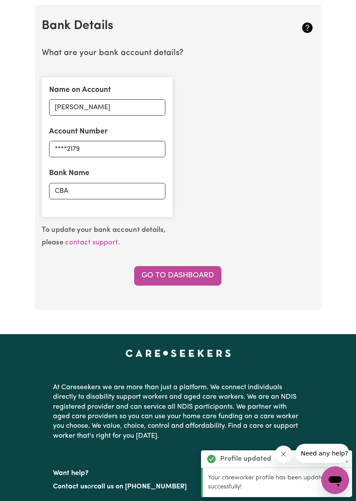
click at [172, 267] on link "Go to Dashboard" at bounding box center [177, 275] width 87 height 19
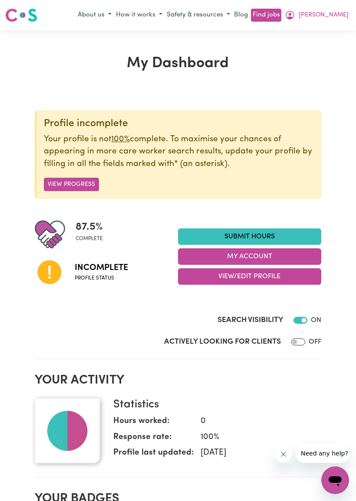
click at [58, 178] on button "View Progress" at bounding box center [71, 184] width 55 height 13
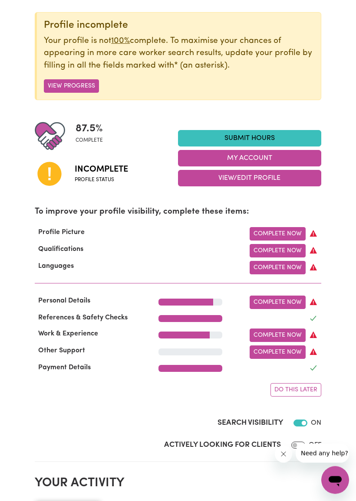
scroll to position [212, 0]
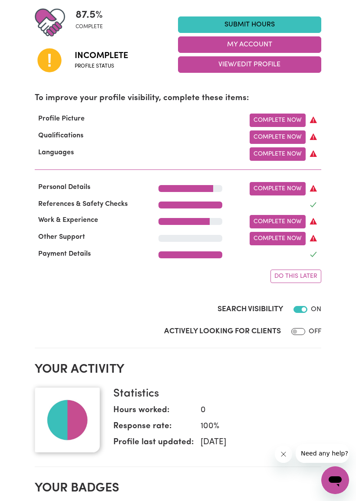
click at [286, 121] on link "Complete Now" at bounding box center [277, 120] width 56 height 13
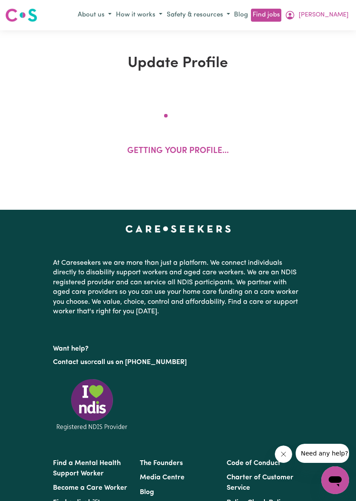
select select "[DEMOGRAPHIC_DATA]"
select select "Student Visa"
select select "Studying a healthcare related degree or qualification"
select select "37"
select select "45"
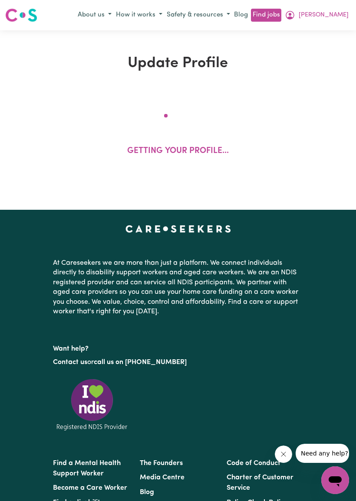
select select "47"
select select "70"
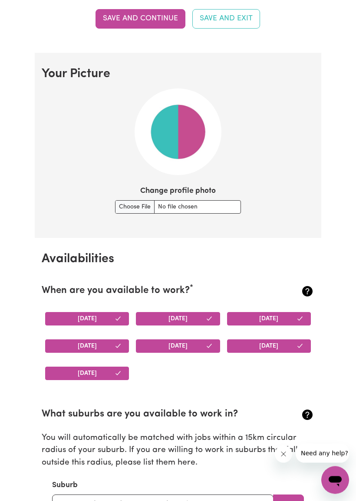
scroll to position [567, 0]
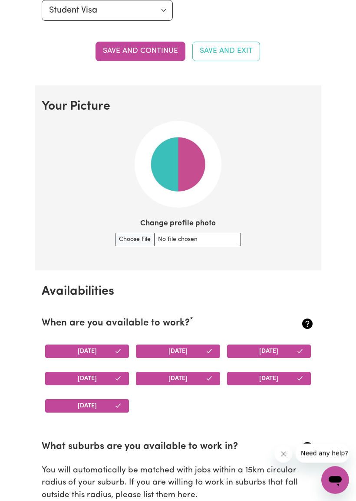
scroll to position [534, 0]
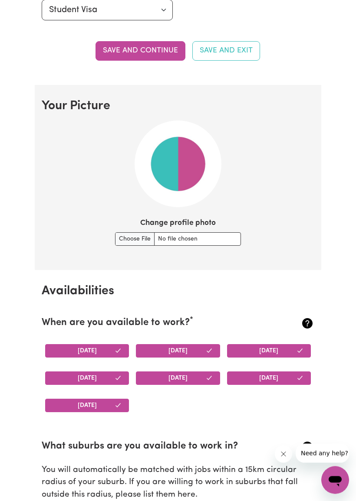
click at [116, 237] on input "Change profile photo" at bounding box center [178, 239] width 126 height 13
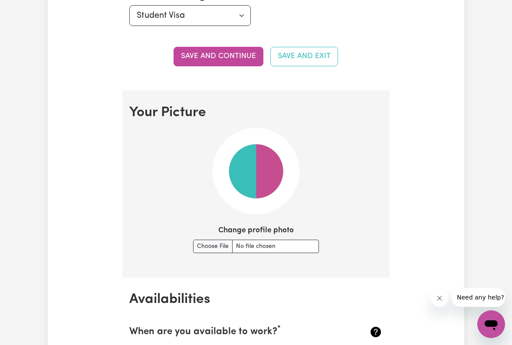
type input "C:\fakepath\image.jpg"
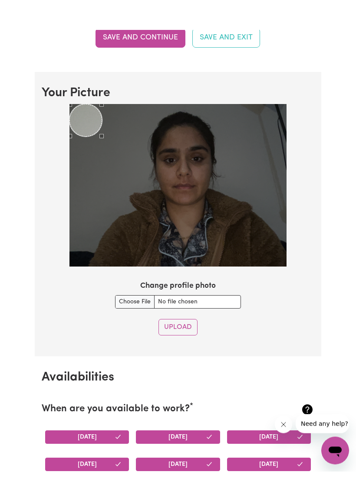
scroll to position [602, 0]
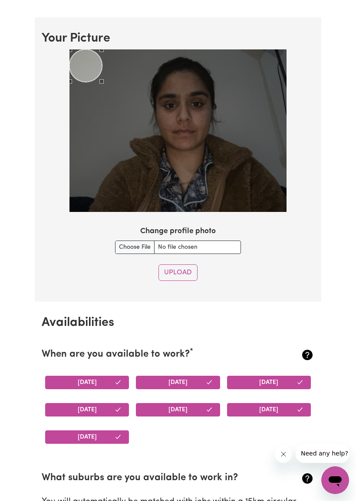
click at [182, 271] on button "Upload" at bounding box center [177, 273] width 39 height 16
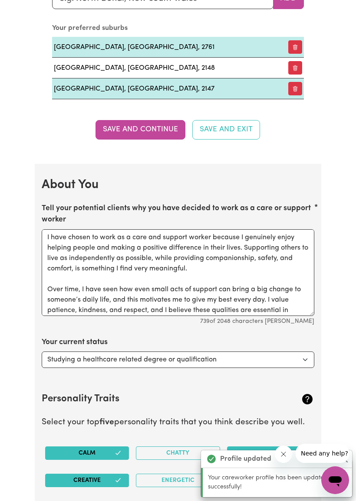
scroll to position [1095, 0]
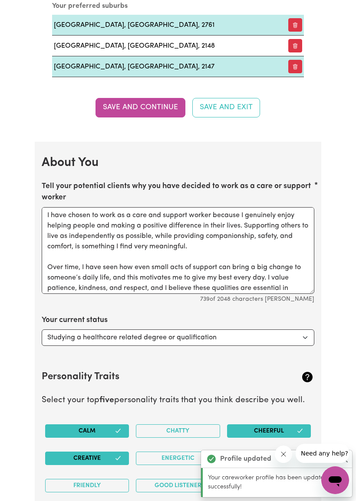
click at [114, 100] on button "Save and Continue" at bounding box center [140, 107] width 90 height 19
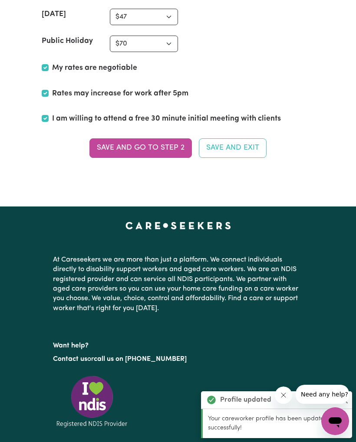
click at [157, 138] on button "Save and go to Step 2" at bounding box center [140, 147] width 102 height 19
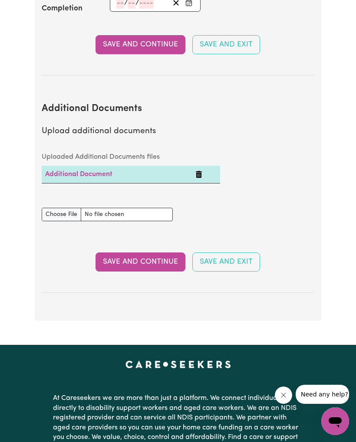
scroll to position [1587, 0]
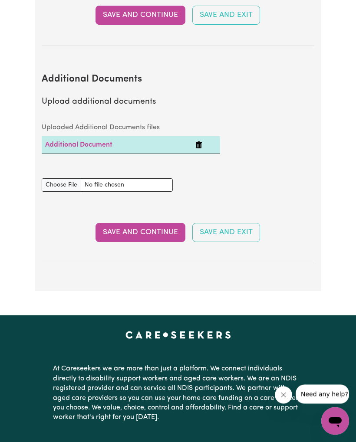
click at [176, 223] on button "Save and Continue" at bounding box center [140, 232] width 90 height 19
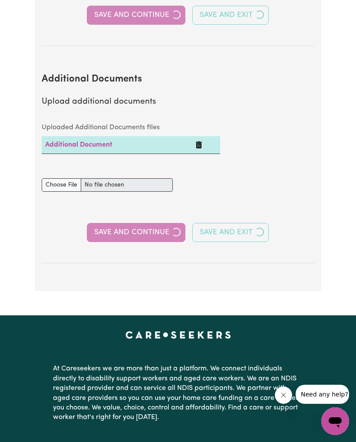
select select "2023"
select select "2025"
select select "Certificate III (Individual Support)"
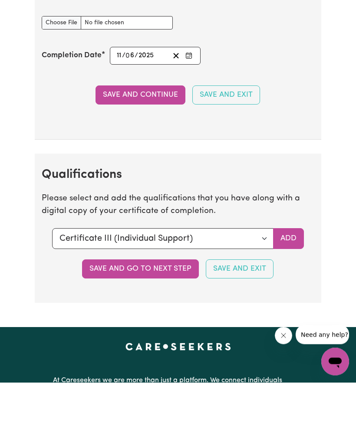
scroll to position [2386, 0]
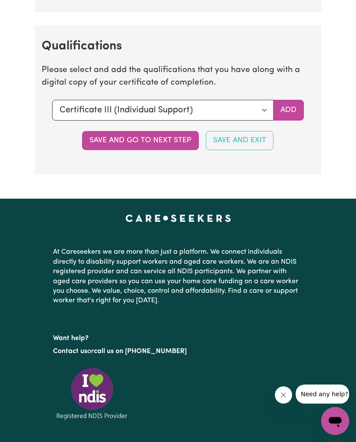
click at [167, 131] on button "Save and go to next step" at bounding box center [140, 140] width 117 height 19
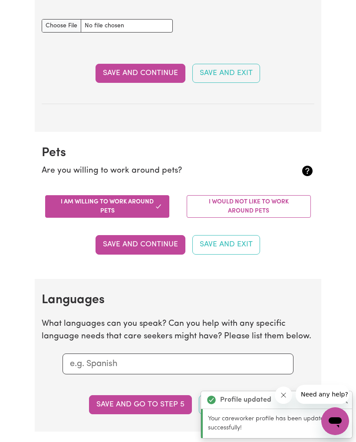
scroll to position [0, 0]
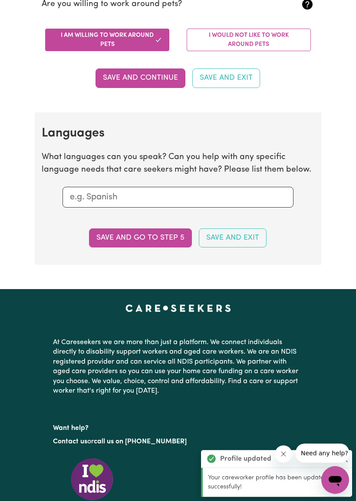
click at [162, 231] on button "Save and go to step 5" at bounding box center [140, 238] width 103 height 19
select select "I am providing services privately on my own"
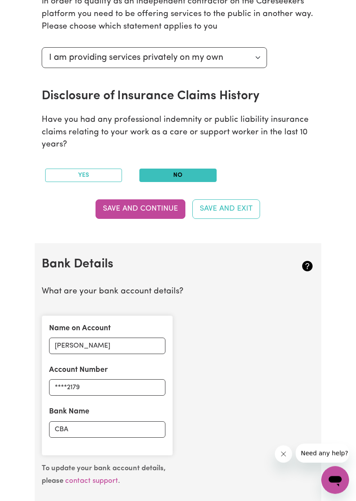
scroll to position [358, 0]
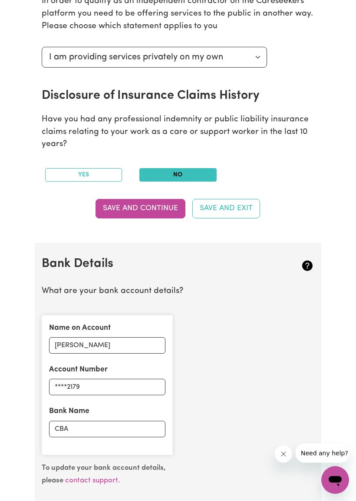
click at [163, 202] on button "Save and Continue" at bounding box center [140, 208] width 90 height 19
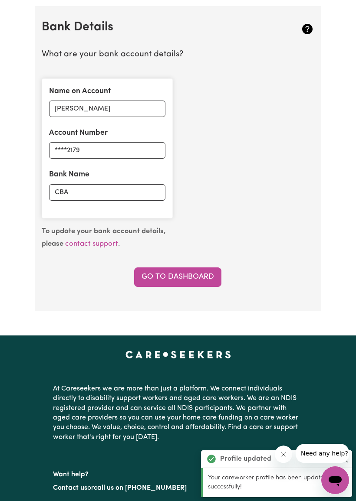
scroll to position [597, 0]
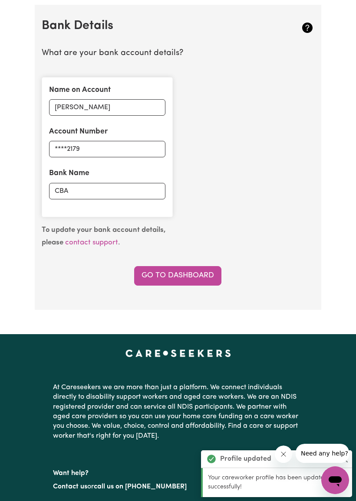
click at [184, 270] on link "Go to Dashboard" at bounding box center [177, 275] width 87 height 19
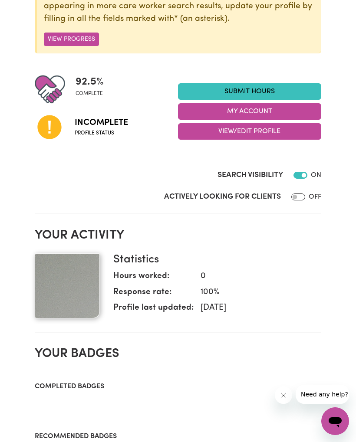
scroll to position [131, 0]
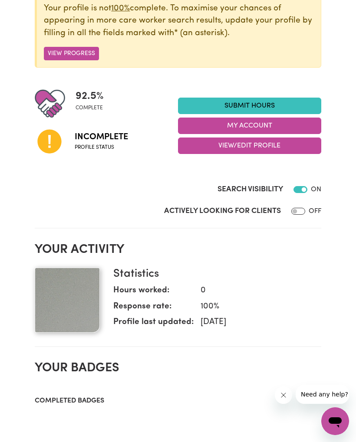
click at [268, 146] on button "View/Edit Profile" at bounding box center [249, 145] width 143 height 16
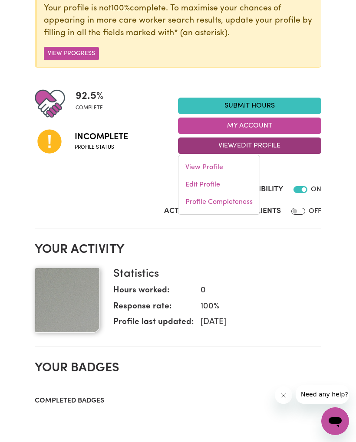
click at [231, 183] on link "Edit Profile" at bounding box center [218, 184] width 81 height 17
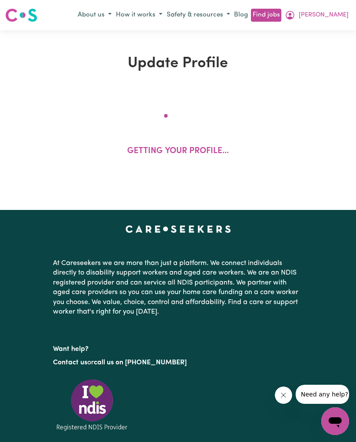
select select "[DEMOGRAPHIC_DATA]"
select select "Student Visa"
select select "Studying a healthcare related degree or qualification"
select select "37"
select select "45"
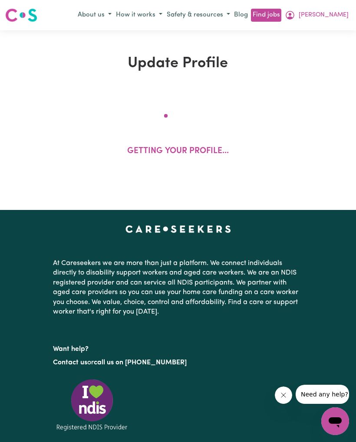
select select "47"
select select "70"
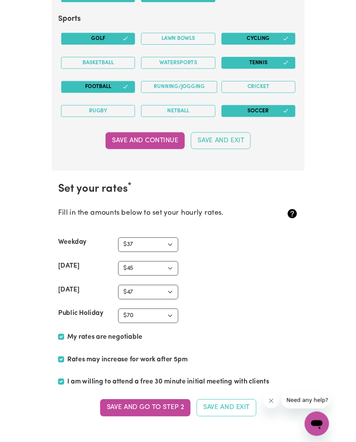
scroll to position [2179, 0]
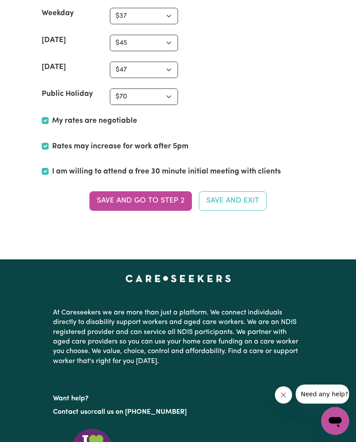
click at [164, 192] on button "Save and go to Step 2" at bounding box center [140, 201] width 102 height 19
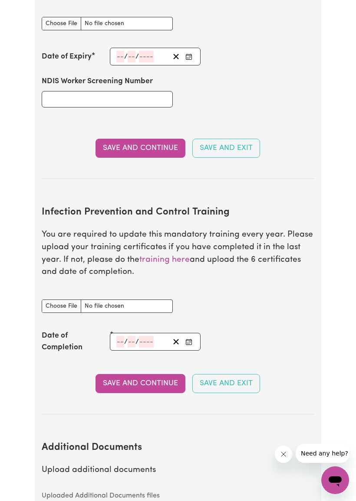
scroll to position [1285, 0]
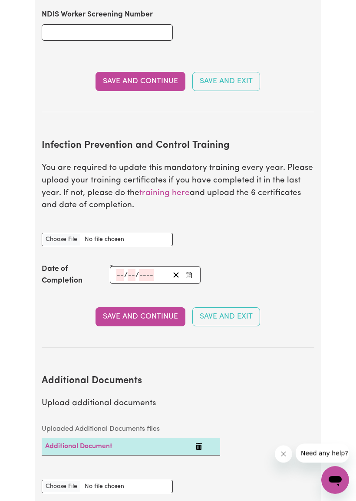
click at [170, 189] on link "training here" at bounding box center [164, 193] width 50 height 8
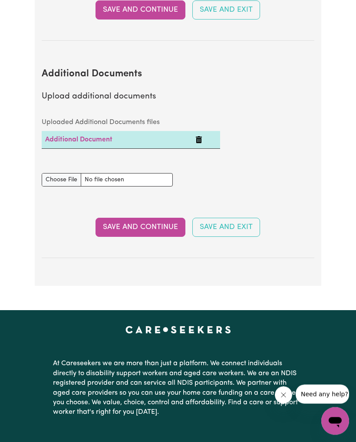
scroll to position [1586, 0]
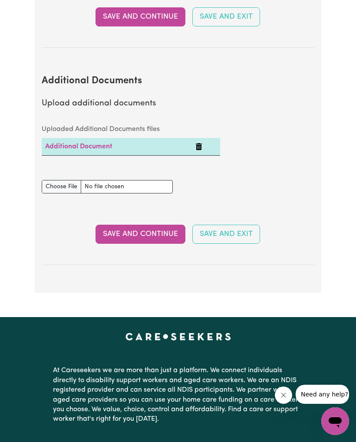
click at [150, 225] on button "Save and Continue" at bounding box center [140, 234] width 90 height 19
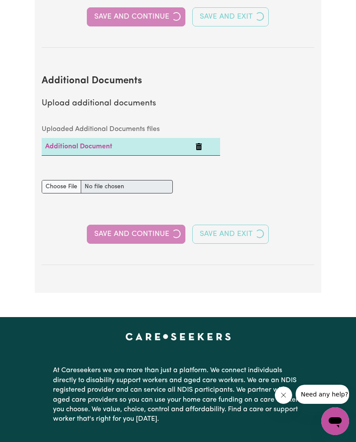
select select "2023"
select select "2025"
select select "Certificate III (Individual Support)"
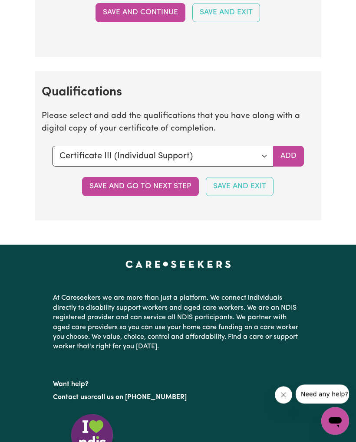
scroll to position [2385, 0]
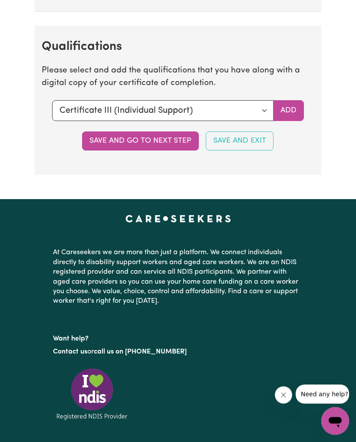
click at [157, 132] on button "Save and go to next step" at bounding box center [140, 141] width 117 height 19
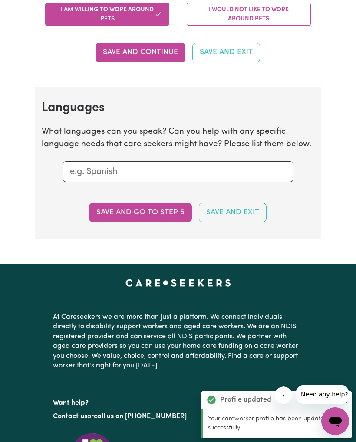
scroll to position [947, 0]
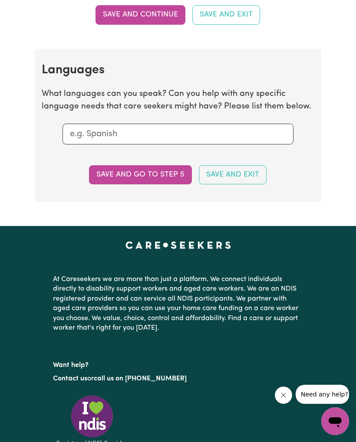
click at [167, 169] on button "Save and go to step 5" at bounding box center [140, 174] width 103 height 19
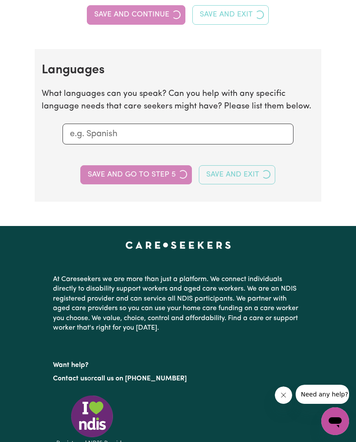
select select "I am providing services privately on my own"
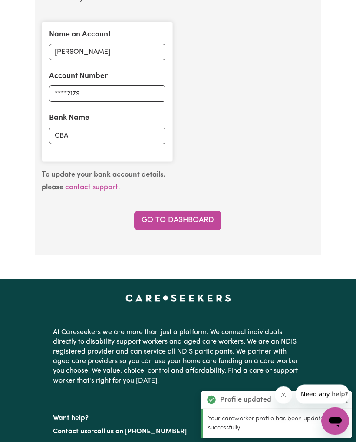
scroll to position [650, 0]
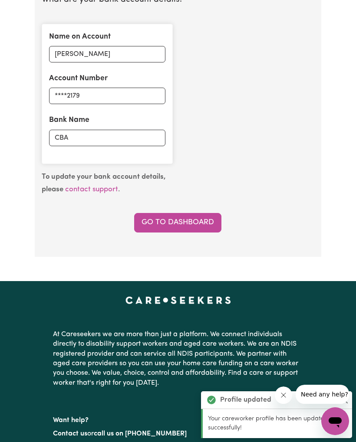
click at [197, 213] on link "Go to Dashboard" at bounding box center [177, 222] width 87 height 19
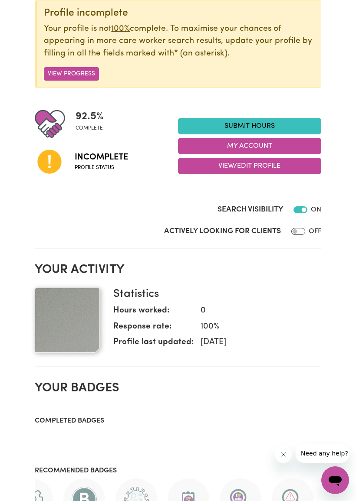
scroll to position [110, 0]
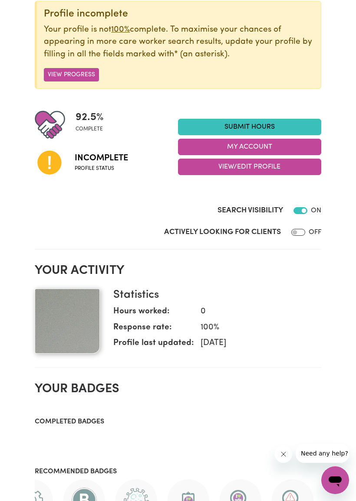
click at [65, 75] on button "View Progress" at bounding box center [71, 74] width 55 height 13
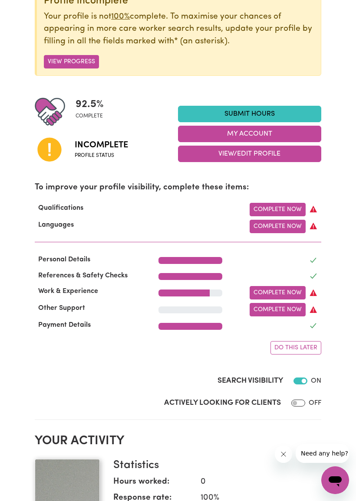
scroll to position [120, 0]
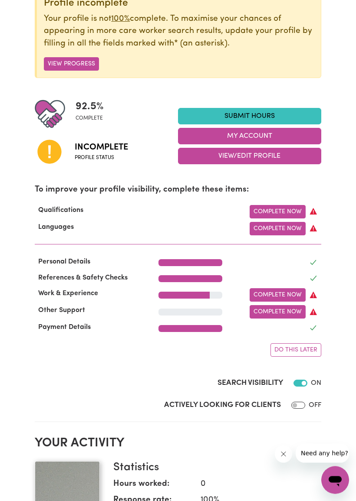
click at [281, 225] on link "Complete Now" at bounding box center [277, 228] width 56 height 13
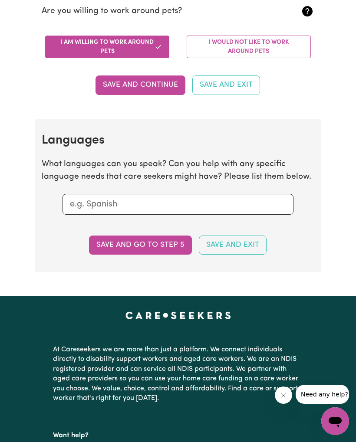
click at [220, 202] on input "text" at bounding box center [178, 204] width 216 height 13
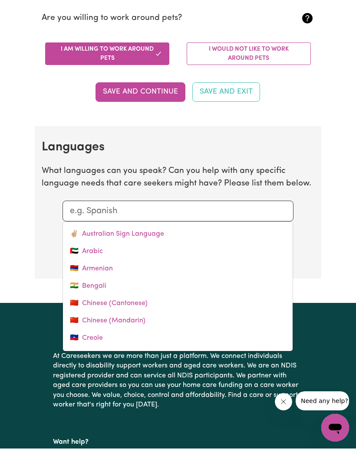
scroll to position [876, 0]
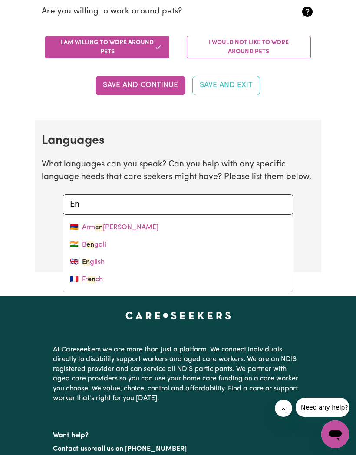
type input "Eng"
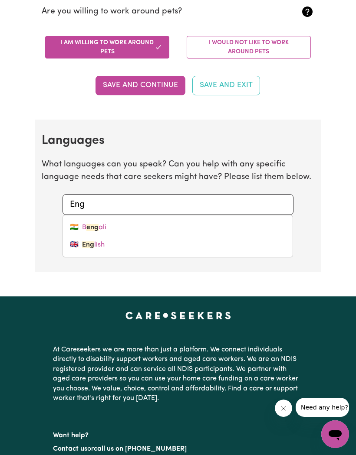
click at [141, 238] on link "🇬🇧 Eng lish" at bounding box center [177, 244] width 229 height 17
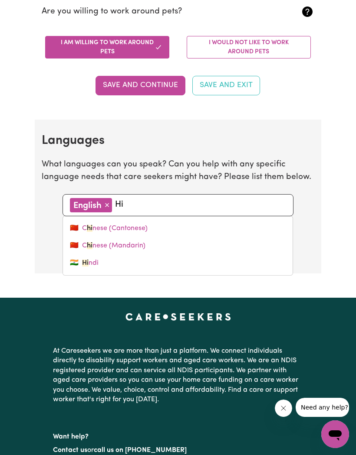
type input "Hin"
click at [134, 255] on link "🇮🇳 Hin di" at bounding box center [177, 263] width 229 height 17
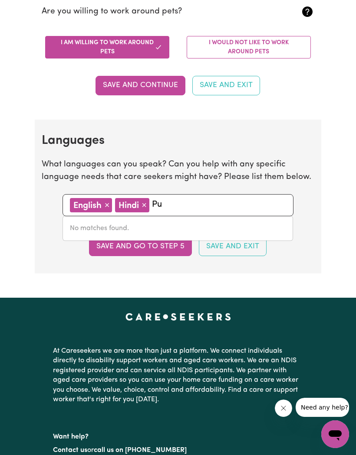
type input "P"
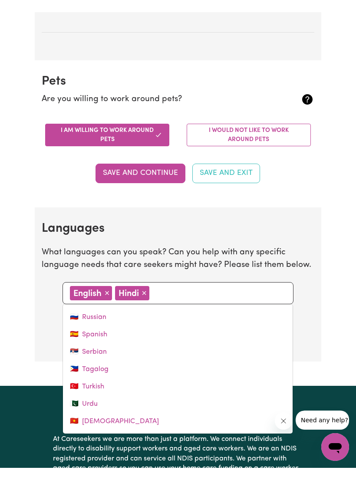
scroll to position [755, 0]
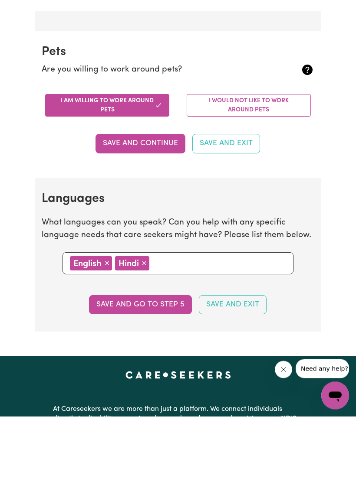
scroll to position [829, 0]
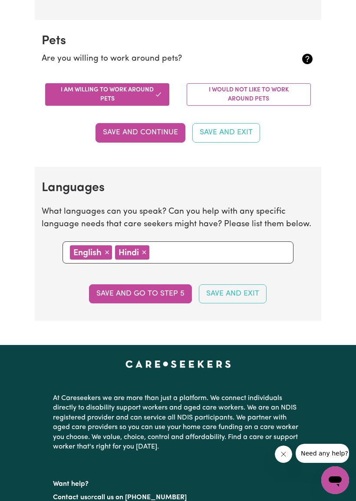
click at [158, 290] on button "Save and go to step 5" at bounding box center [140, 293] width 103 height 19
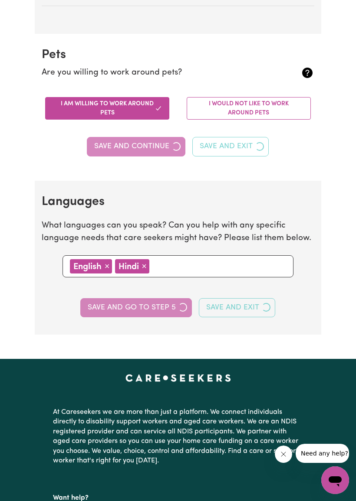
select select "I am providing services privately on my own"
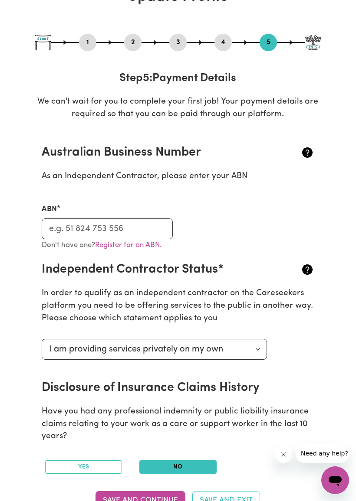
scroll to position [200, 0]
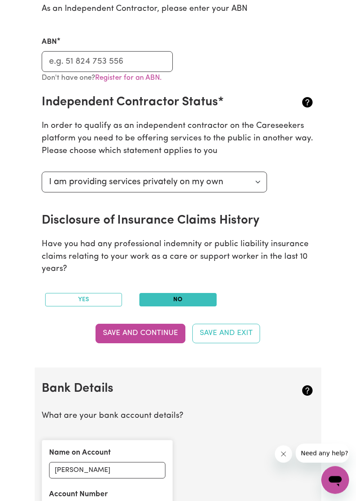
click at [160, 332] on button "Save and Continue" at bounding box center [140, 333] width 90 height 19
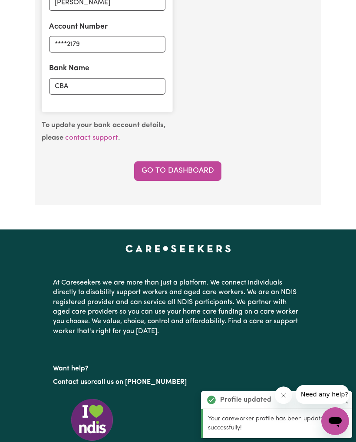
click at [190, 163] on link "Go to Dashboard" at bounding box center [177, 170] width 87 height 19
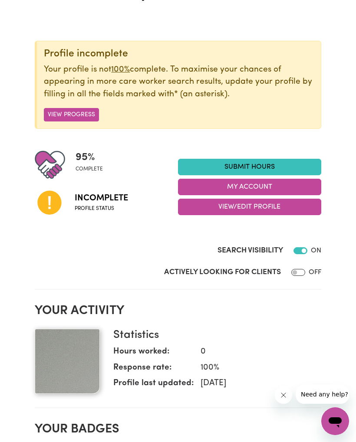
scroll to position [69, 0]
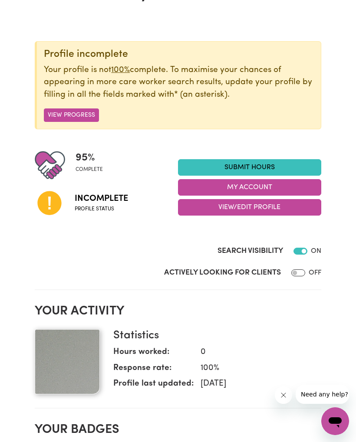
click at [252, 210] on button "View/Edit Profile" at bounding box center [249, 207] width 143 height 16
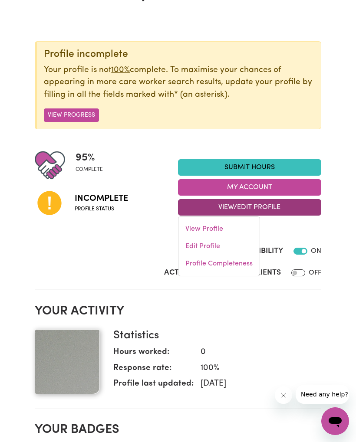
click at [152, 267] on div "Actively Looking for Clients OFF" at bounding box center [178, 274] width 286 height 15
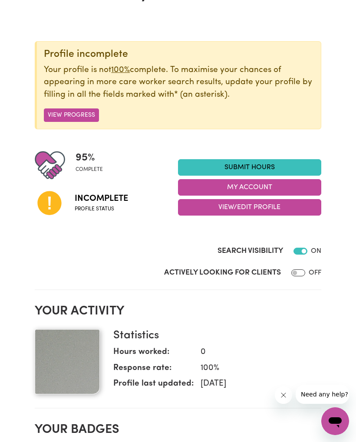
click at [254, 193] on button "My Account" at bounding box center [249, 187] width 143 height 16
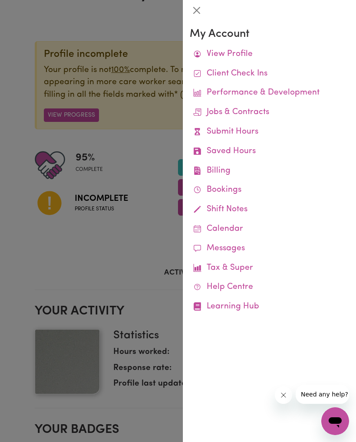
click at [160, 264] on div at bounding box center [178, 221] width 356 height 442
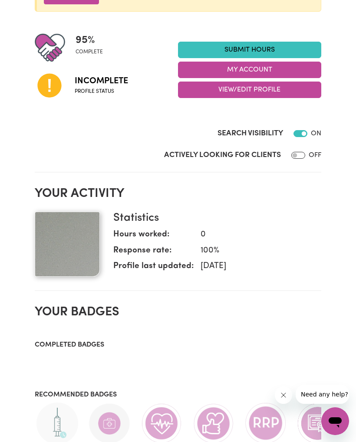
scroll to position [0, 0]
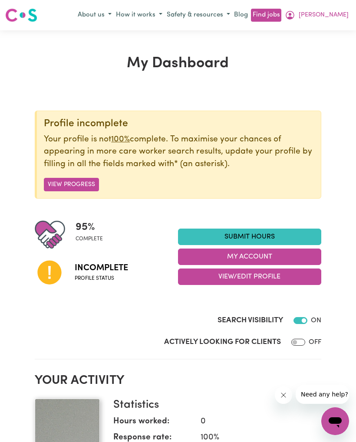
click at [56, 182] on button "View Progress" at bounding box center [71, 184] width 55 height 13
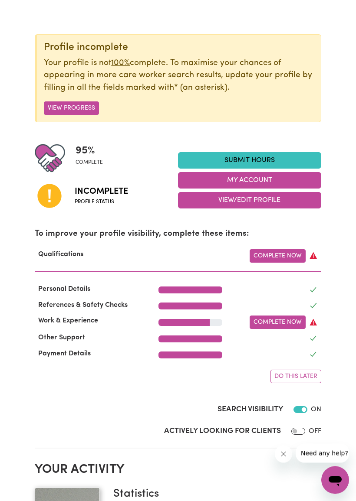
scroll to position [76, 0]
click at [275, 322] on link "Complete Now" at bounding box center [277, 322] width 56 height 13
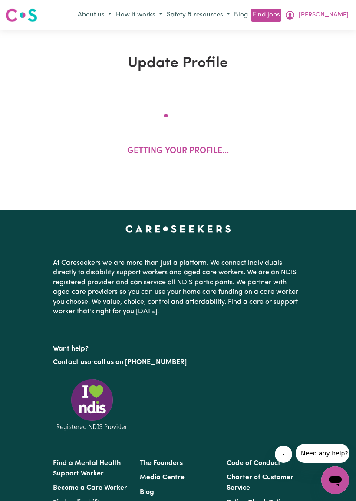
select select "2023"
select select "2025"
select select "Certificate III (Individual Support)"
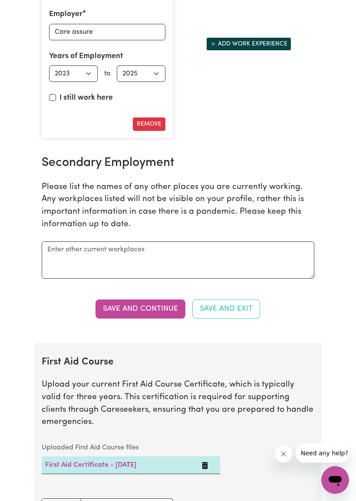
scroll to position [1479, 0]
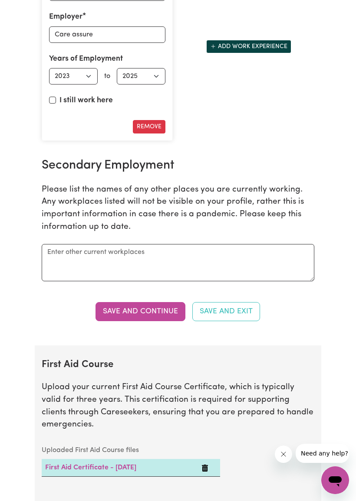
click at [154, 321] on button "Save and Continue" at bounding box center [140, 311] width 90 height 19
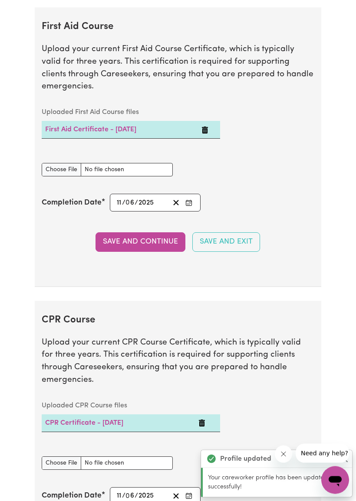
scroll to position [1835, 0]
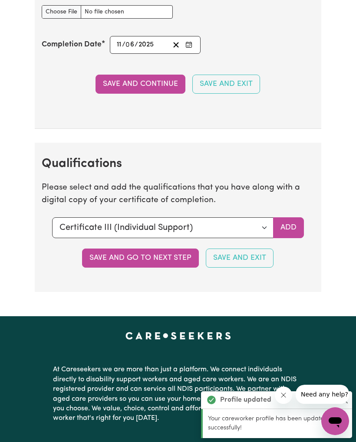
click at [163, 252] on button "Save and go to next step" at bounding box center [140, 257] width 117 height 19
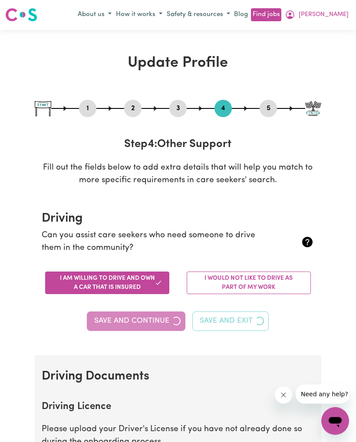
scroll to position [0, 0]
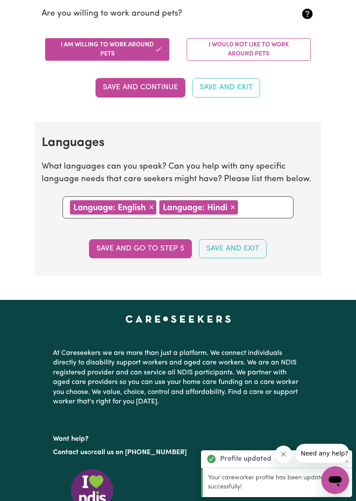
click at [162, 245] on button "Save and go to step 5" at bounding box center [140, 248] width 103 height 19
select select "I am providing services privately on my own"
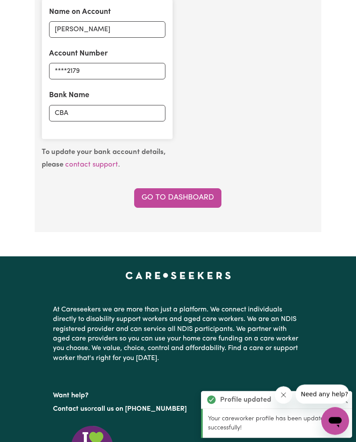
click at [189, 196] on link "Go to Dashboard" at bounding box center [177, 198] width 87 height 19
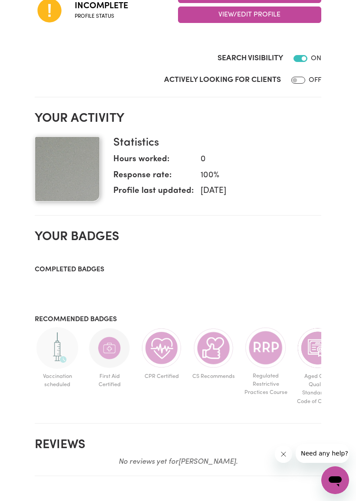
scroll to position [344, 0]
